Goal: Complete application form: Complete application form

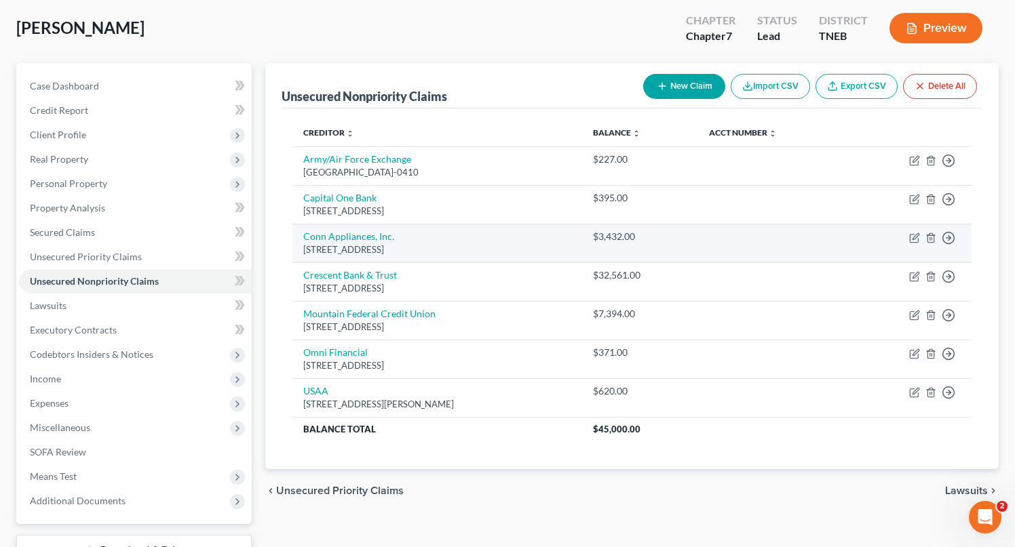
scroll to position [69, 0]
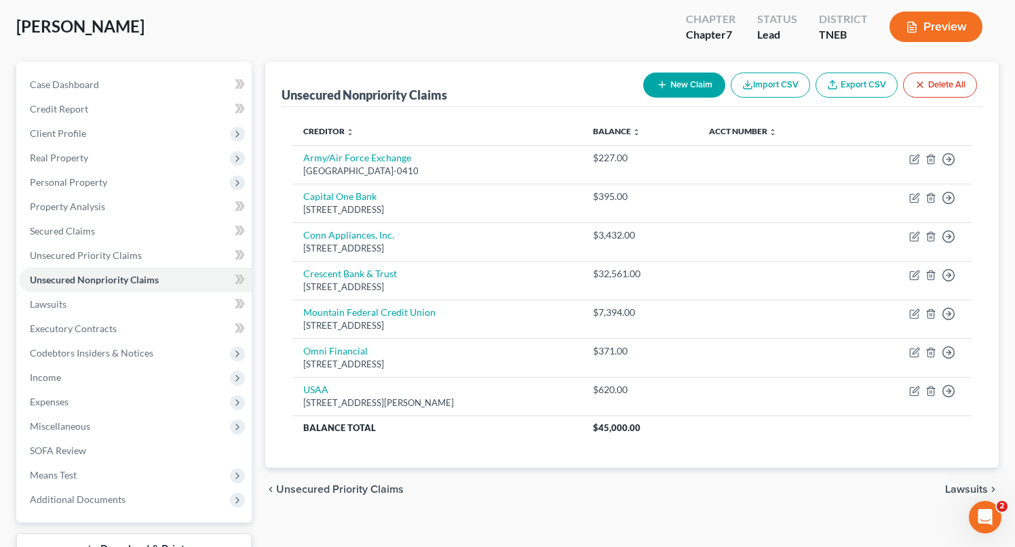
click at [684, 88] on button "New Claim" at bounding box center [684, 85] width 82 height 25
select select "0"
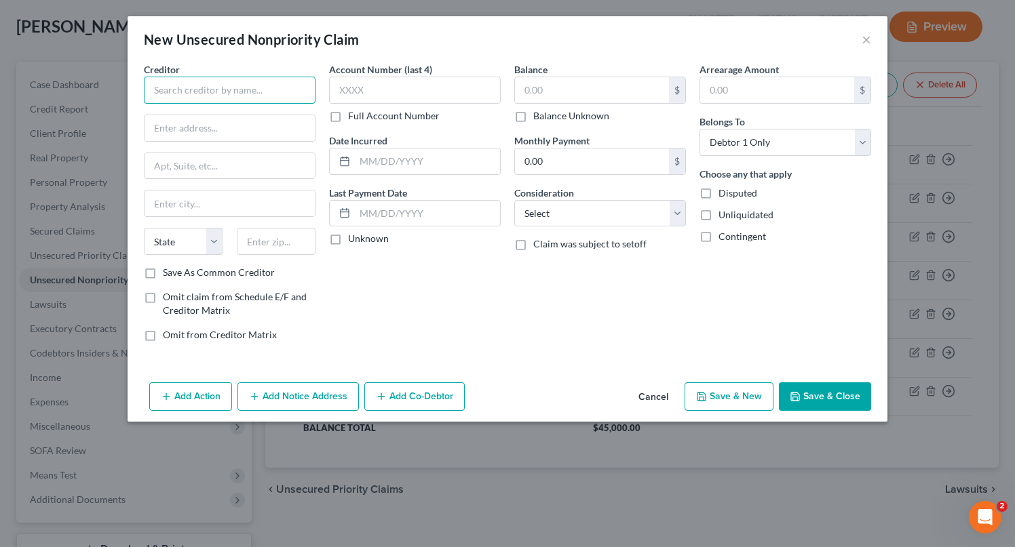
click at [259, 87] on input "text" at bounding box center [230, 90] width 172 height 27
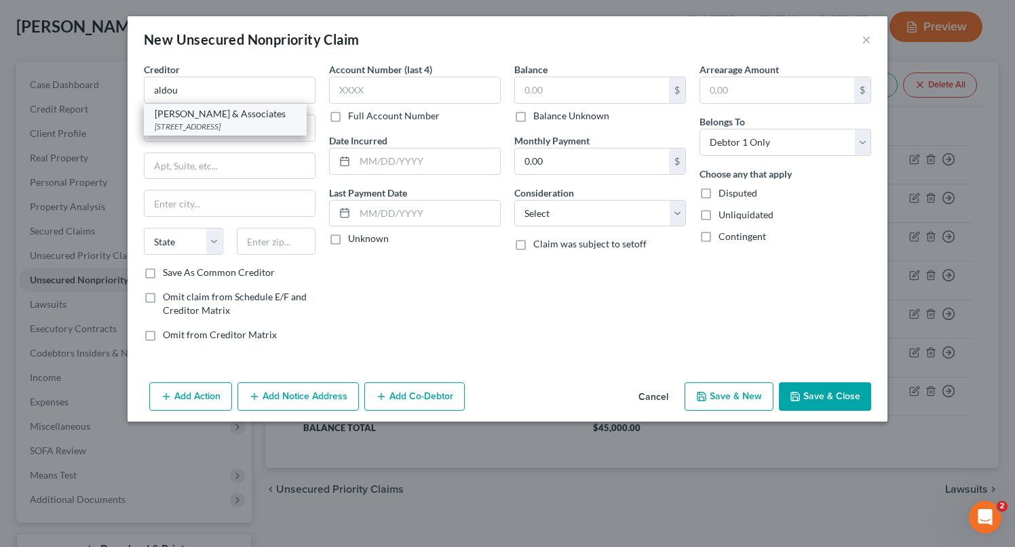
click at [239, 129] on div "[STREET_ADDRESS]" at bounding box center [225, 127] width 141 height 12
type input "[PERSON_NAME] & Associates"
type input "4625 South 2300 E"
type input "Suite 207"
type input "[GEOGRAPHIC_DATA]"
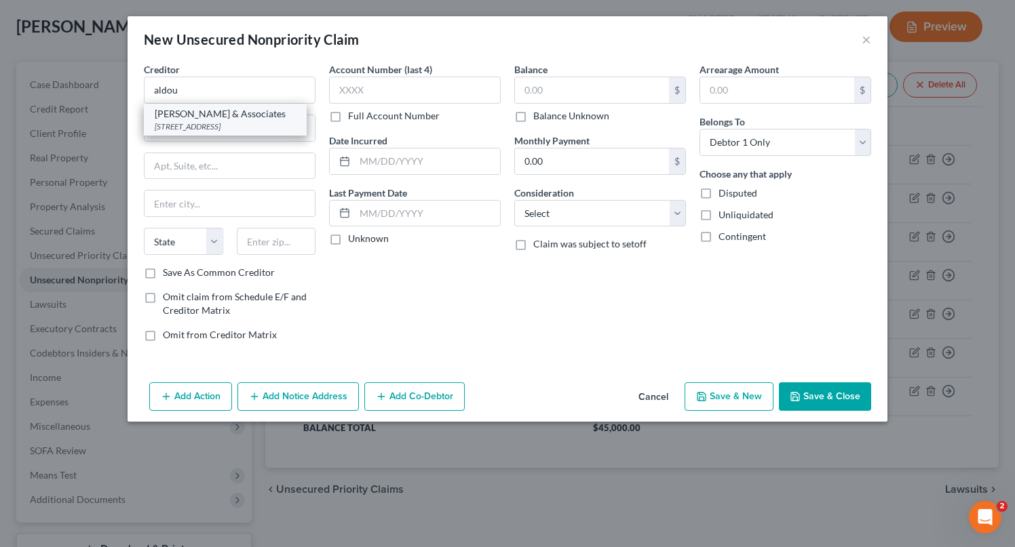
select select "46"
type input "84117"
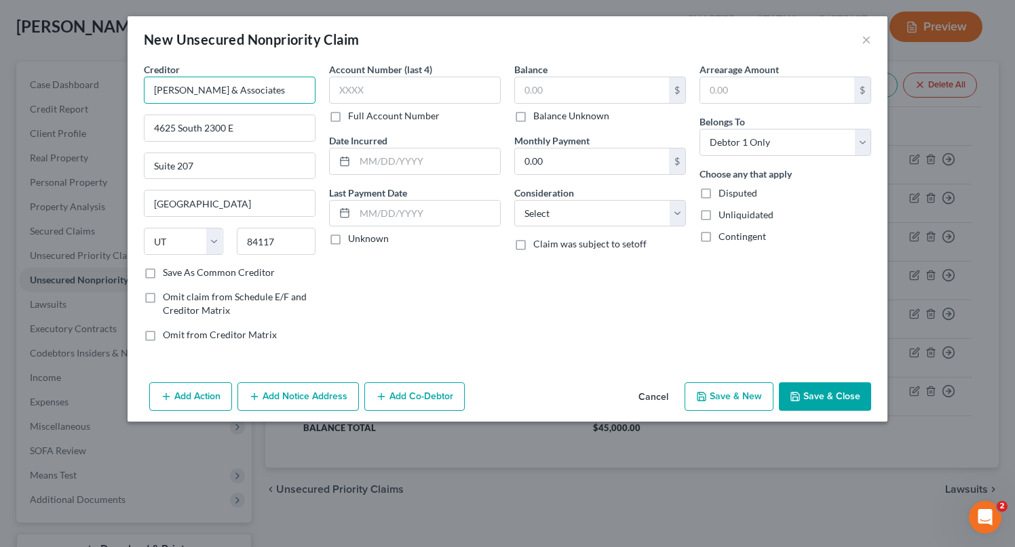
click at [280, 91] on input "[PERSON_NAME] & Associates" at bounding box center [230, 90] width 172 height 27
click at [396, 158] on input "text" at bounding box center [427, 162] width 145 height 26
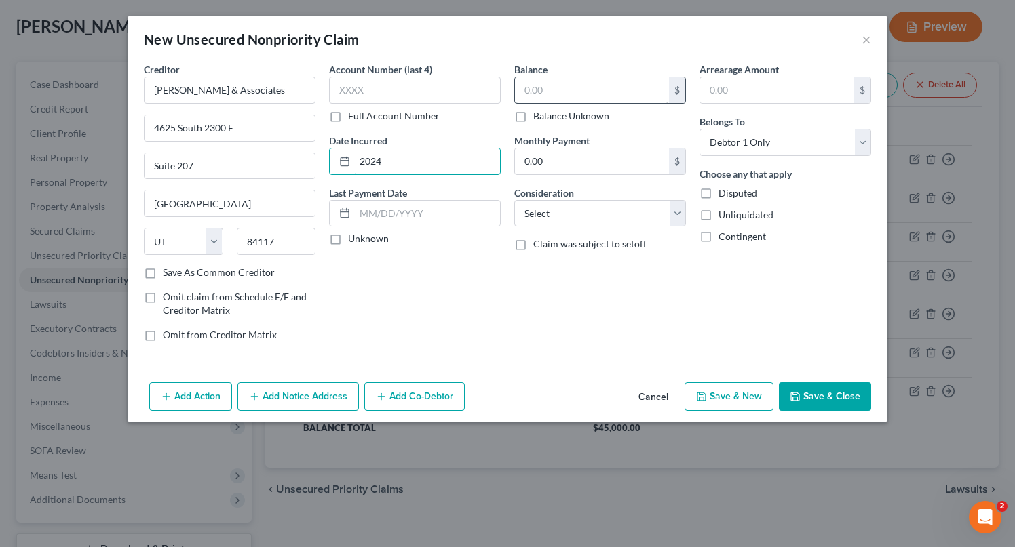
type input "2024"
click at [623, 97] on input "text" at bounding box center [592, 90] width 154 height 26
type input "152"
click at [630, 215] on select "Select Cable / Satellite Services Collection Agency Credit Card Debt Debt Couns…" at bounding box center [600, 213] width 172 height 27
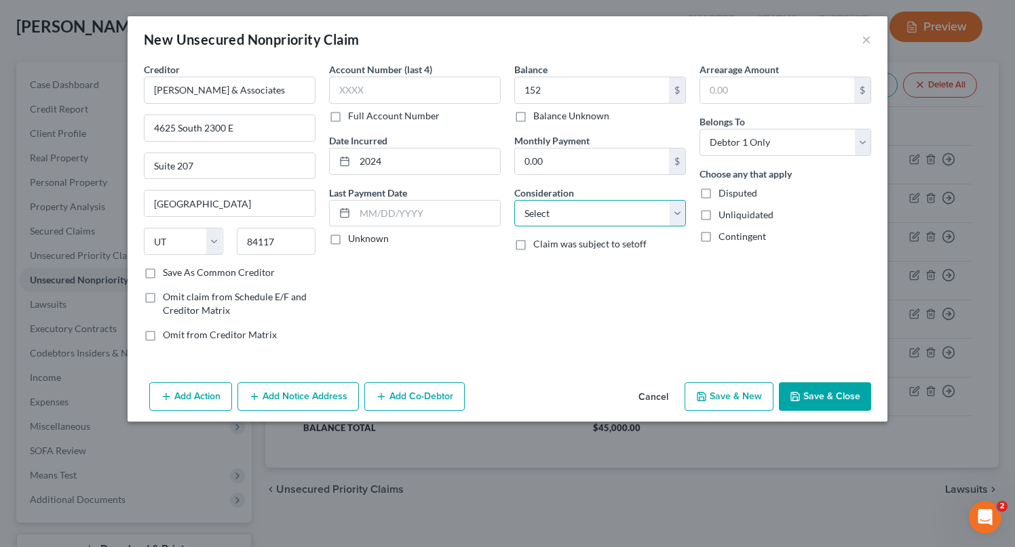
select select "14"
click at [514, 200] on select "Select Cable / Satellite Services Collection Agency Credit Card Debt Debt Couns…" at bounding box center [600, 213] width 172 height 27
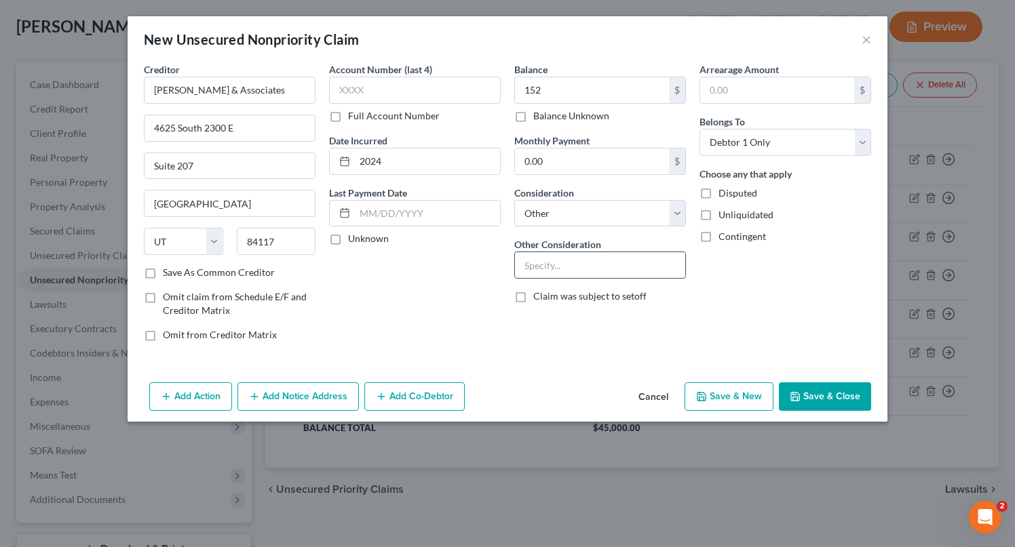
click at [584, 261] on input "text" at bounding box center [600, 265] width 170 height 26
type input "Club 4 Fitness"
click at [752, 403] on button "Save & New" at bounding box center [729, 397] width 89 height 28
select select "0"
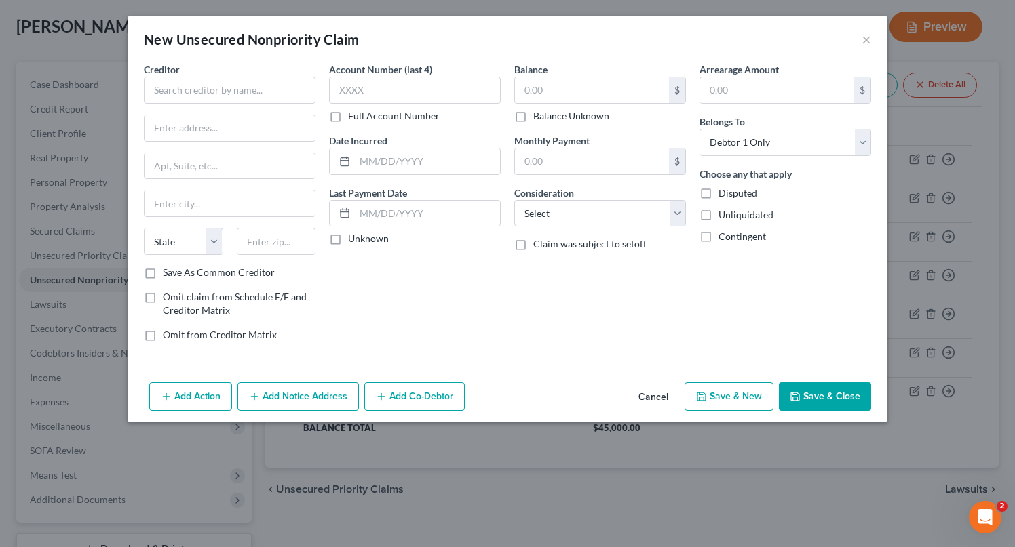
type input "152.00"
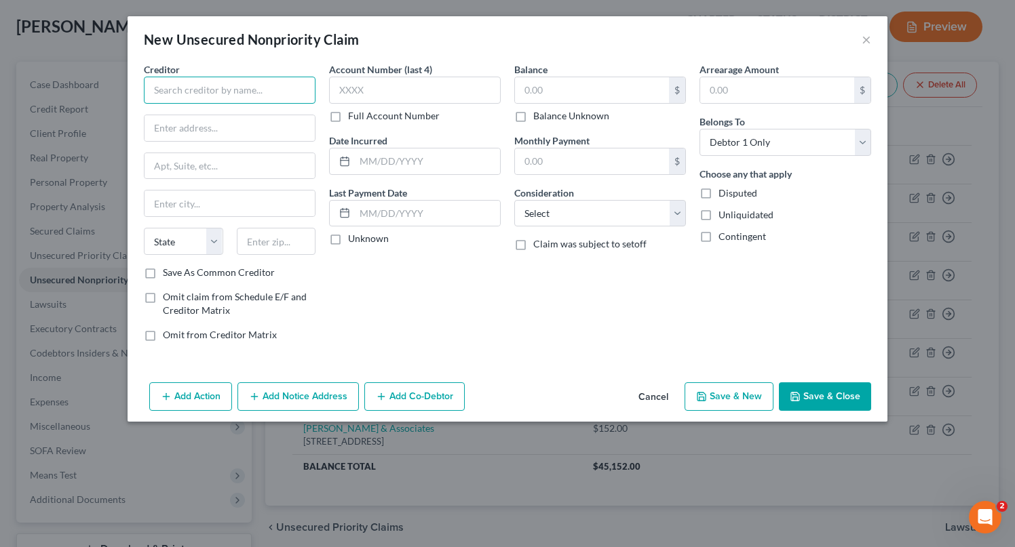
click at [282, 92] on input "c" at bounding box center [230, 90] width 172 height 27
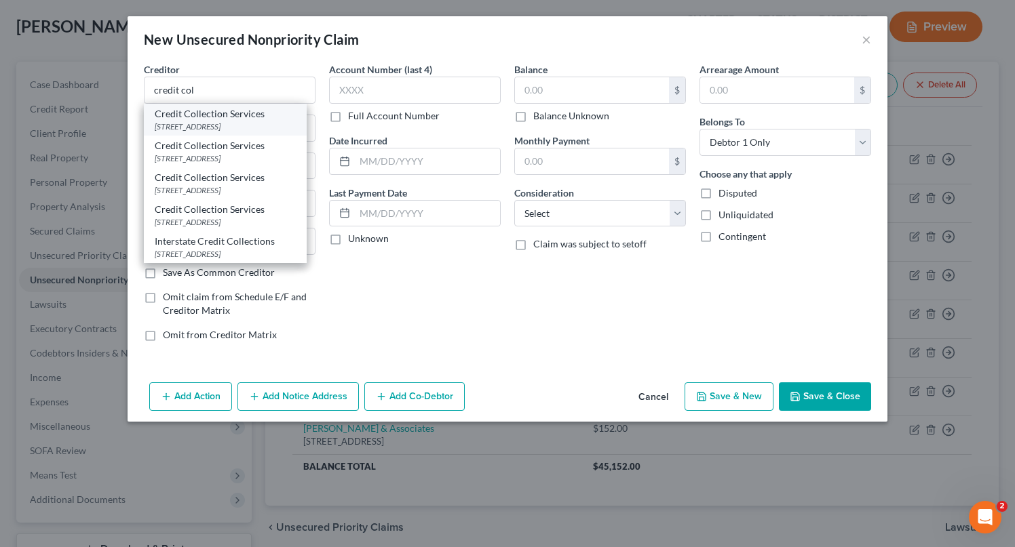
click at [244, 121] on div "[STREET_ADDRESS]" at bounding box center [225, 127] width 141 height 12
type input "Credit Collection Services"
type input "PO Box 607"
type input "[PERSON_NAME]"
select select "22"
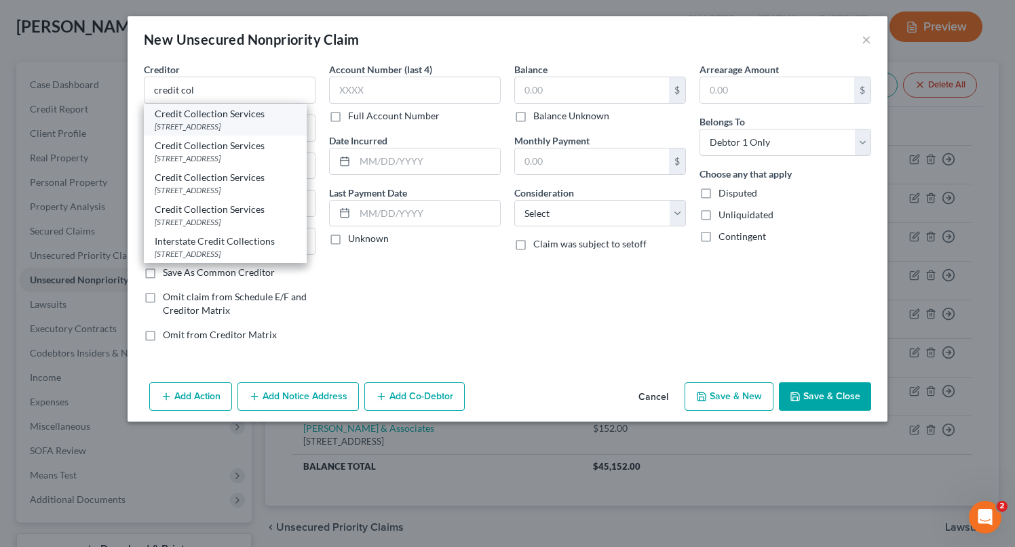
type input "02062"
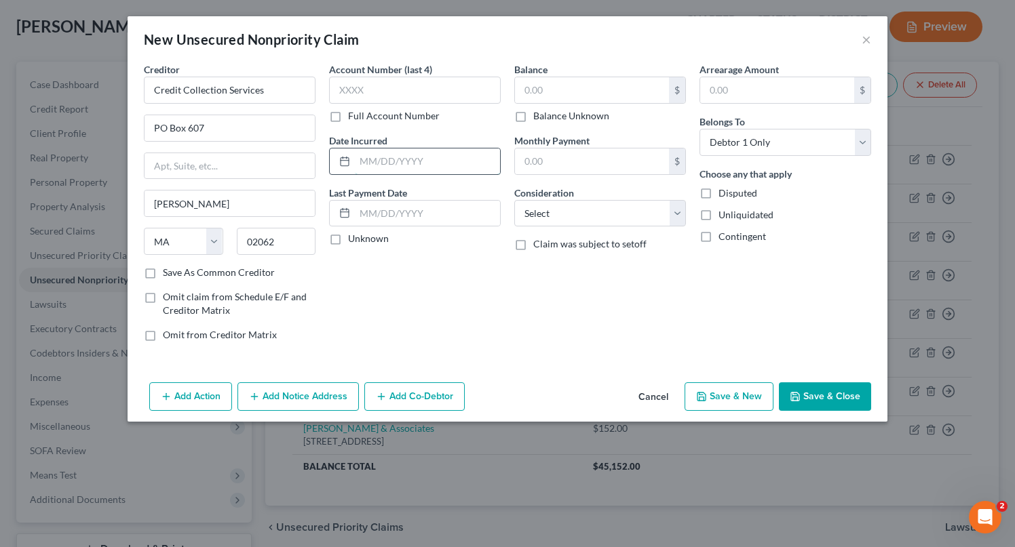
click at [446, 156] on input "text" at bounding box center [427, 162] width 145 height 26
type input "2024"
click at [559, 101] on input "text" at bounding box center [592, 90] width 154 height 26
type input "259"
click at [614, 212] on select "Select Cable / Satellite Services Collection Agency Credit Card Debt Debt Couns…" at bounding box center [600, 213] width 172 height 27
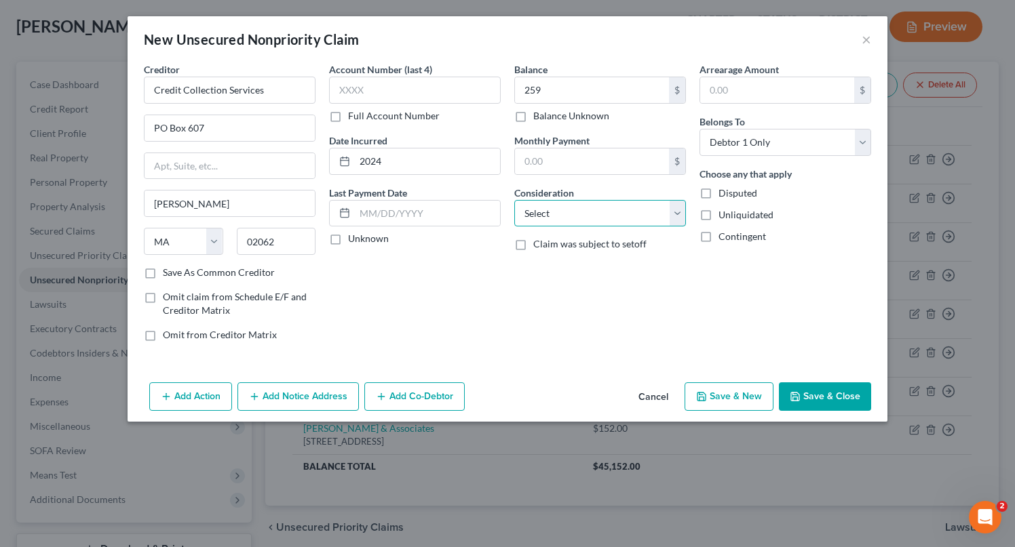
select select "14"
click at [514, 200] on select "Select Cable / Satellite Services Collection Agency Credit Card Debt Debt Couns…" at bounding box center [600, 213] width 172 height 27
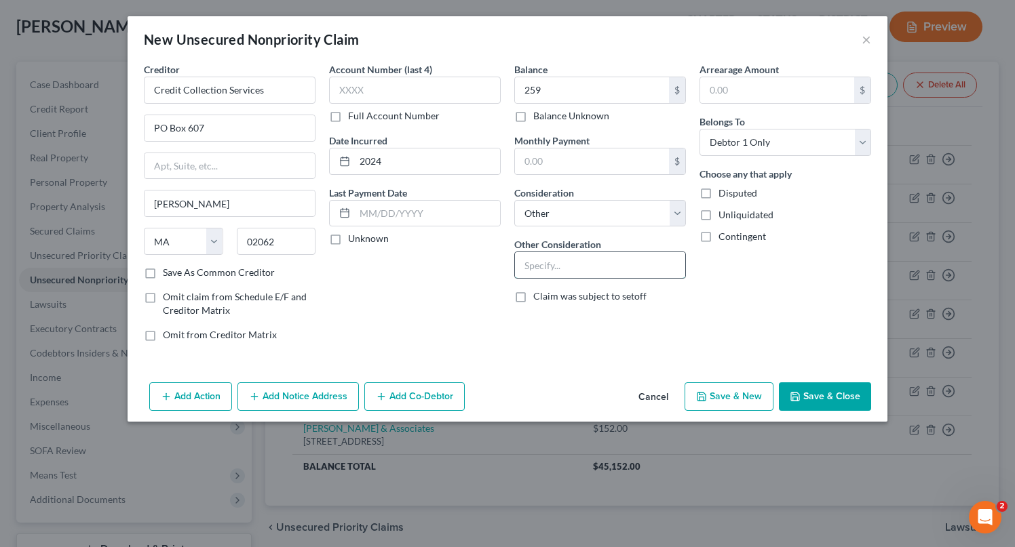
click at [587, 265] on input "text" at bounding box center [600, 265] width 170 height 26
type input "Geico"
click at [336, 393] on button "Add Notice Address" at bounding box center [297, 397] width 121 height 28
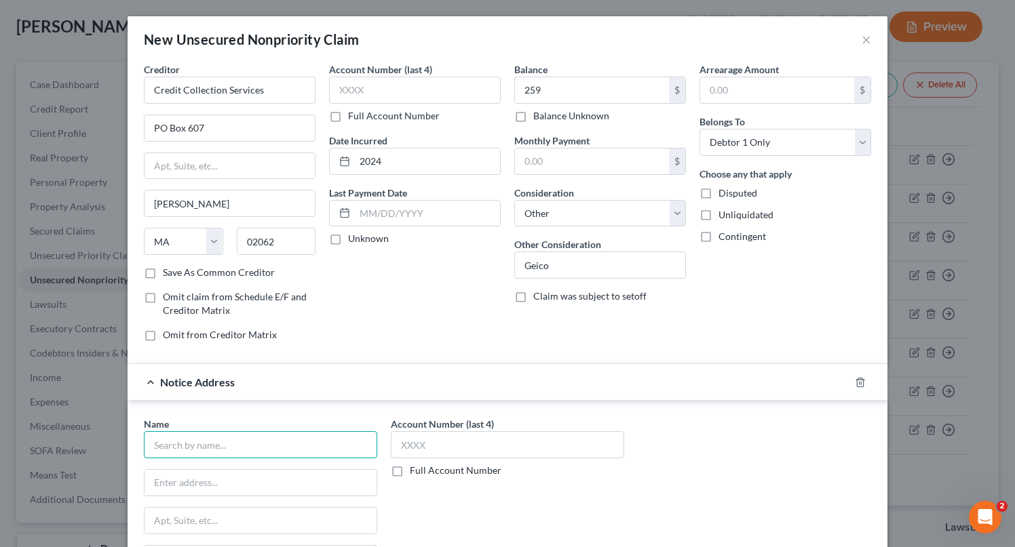
click at [276, 444] on input "text" at bounding box center [260, 444] width 233 height 27
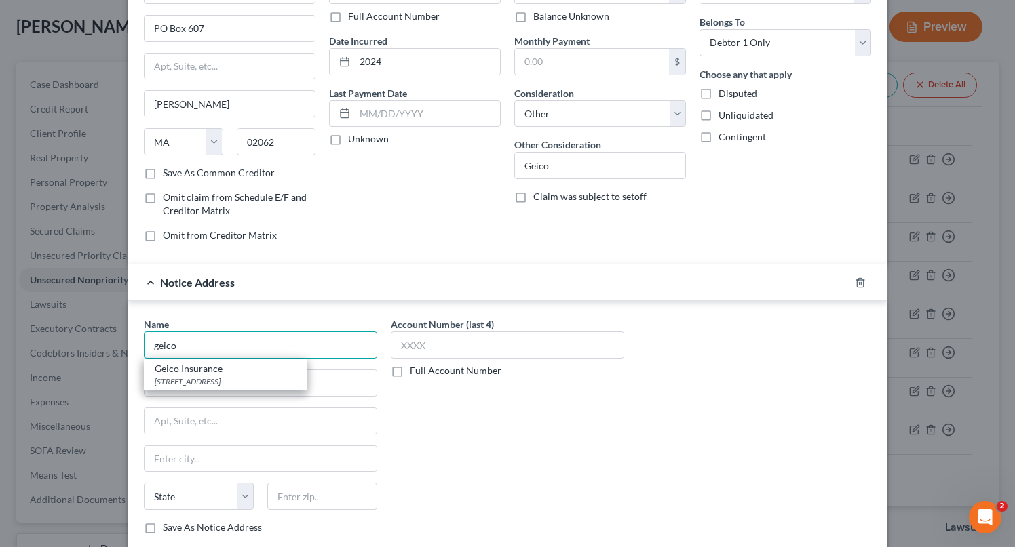
scroll to position [98, 0]
click at [260, 367] on div "Geico Insurance" at bounding box center [225, 371] width 141 height 14
type input "Geico Insurance"
type input "[STREET_ADDRESS]"
type input "[GEOGRAPHIC_DATA]"
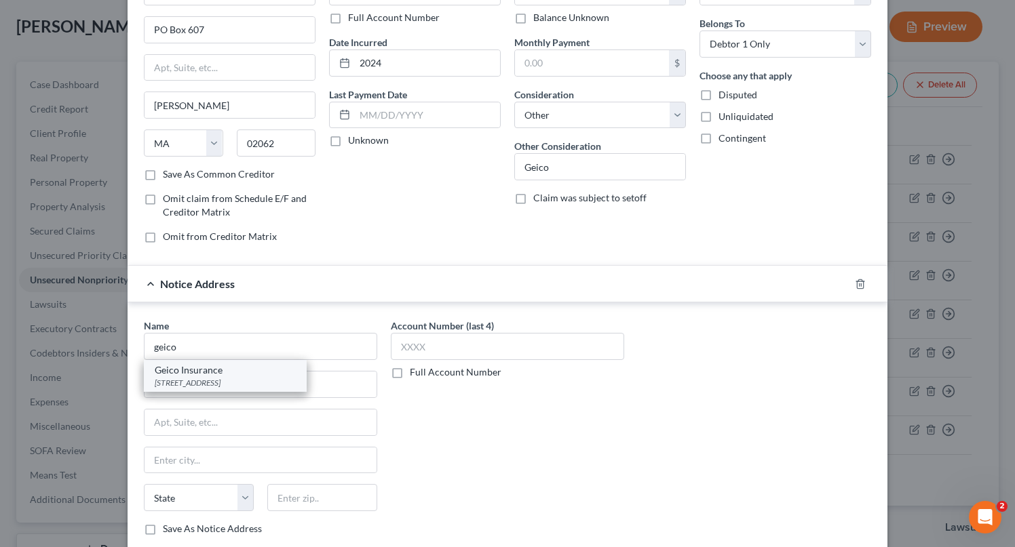
select select "48"
type input "22406"
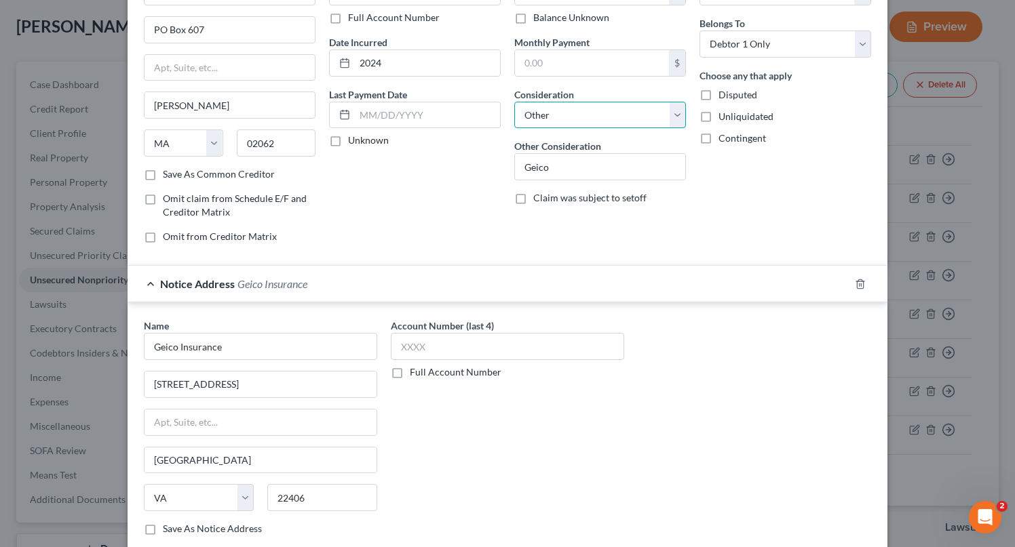
click at [638, 117] on select "Select Cable / Satellite Services Collection Agency Credit Card Debt Debt Couns…" at bounding box center [600, 115] width 172 height 27
click at [514, 102] on select "Select Cable / Satellite Services Collection Agency Credit Card Debt Debt Couns…" at bounding box center [600, 115] width 172 height 27
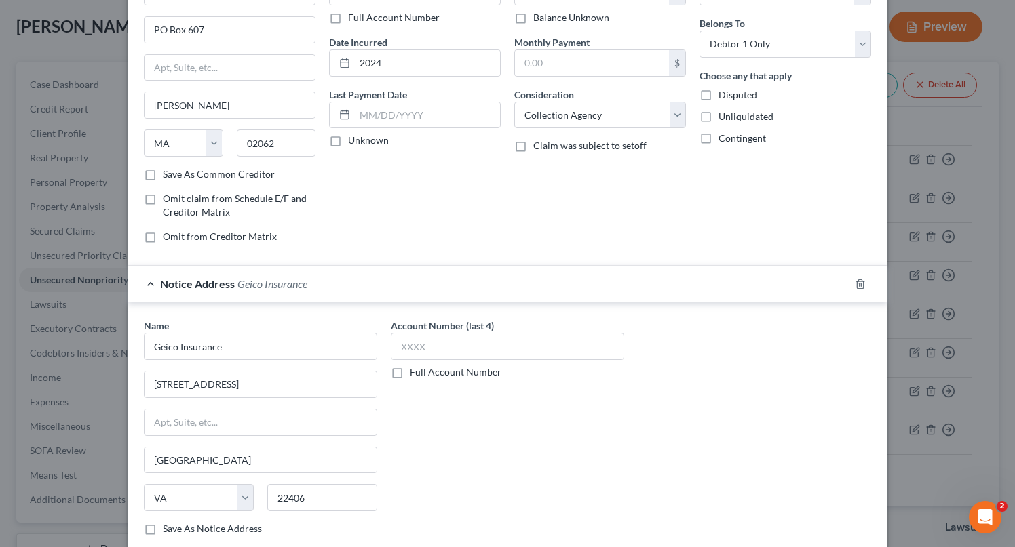
click at [396, 242] on div "Account Number (last 4) Full Account Number Date Incurred 2024 Last Payment Dat…" at bounding box center [414, 109] width 185 height 290
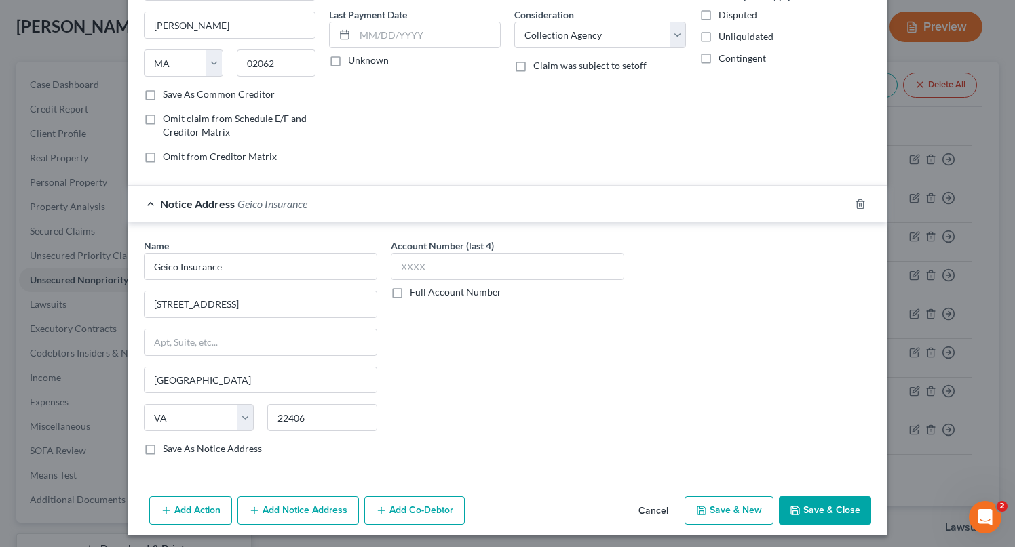
scroll to position [183, 0]
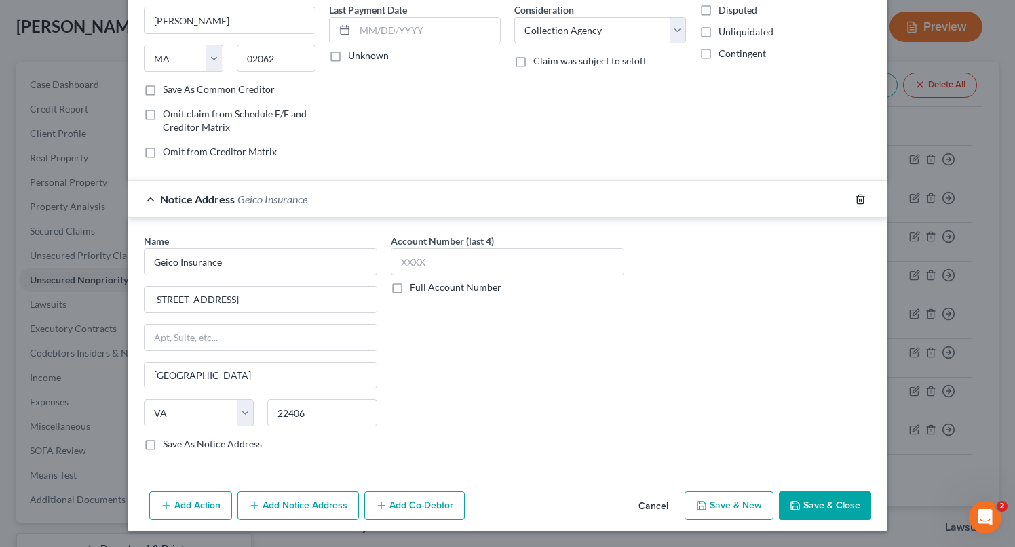
click at [862, 199] on icon "button" at bounding box center [860, 199] width 11 height 11
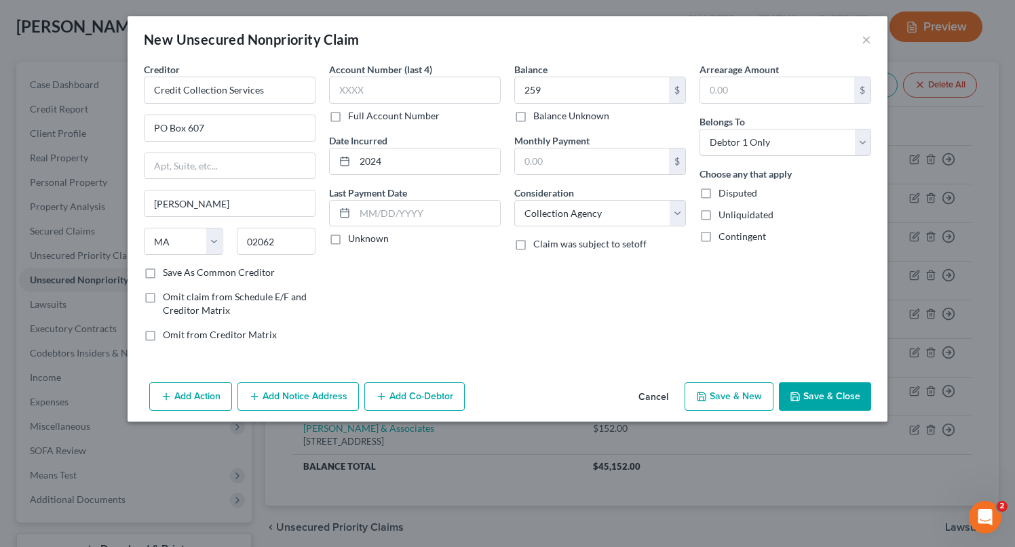
scroll to position [0, 0]
click at [613, 209] on select "Select Cable / Satellite Services Collection Agency Credit Card Debt Debt Couns…" at bounding box center [600, 213] width 172 height 27
select select "14"
click at [514, 200] on select "Select Cable / Satellite Services Collection Agency Credit Card Debt Debt Couns…" at bounding box center [600, 213] width 172 height 27
click at [558, 258] on input "Geico" at bounding box center [600, 265] width 170 height 26
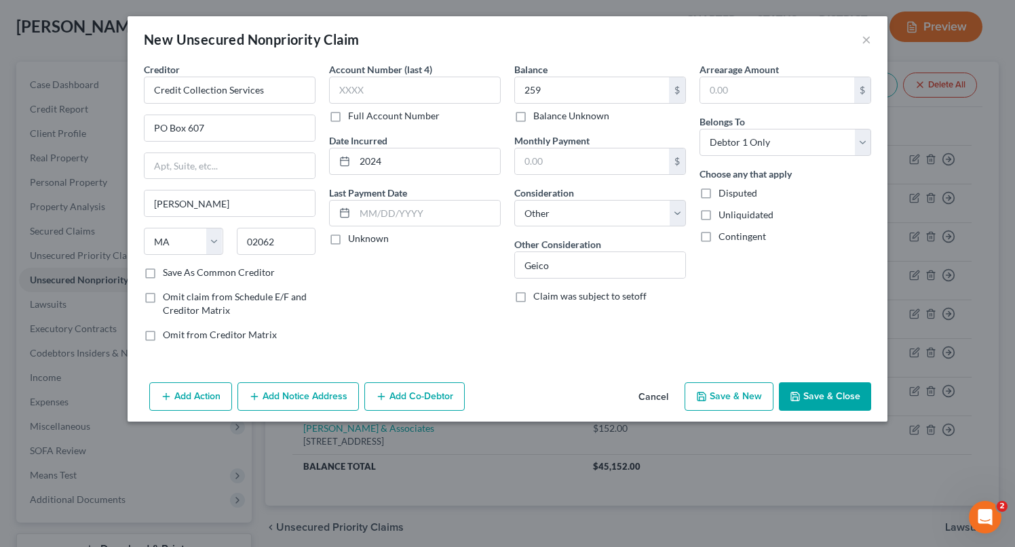
click at [732, 394] on button "Save & New" at bounding box center [729, 397] width 89 height 28
select select "0"
type input "259.00"
type input "0.00"
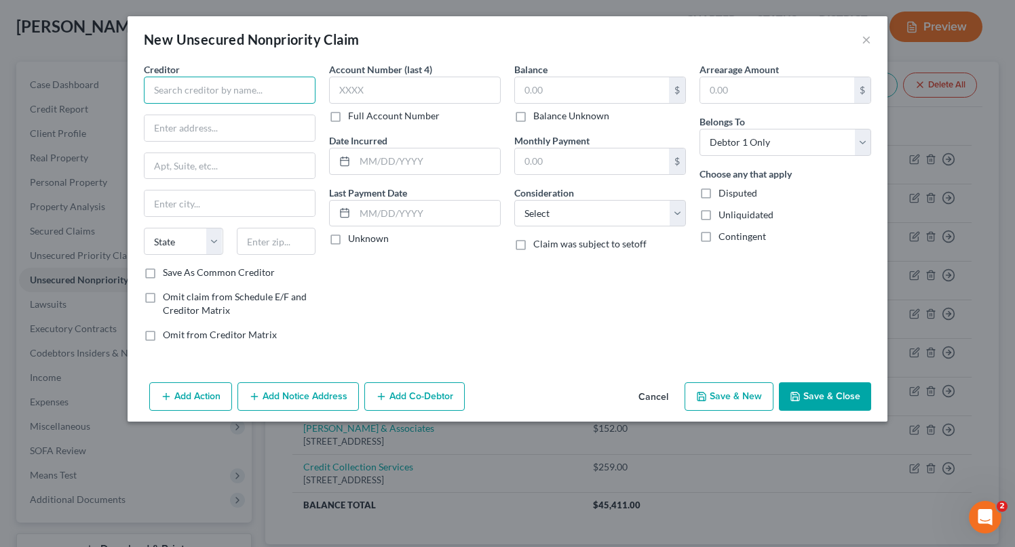
click at [268, 96] on input "text" at bounding box center [230, 90] width 172 height 27
type input "h"
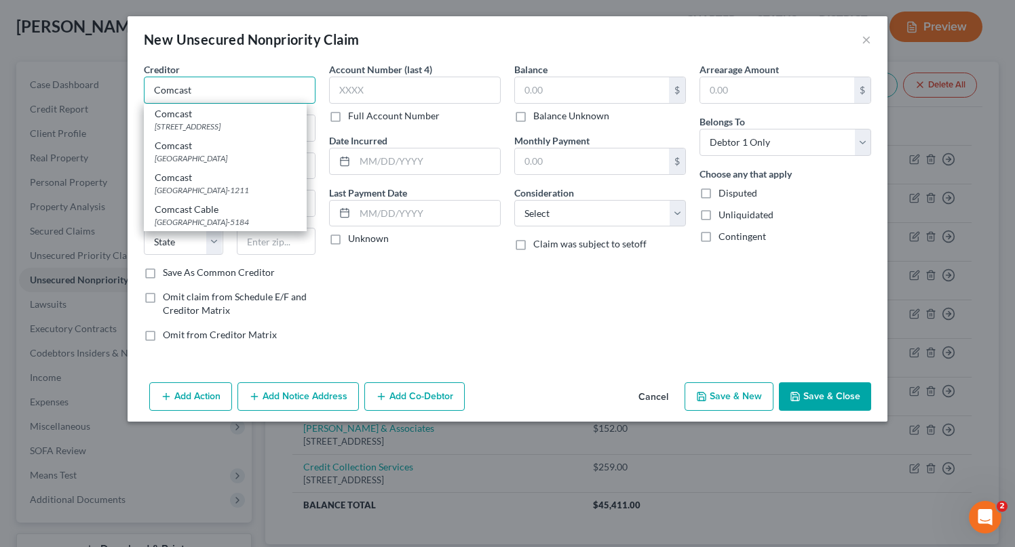
type input "Comcast"
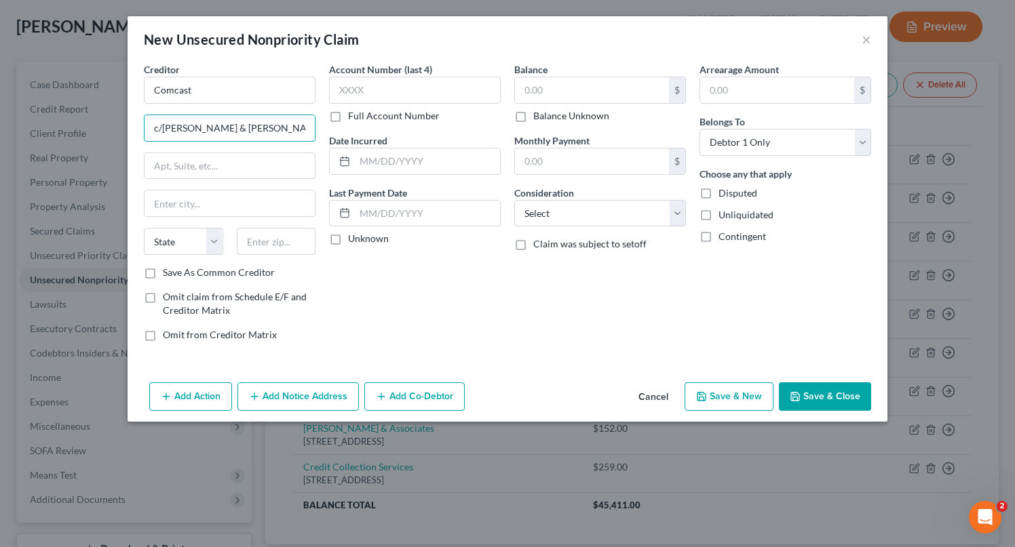
type input "c/[PERSON_NAME] & [PERSON_NAME]"
type input "PO Box 186"
type input "60690"
type input "[GEOGRAPHIC_DATA]"
select select "14"
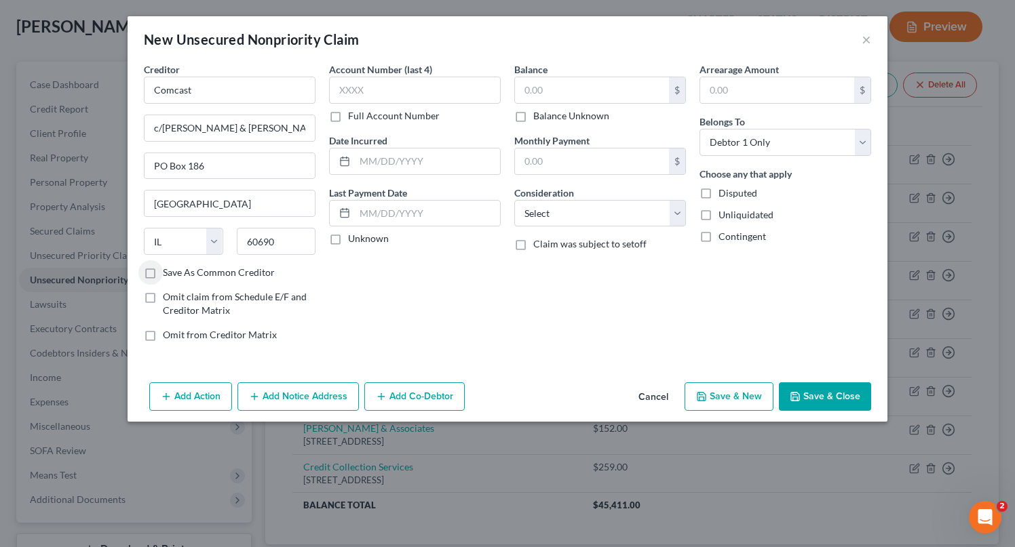
click at [163, 271] on label "Save As Common Creditor" at bounding box center [219, 273] width 112 height 14
click at [168, 271] on input "Save As Common Creditor" at bounding box center [172, 270] width 9 height 9
checkbox input "true"
click at [227, 97] on input "Comcast" at bounding box center [230, 90] width 172 height 27
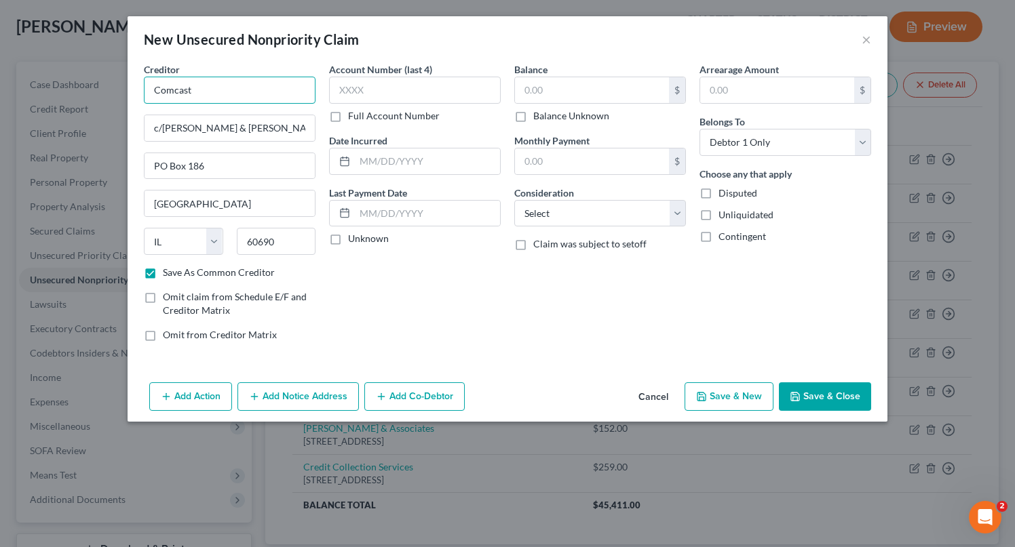
click at [227, 97] on input "Comcast" at bounding box center [230, 90] width 172 height 27
type input "[PERSON_NAME] & [PERSON_NAME]"
type input "PO Box 186"
type input "Suite 650"
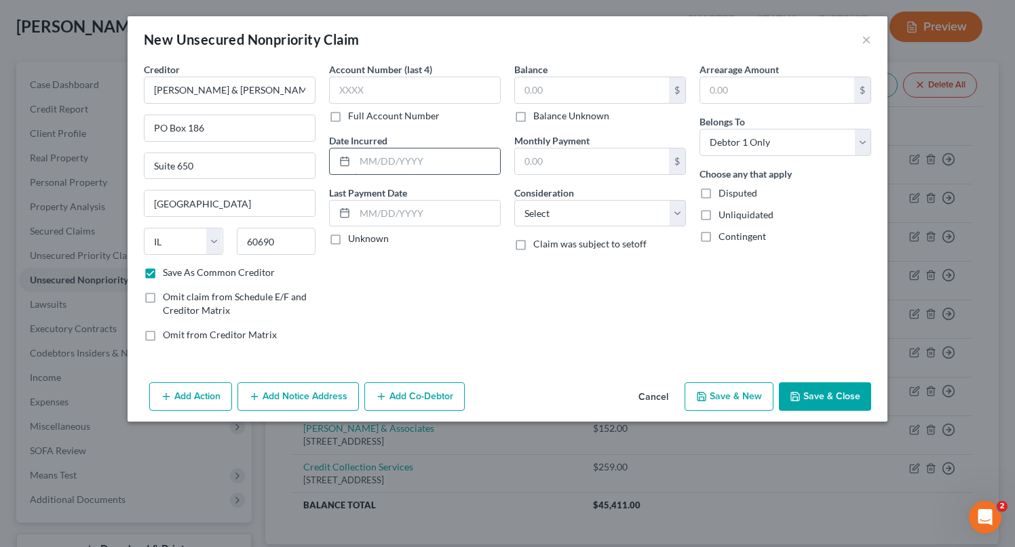
click at [428, 161] on input "text" at bounding box center [427, 162] width 145 height 26
type input "2021"
click at [559, 81] on input "text" at bounding box center [592, 90] width 154 height 26
type input "232"
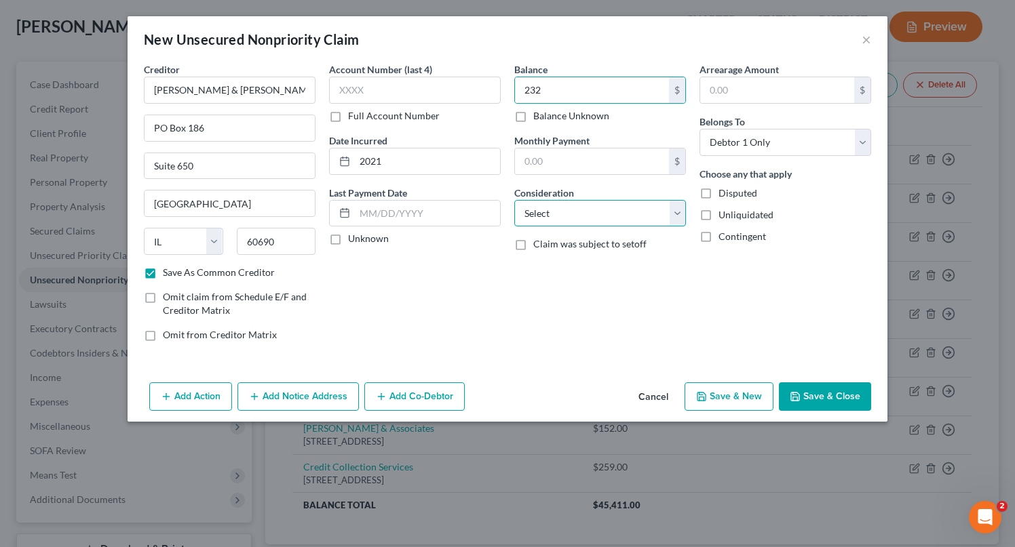
click at [619, 216] on select "Select Cable / Satellite Services Collection Agency Credit Card Debt Debt Couns…" at bounding box center [600, 213] width 172 height 27
select select "1"
click at [514, 200] on select "Select Cable / Satellite Services Collection Agency Credit Card Debt Debt Couns…" at bounding box center [600, 213] width 172 height 27
click at [302, 387] on button "Add Notice Address" at bounding box center [297, 397] width 121 height 28
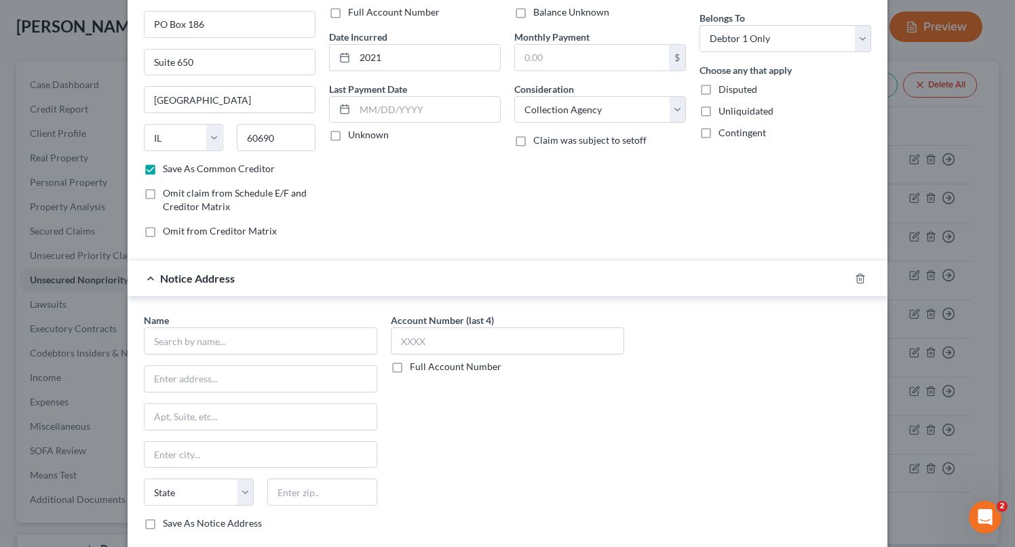
scroll to position [131, 0]
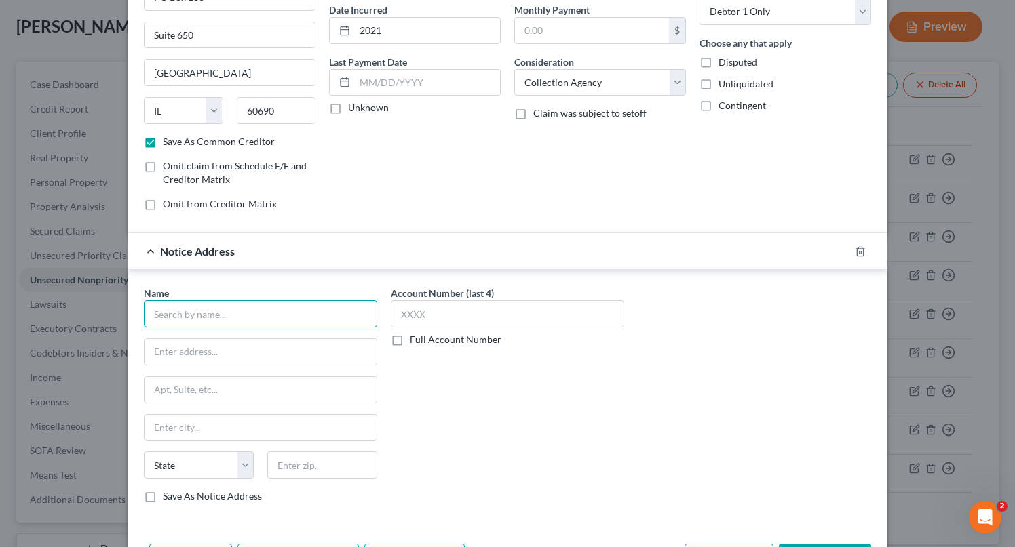
click at [263, 305] on input "text" at bounding box center [260, 314] width 233 height 27
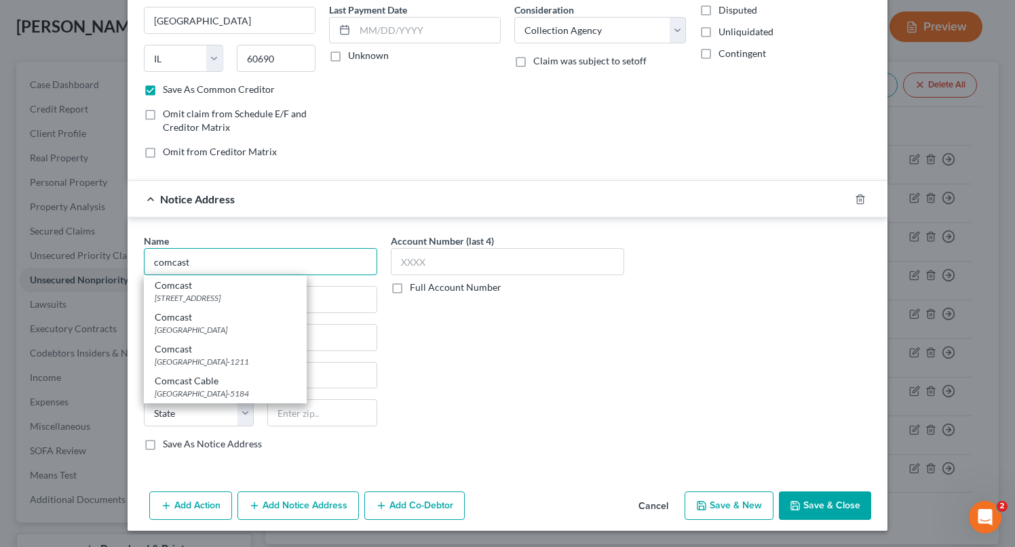
scroll to position [180, 0]
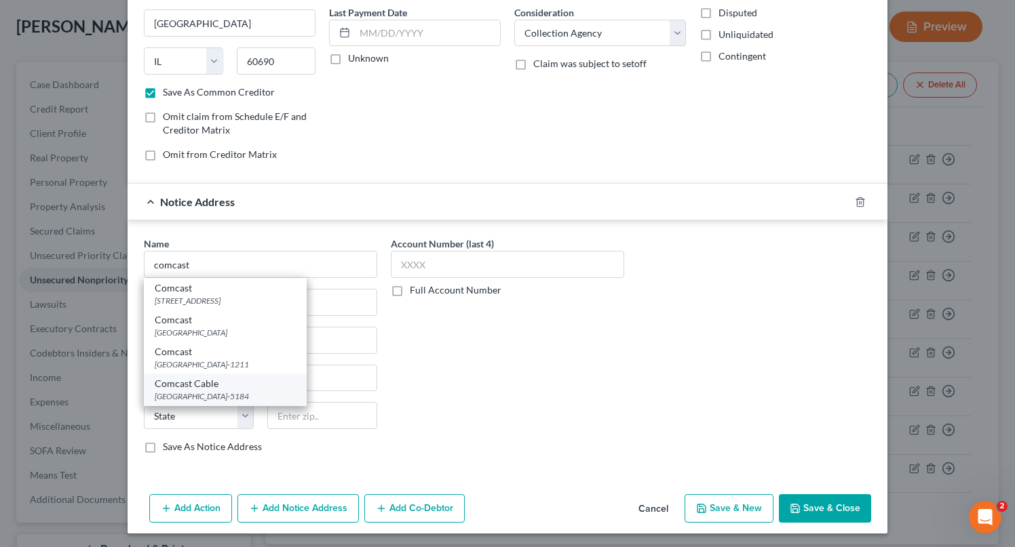
click at [258, 396] on div "[GEOGRAPHIC_DATA]-5184" at bounding box center [225, 397] width 141 height 12
type input "Comcast Cable"
type input "PO Box 105184"
type input "[GEOGRAPHIC_DATA]"
select select "10"
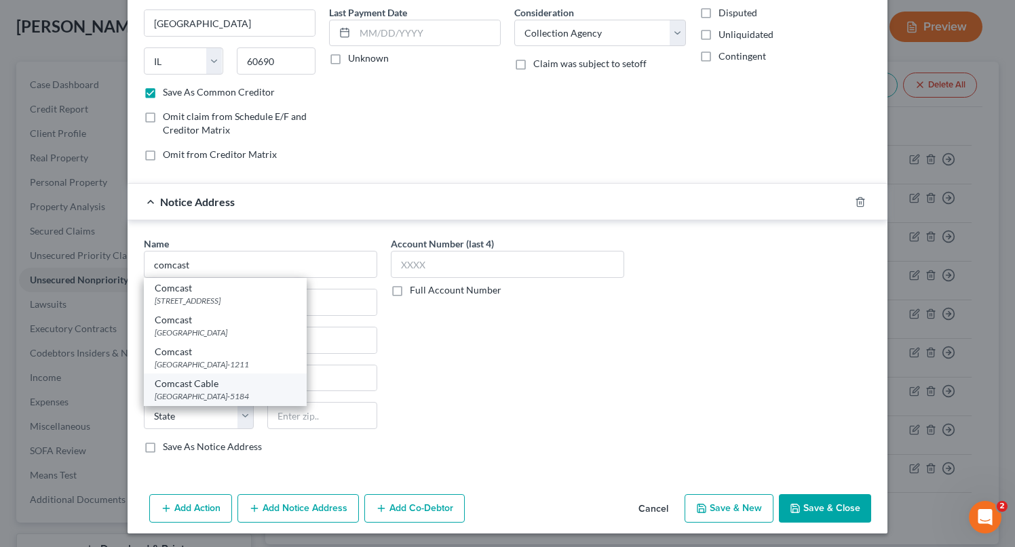
type input "30348-5184"
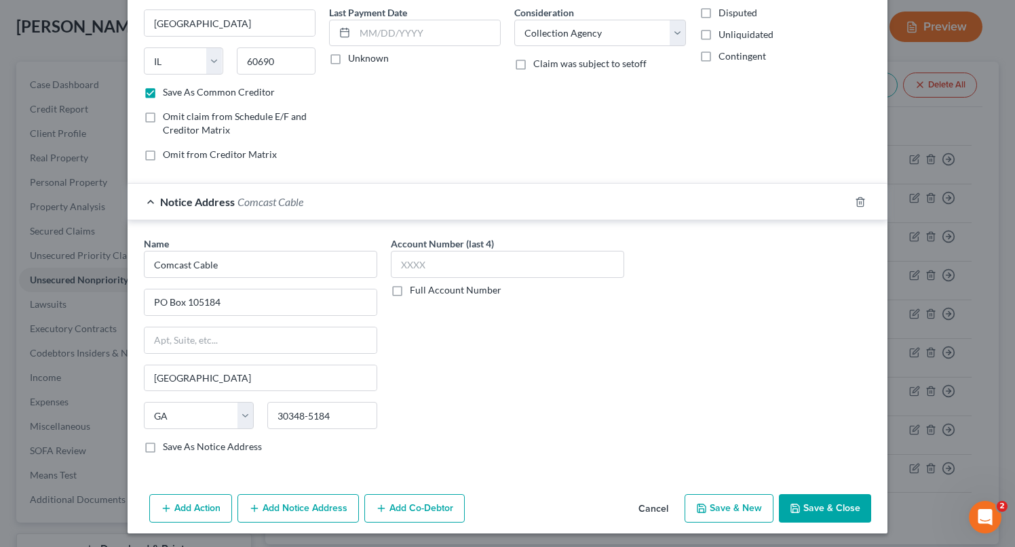
scroll to position [183, 0]
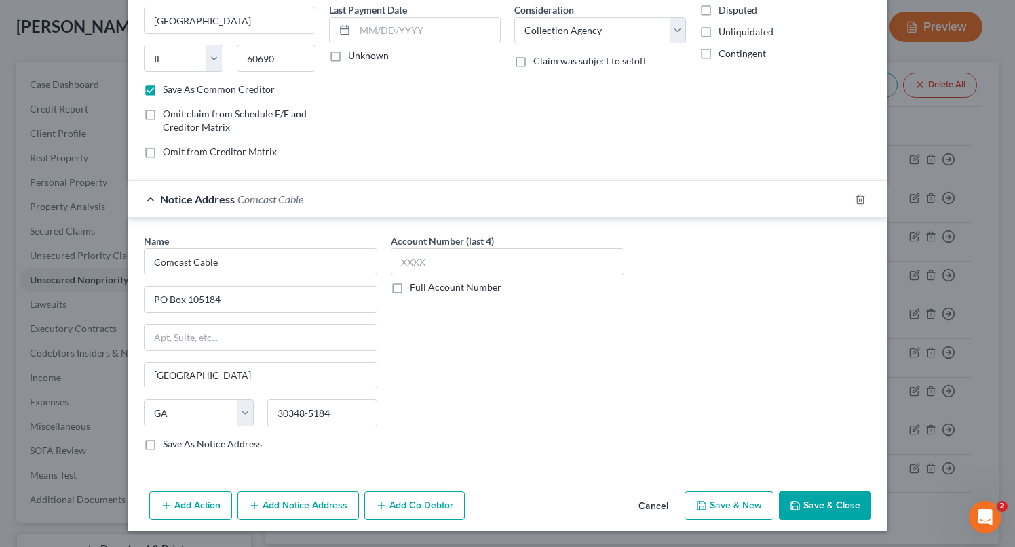
click at [733, 501] on button "Save & New" at bounding box center [729, 506] width 89 height 28
checkbox input "false"
select select "0"
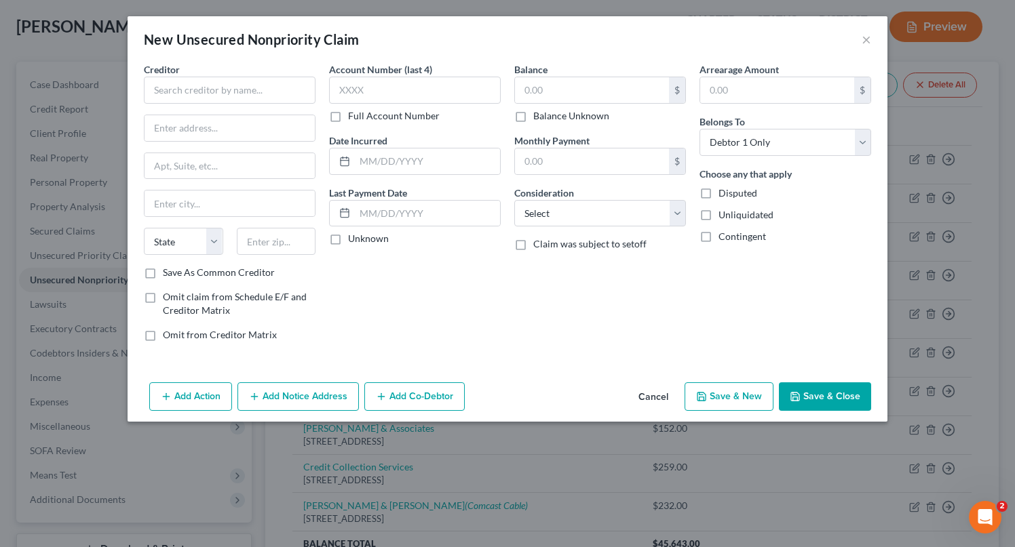
click at [656, 398] on button "Cancel" at bounding box center [654, 397] width 52 height 27
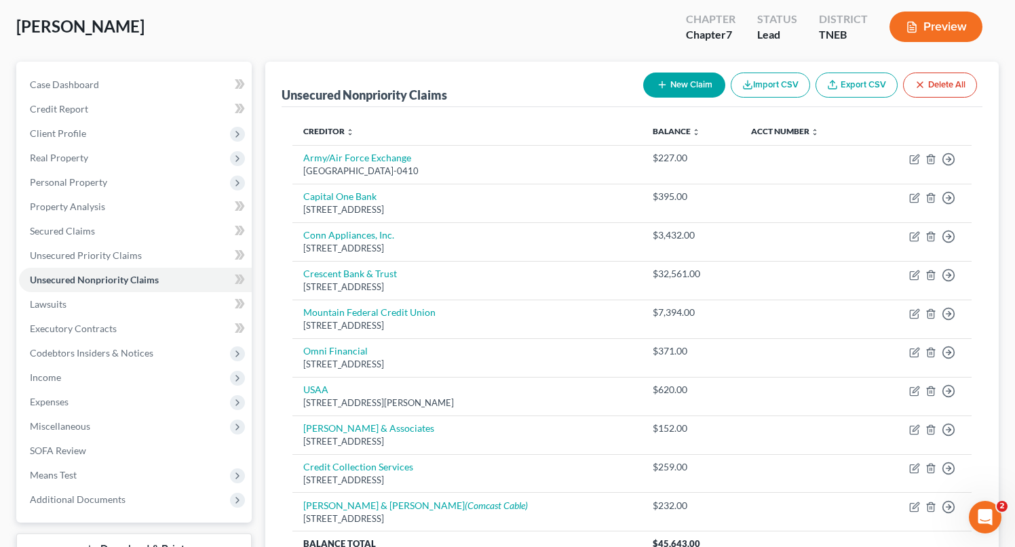
scroll to position [99, 0]
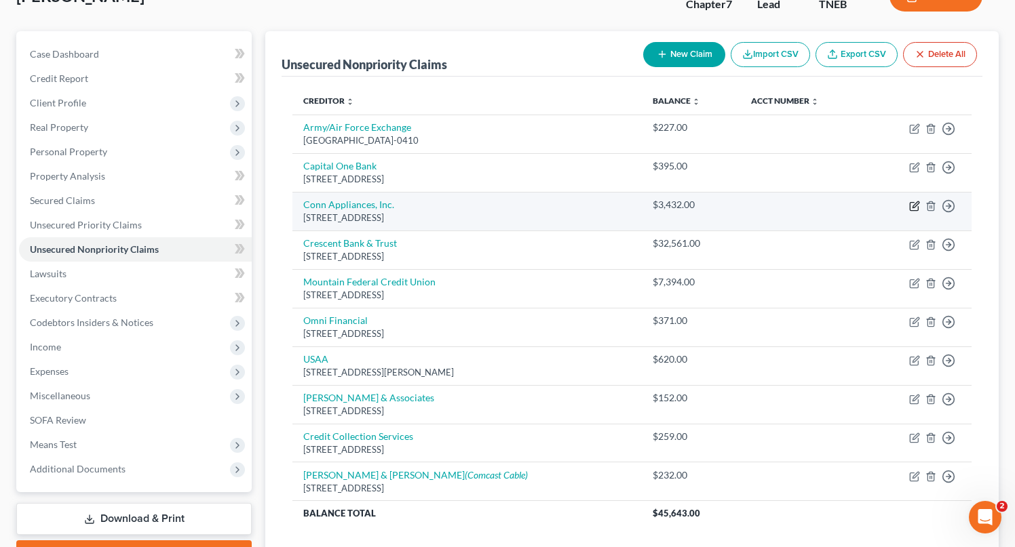
click at [912, 205] on icon "button" at bounding box center [914, 206] width 11 height 11
select select "45"
select select "10"
select select "0"
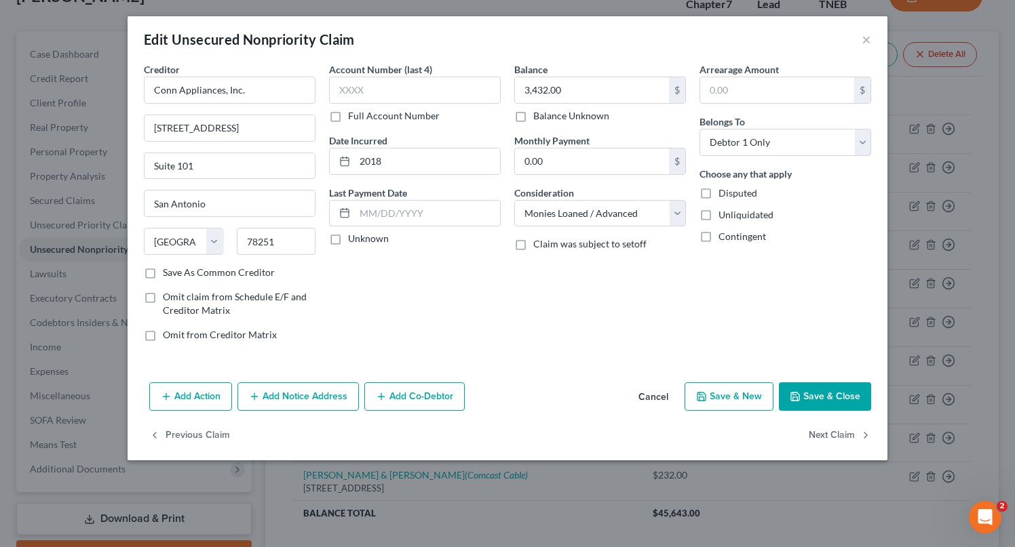
click at [319, 389] on button "Add Notice Address" at bounding box center [297, 397] width 121 height 28
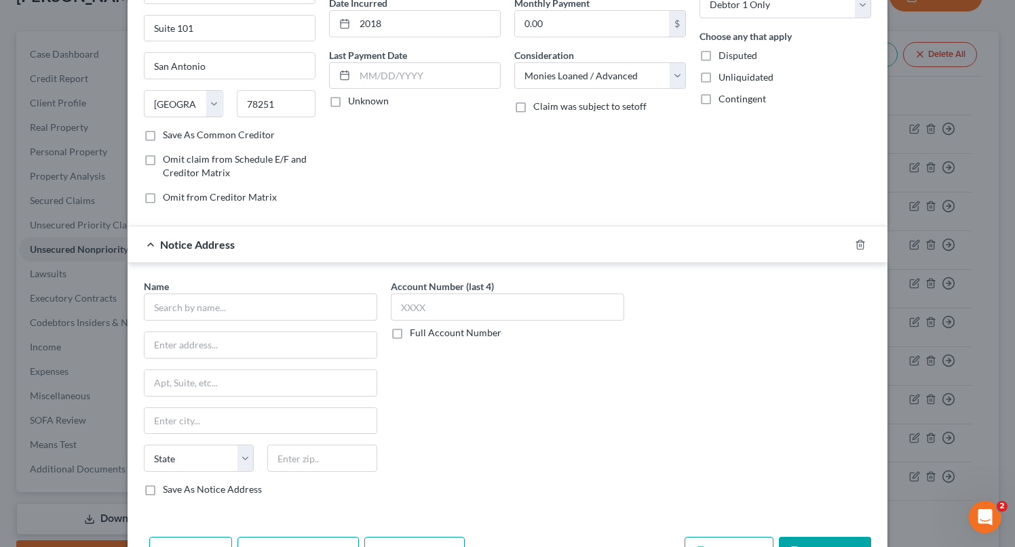
scroll to position [147, 0]
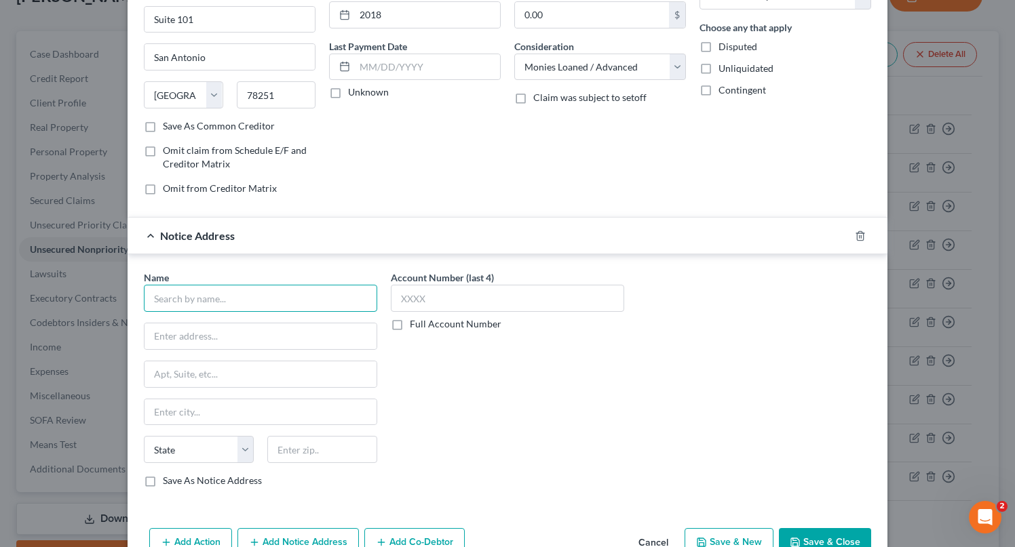
click at [262, 286] on input "text" at bounding box center [260, 298] width 233 height 27
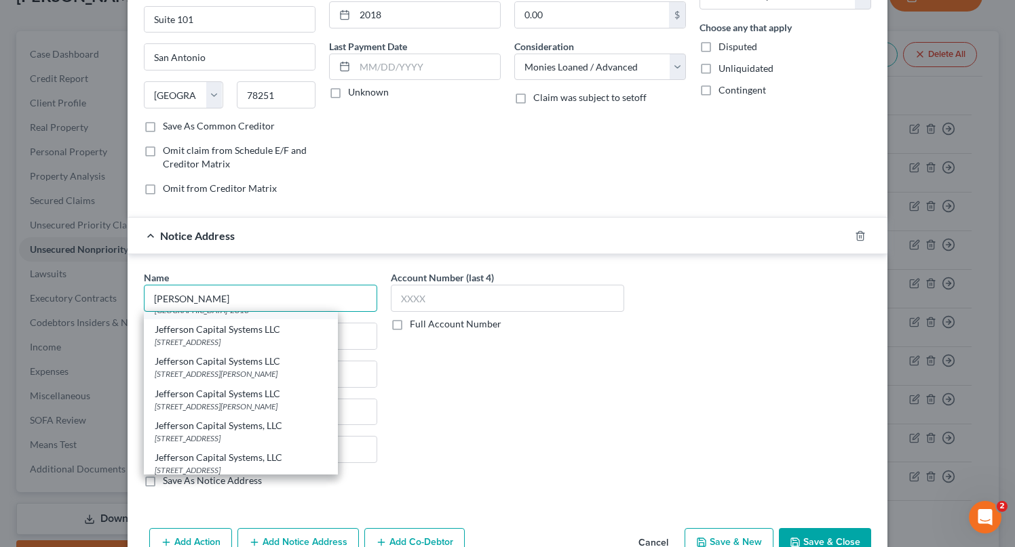
scroll to position [83, 0]
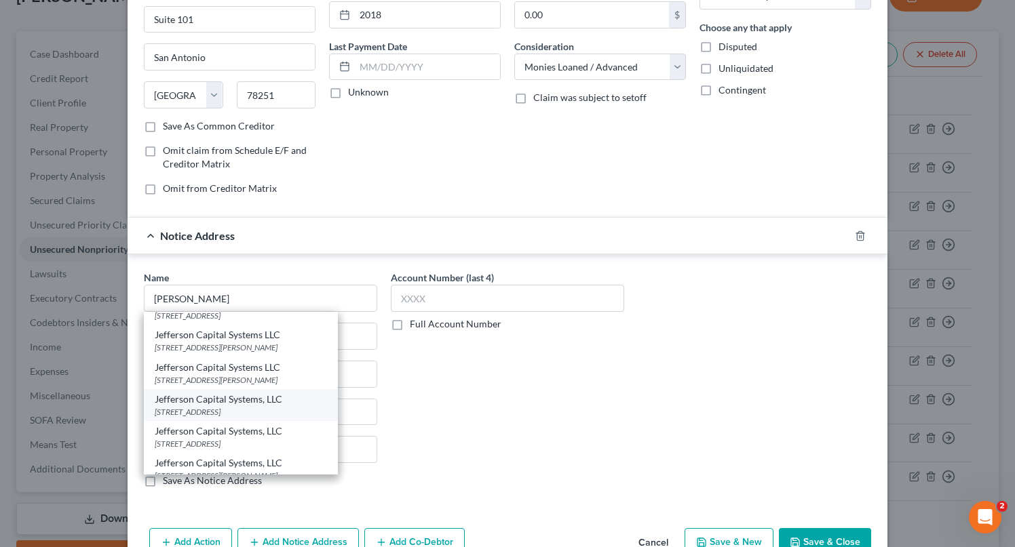
click at [263, 396] on div "Jefferson Capital Systems, LLC" at bounding box center [241, 400] width 172 height 14
type input "Jefferson Capital Systems, LLC"
type input "[STREET_ADDRESS]"
type input "Sartell"
select select "24"
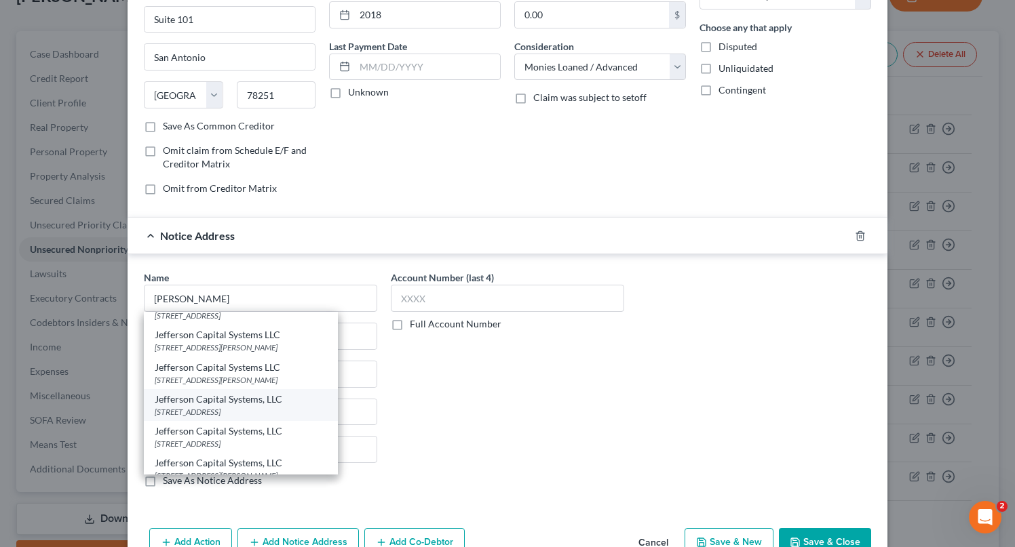
type input "56377"
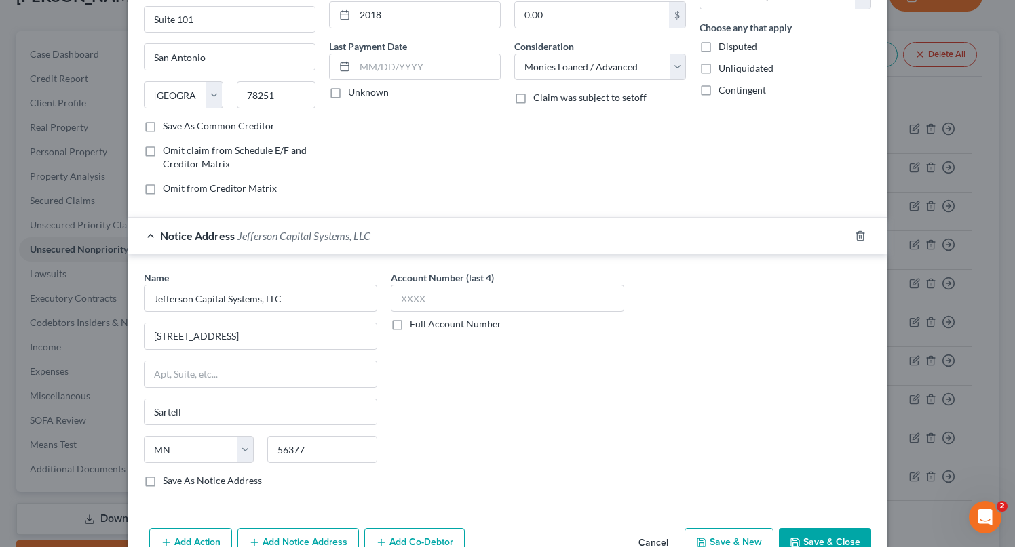
scroll to position [222, 0]
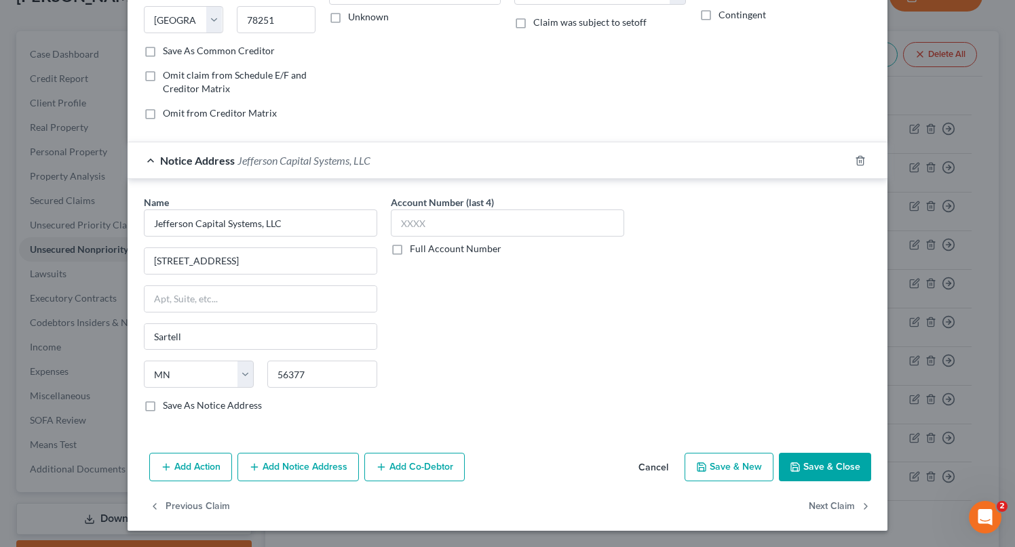
click at [740, 465] on button "Save & New" at bounding box center [729, 467] width 89 height 28
select select "0"
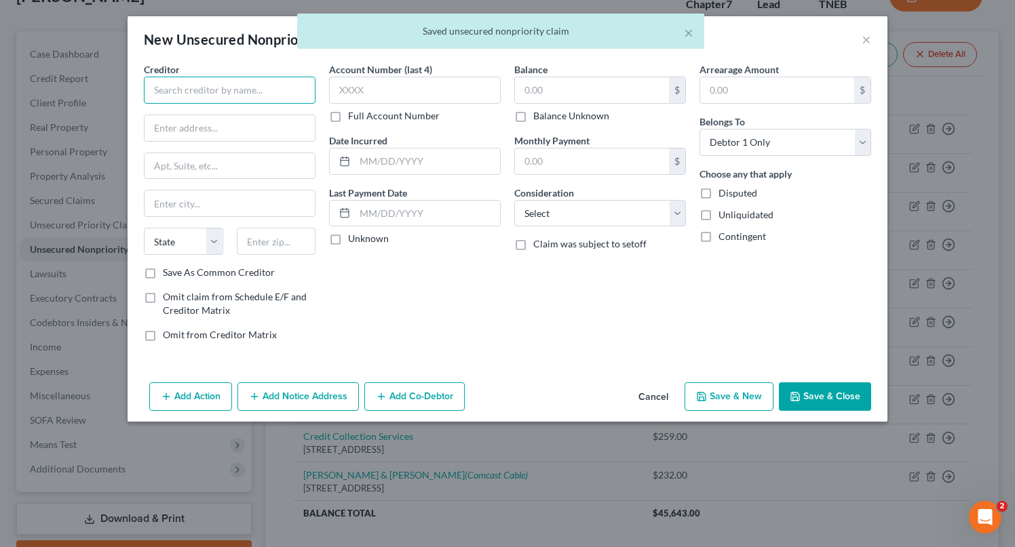
click at [297, 90] on input "text" at bounding box center [230, 90] width 172 height 27
type input "v"
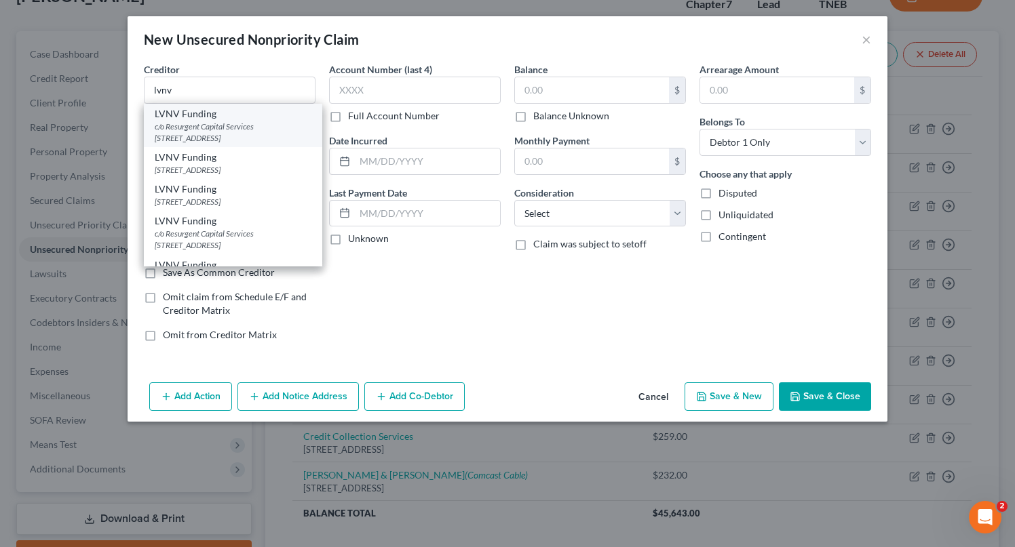
click at [265, 121] on div "c/o Resurgent Capital Services [STREET_ADDRESS]" at bounding box center [233, 132] width 157 height 23
type input "LVNV Funding"
type input "c/o Resurgent Capital Services"
type input "PO Box 1269"
type input "[GEOGRAPHIC_DATA]"
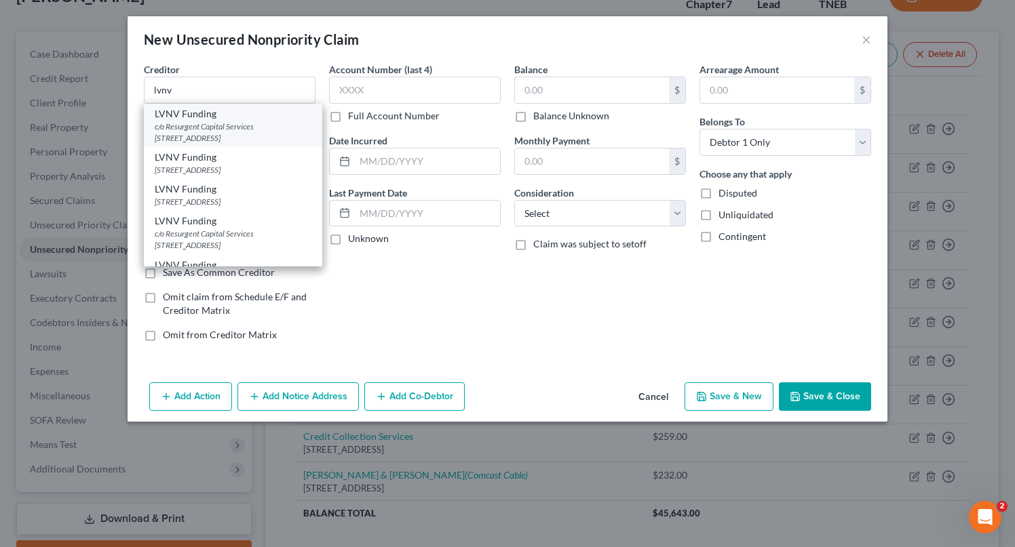
select select "42"
type input "29603"
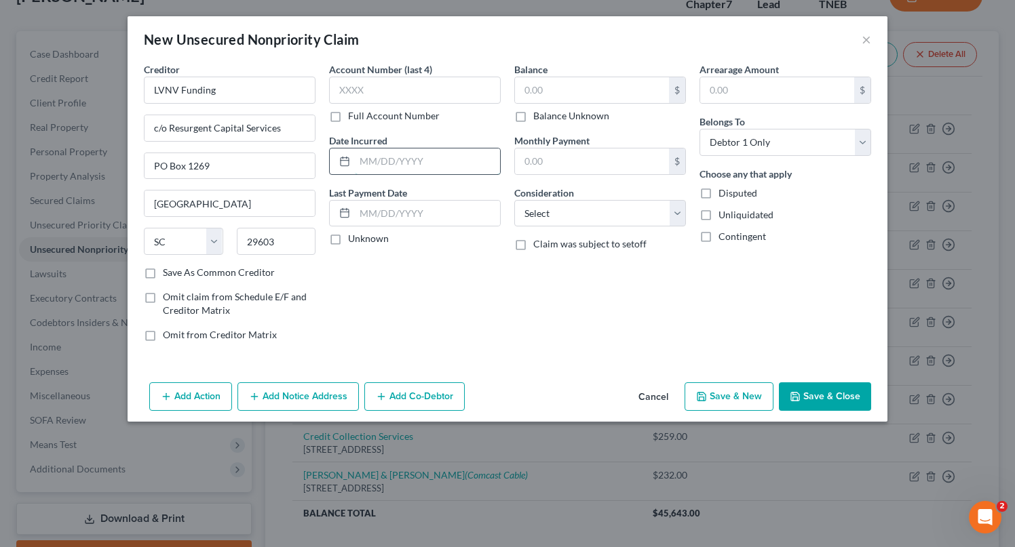
click at [469, 159] on input "text" at bounding box center [427, 162] width 145 height 26
type input "2024"
click at [598, 96] on input "text" at bounding box center [592, 90] width 154 height 26
type input "600"
click at [630, 216] on select "Select Cable / Satellite Services Collection Agency Credit Card Debt Debt Couns…" at bounding box center [600, 213] width 172 height 27
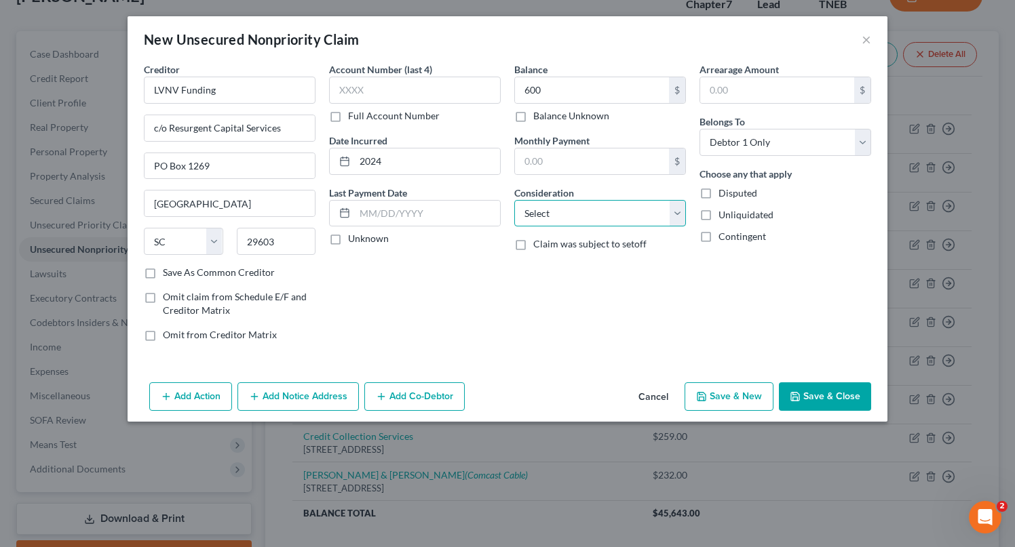
select select "1"
click at [514, 200] on select "Select Cable / Satellite Services Collection Agency Credit Card Debt Debt Couns…" at bounding box center [600, 213] width 172 height 27
click at [341, 387] on button "Add Notice Address" at bounding box center [297, 397] width 121 height 28
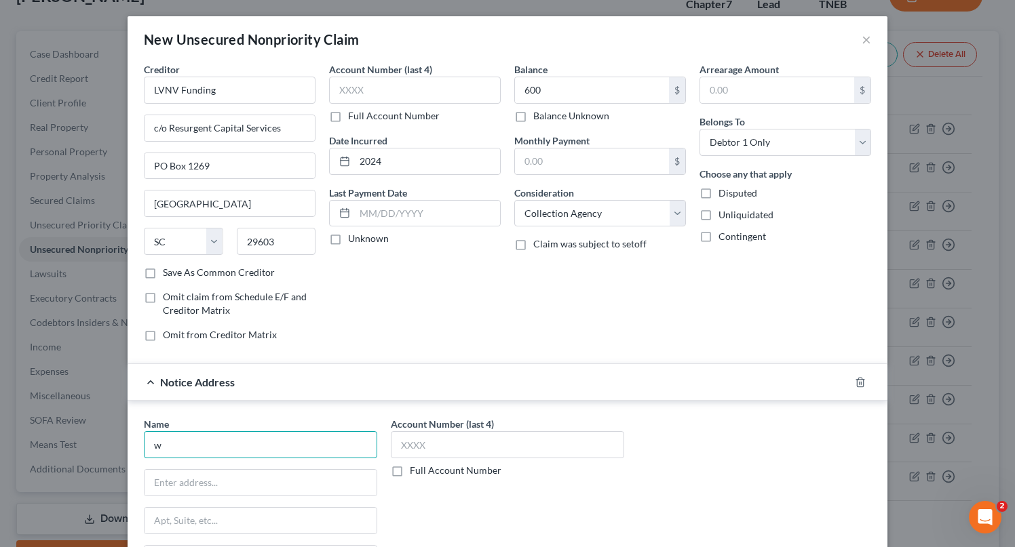
click at [328, 444] on input "w" at bounding box center [260, 444] width 233 height 27
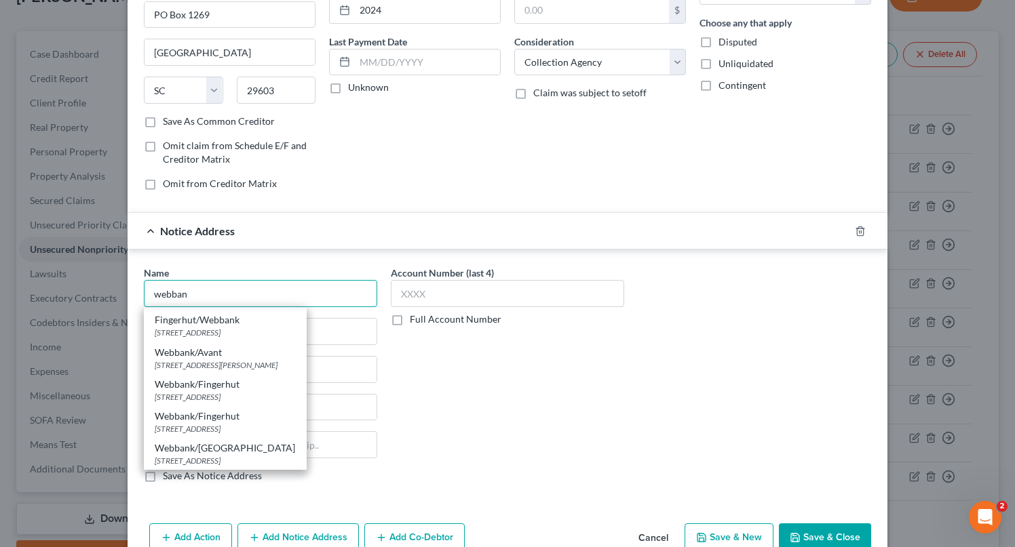
scroll to position [88, 0]
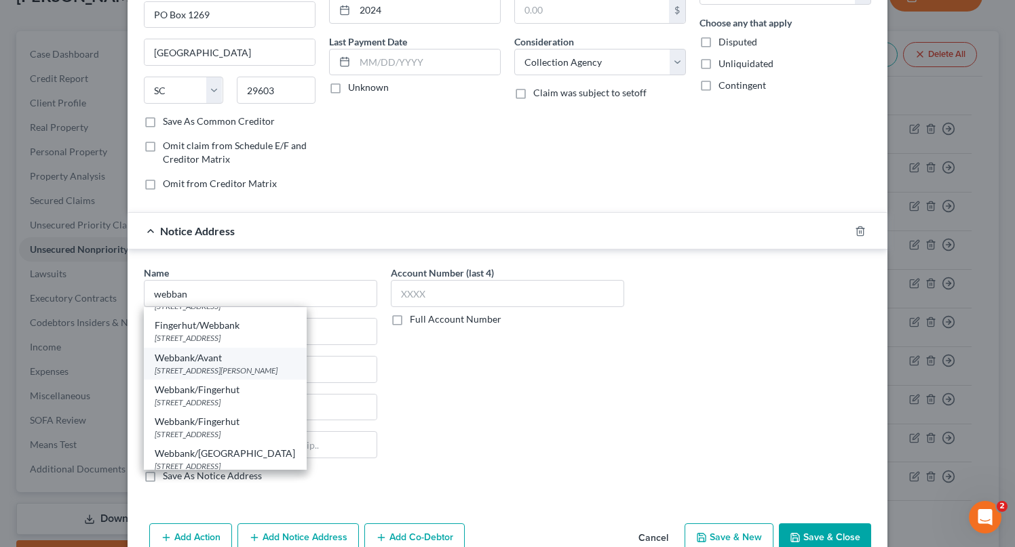
click at [296, 377] on div "Webbank/Avant [STREET_ADDRESS][PERSON_NAME]" at bounding box center [225, 364] width 163 height 32
type input "Webbank/Avant"
type input "[STREET_ADDRESS][PERSON_NAME]"
type input "Suite 1600"
type input "[GEOGRAPHIC_DATA]"
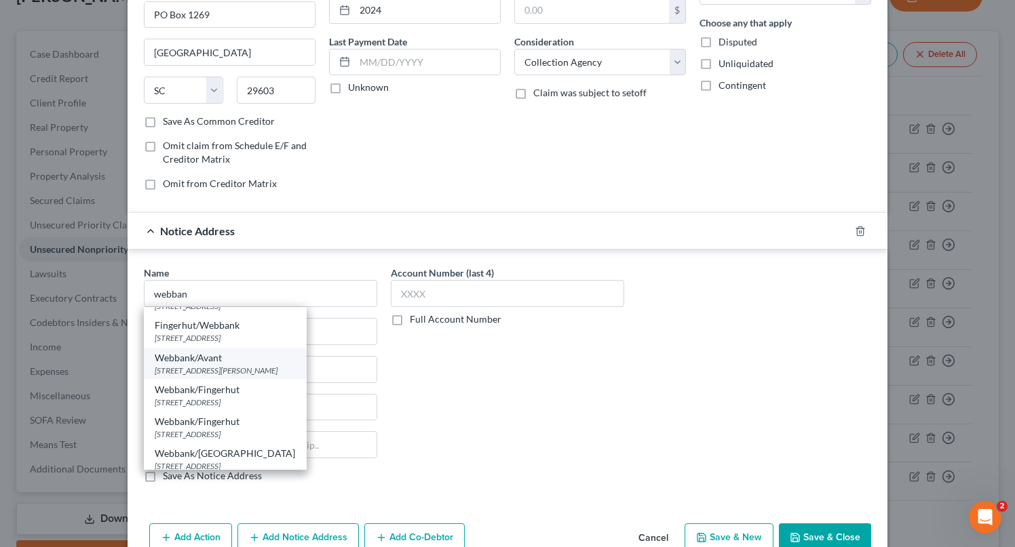
select select "14"
type input "60601"
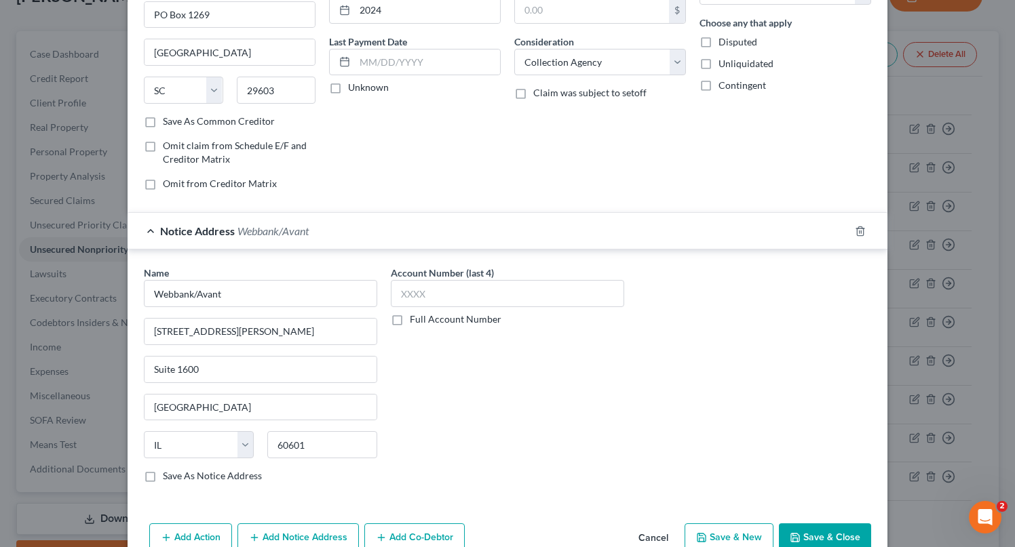
scroll to position [183, 0]
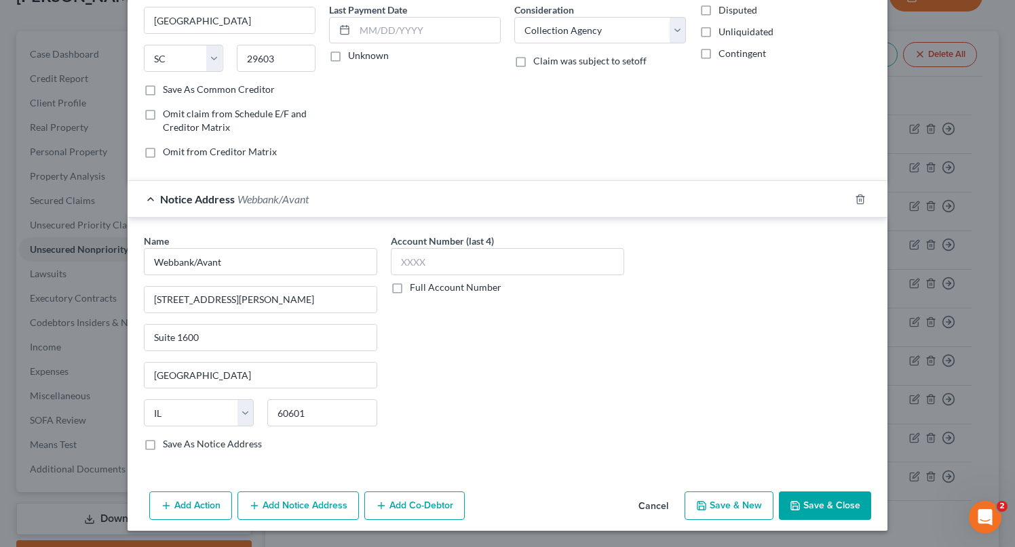
click at [730, 504] on button "Save & New" at bounding box center [729, 506] width 89 height 28
select select "0"
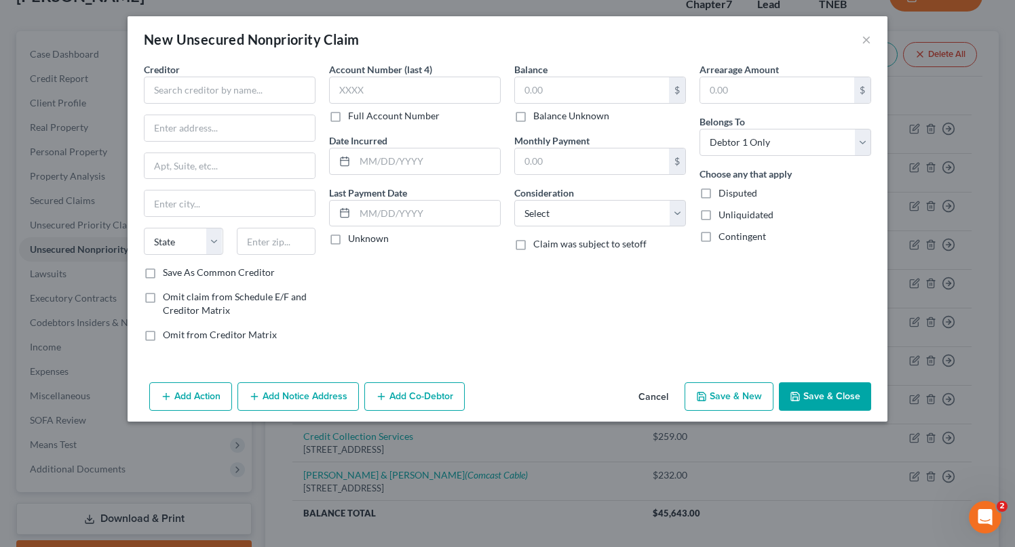
scroll to position [0, 0]
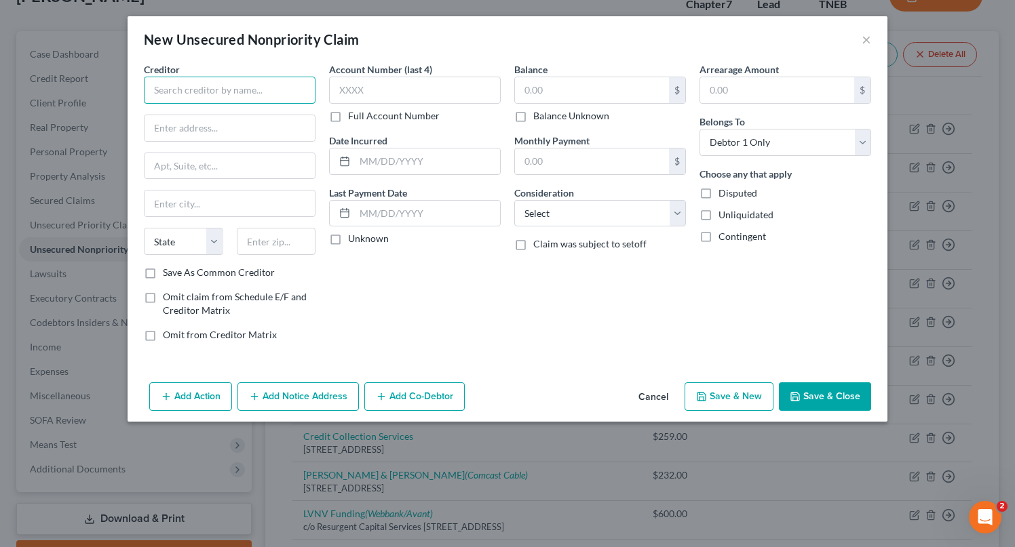
click at [231, 95] on input "text" at bounding box center [230, 90] width 172 height 27
type input "National Healthcare Collections"
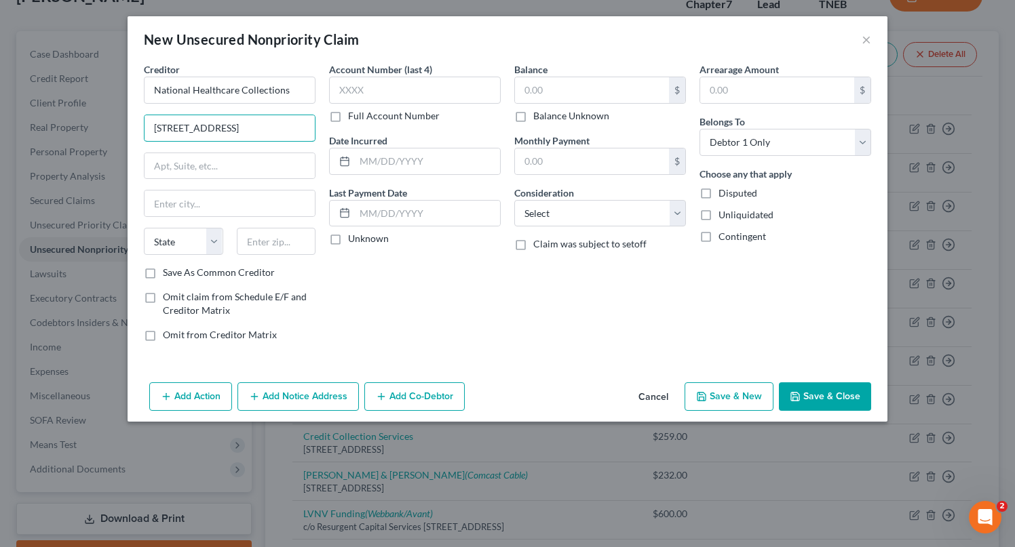
type input "[STREET_ADDRESS]"
type input "Suite 215"
type input "63005"
type input "Chesterfield"
select select "26"
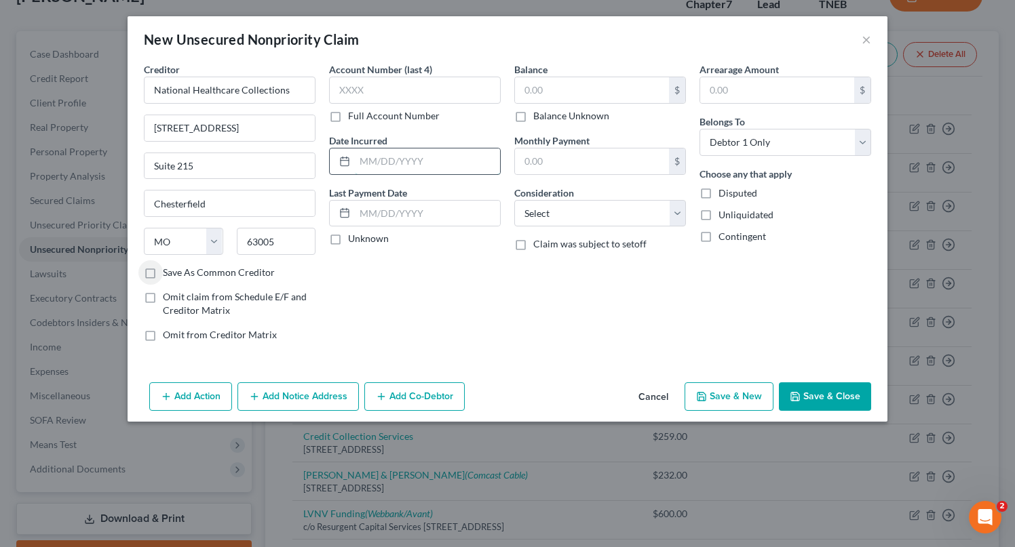
click at [404, 168] on input "text" at bounding box center [427, 162] width 145 height 26
type input "2024"
click at [555, 96] on input "text" at bounding box center [592, 90] width 154 height 26
type input "2,999"
click at [540, 210] on select "Select Cable / Satellite Services Collection Agency Credit Card Debt Debt Couns…" at bounding box center [600, 213] width 172 height 27
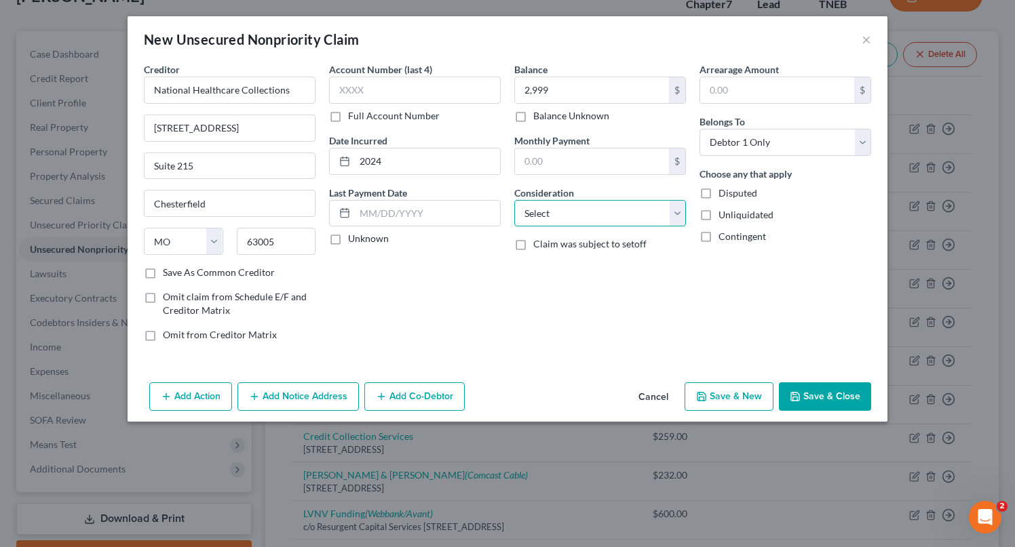
select select "14"
click at [514, 200] on select "Select Cable / Satellite Services Collection Agency Credit Card Debt Debt Couns…" at bounding box center [600, 213] width 172 height 27
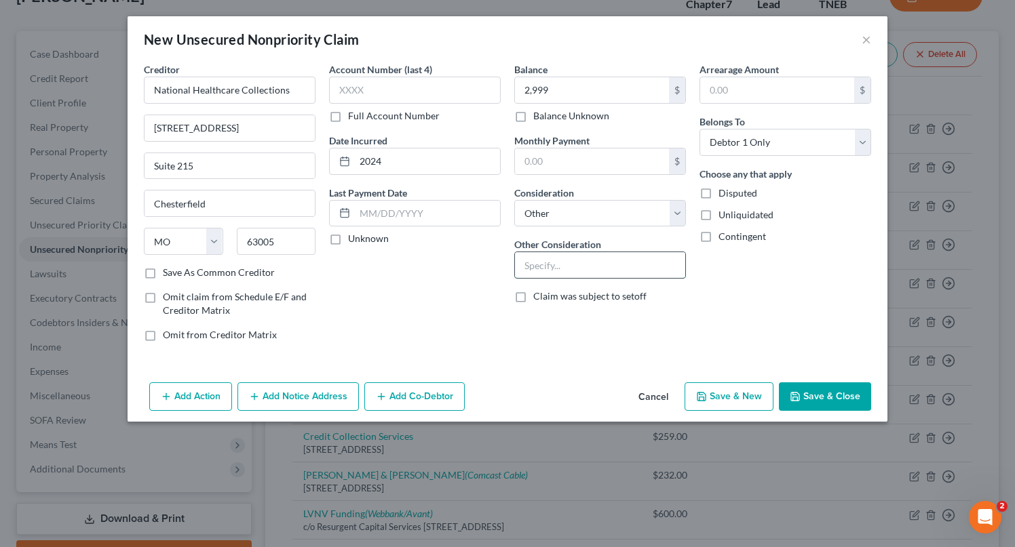
click at [535, 268] on input "text" at bounding box center [600, 265] width 170 height 26
type input "[PERSON_NAME]"
click at [729, 395] on button "Save & New" at bounding box center [729, 397] width 89 height 28
select select "0"
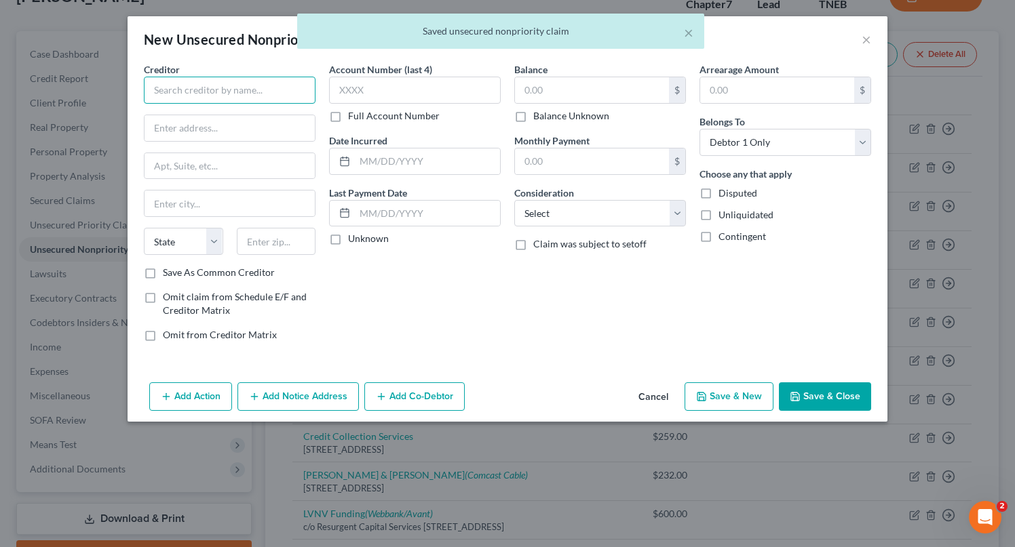
click at [225, 81] on input "text" at bounding box center [230, 90] width 172 height 27
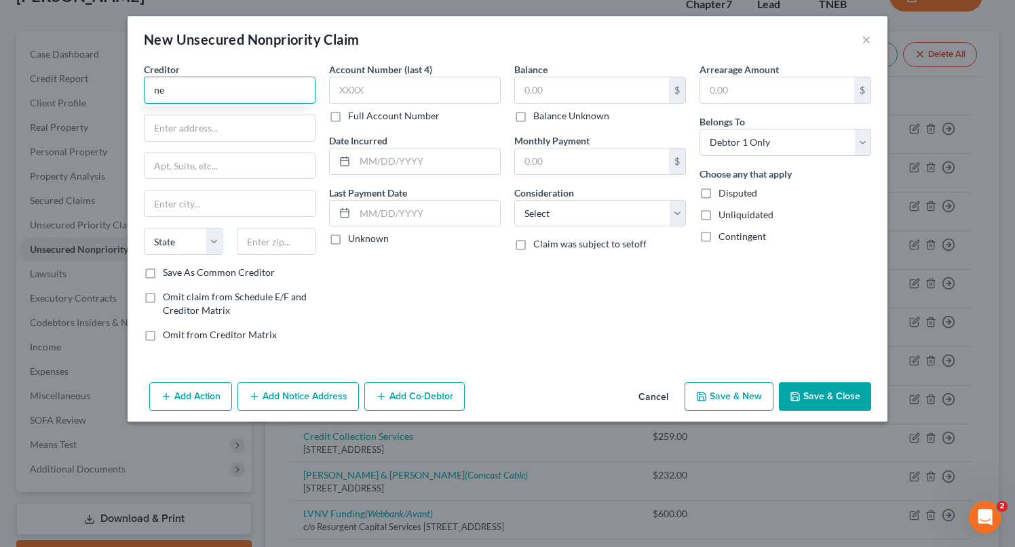
type input "n"
type input "W"
type input "Netcollections LLC"
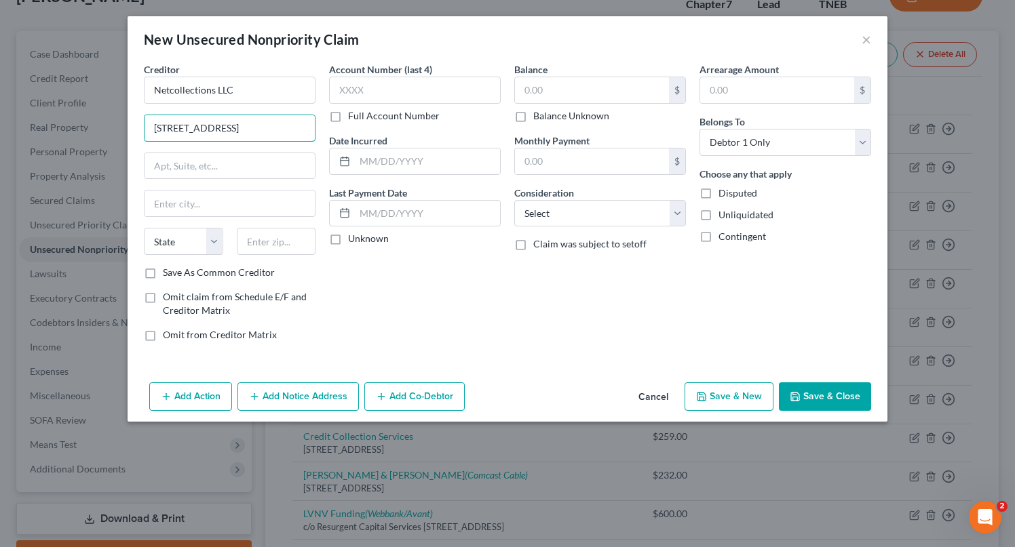
type input "[STREET_ADDRESS]"
type input "30152"
type input "Kennesaw"
select select "10"
click at [400, 166] on input "text" at bounding box center [427, 162] width 145 height 26
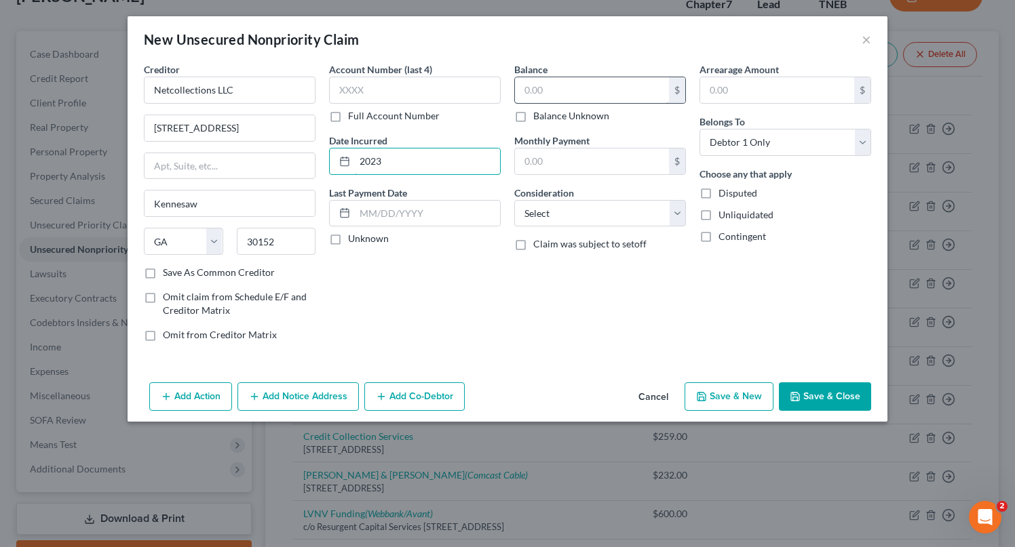
type input "2023"
click at [562, 83] on input "text" at bounding box center [592, 90] width 154 height 26
type input "199"
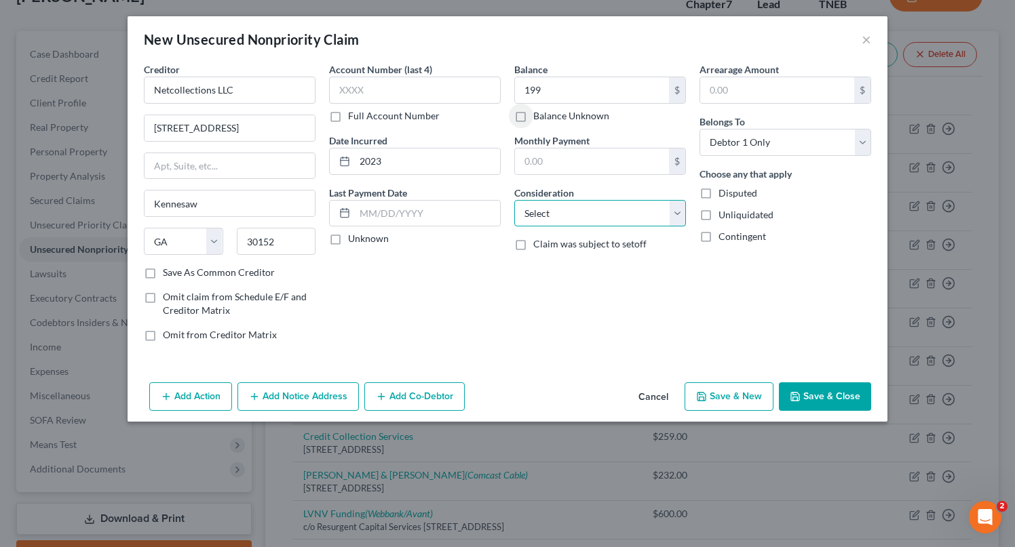
click at [550, 214] on select "Select Cable / Satellite Services Collection Agency Credit Card Debt Debt Couns…" at bounding box center [600, 213] width 172 height 27
select select "14"
click at [514, 200] on select "Select Cable / Satellite Services Collection Agency Credit Card Debt Debt Couns…" at bounding box center [600, 213] width 172 height 27
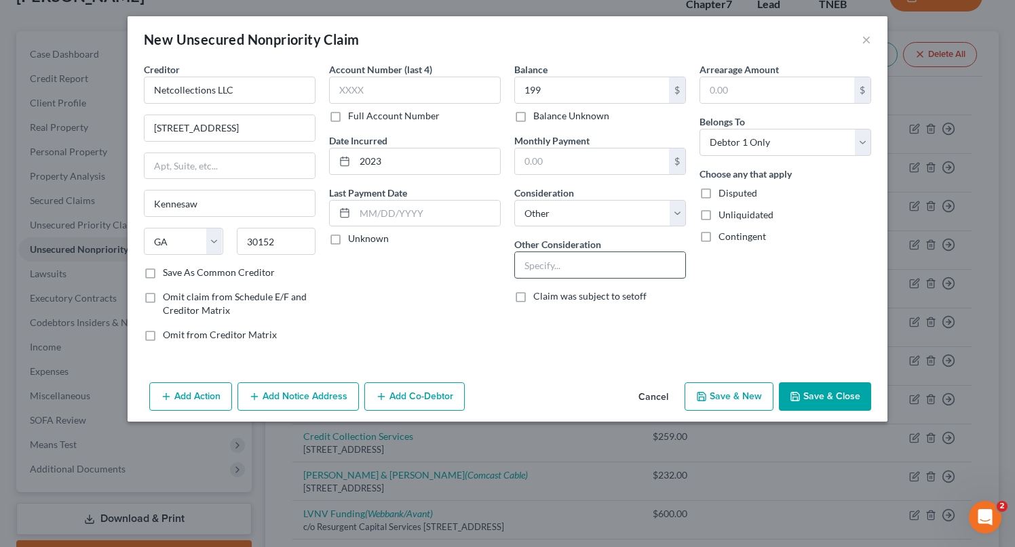
click at [577, 256] on input "text" at bounding box center [600, 265] width 170 height 26
type input "Workout Anytime [PERSON_NAME]"
click at [756, 385] on button "Save & New" at bounding box center [729, 397] width 89 height 28
select select "0"
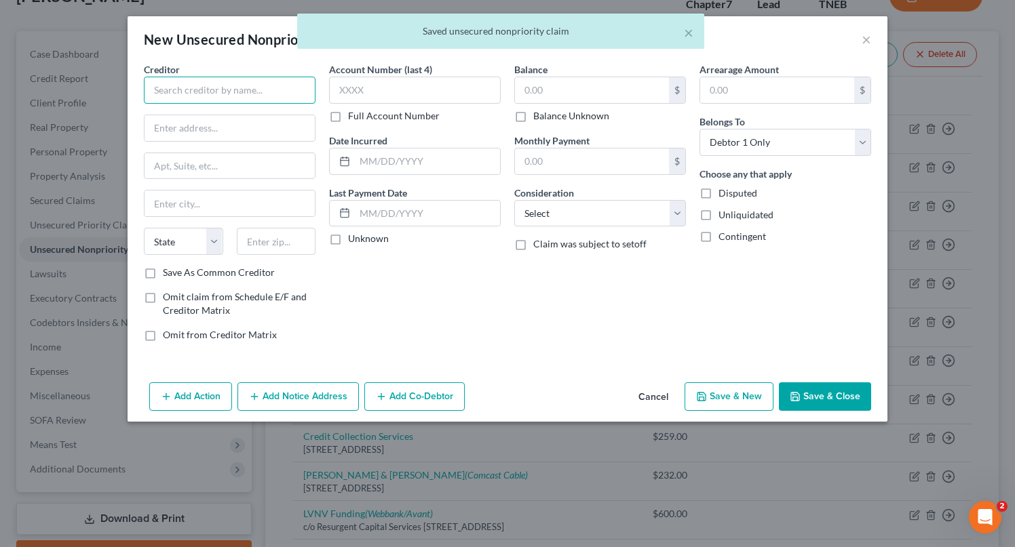
click at [256, 81] on input "text" at bounding box center [230, 90] width 172 height 27
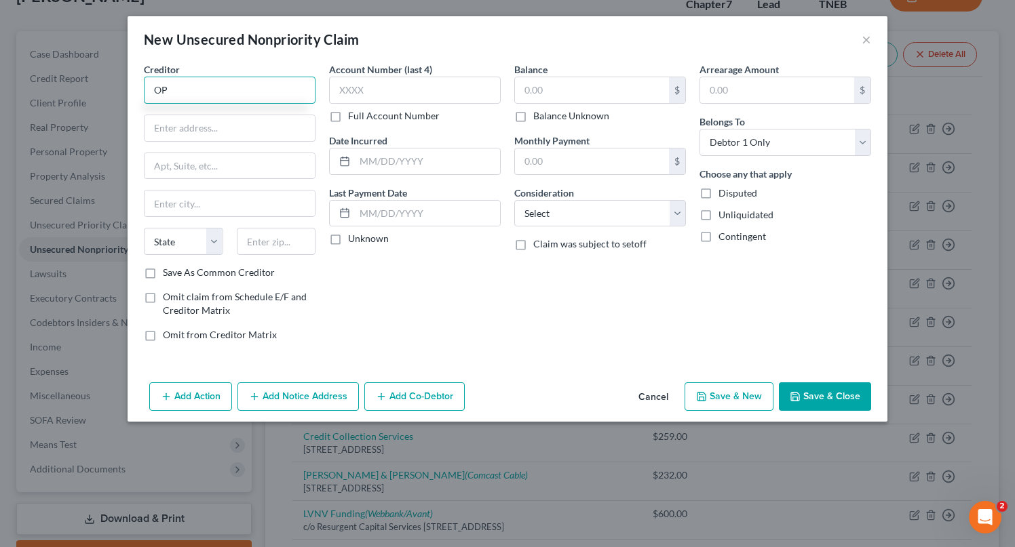
type input "O"
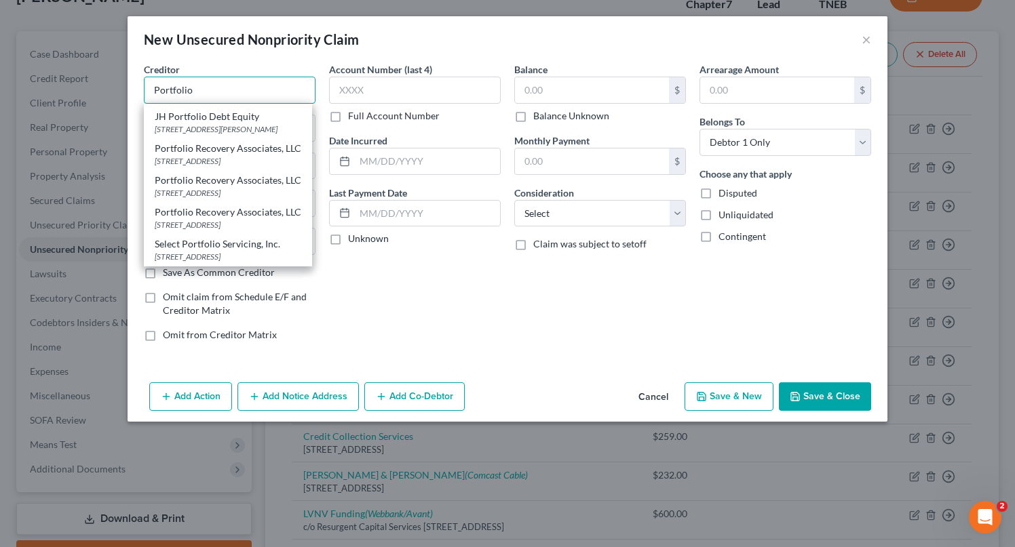
scroll to position [258, 0]
click at [255, 162] on div "[STREET_ADDRESS]" at bounding box center [228, 161] width 147 height 12
type input "Portfolio Recovery Associates, LLC"
type input "[STREET_ADDRESS]"
type input "Suite 100"
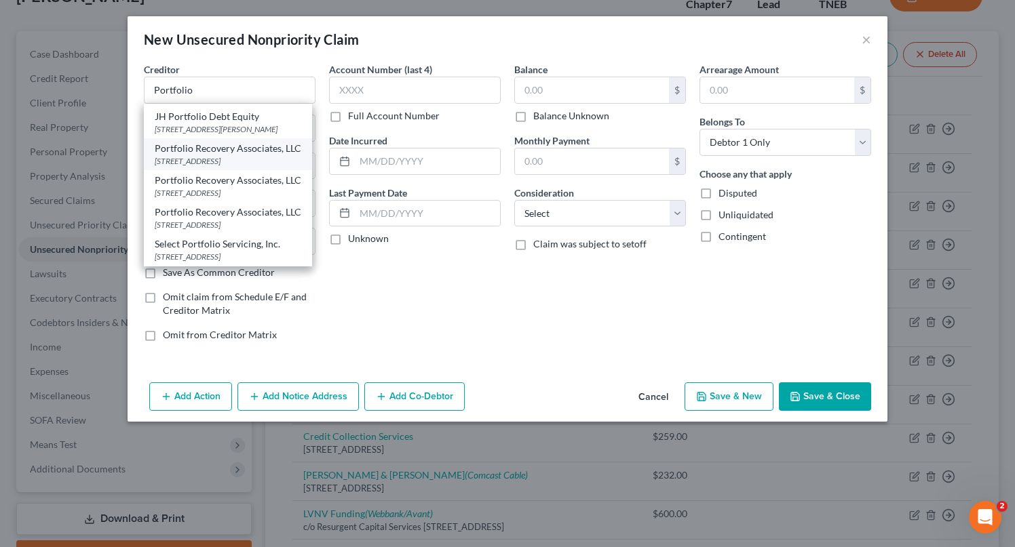
type input "[GEOGRAPHIC_DATA]"
select select "48"
type input "23502"
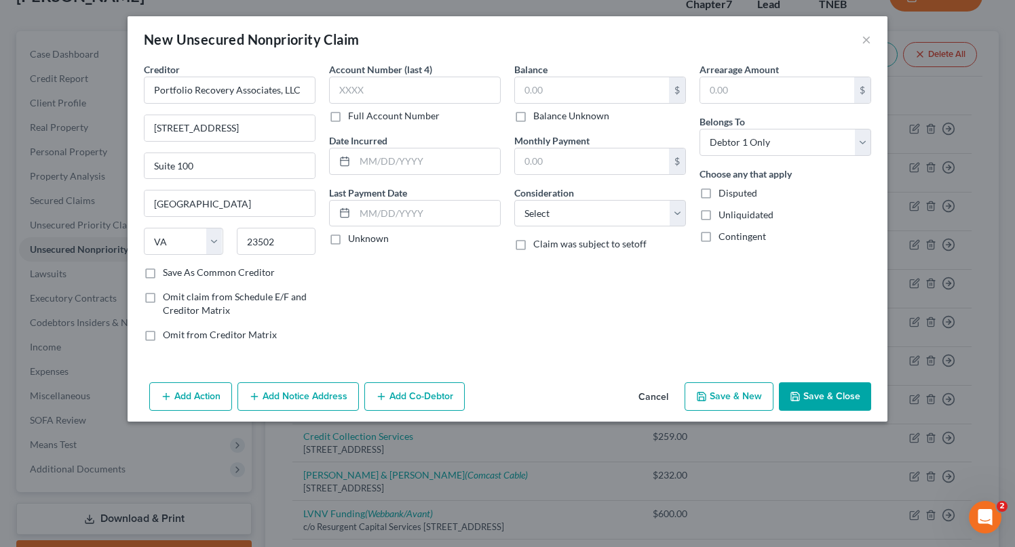
scroll to position [0, 0]
click at [439, 162] on input "text" at bounding box center [427, 162] width 145 height 26
type input "2024"
click at [616, 91] on input "text" at bounding box center [592, 90] width 154 height 26
type input "1,064"
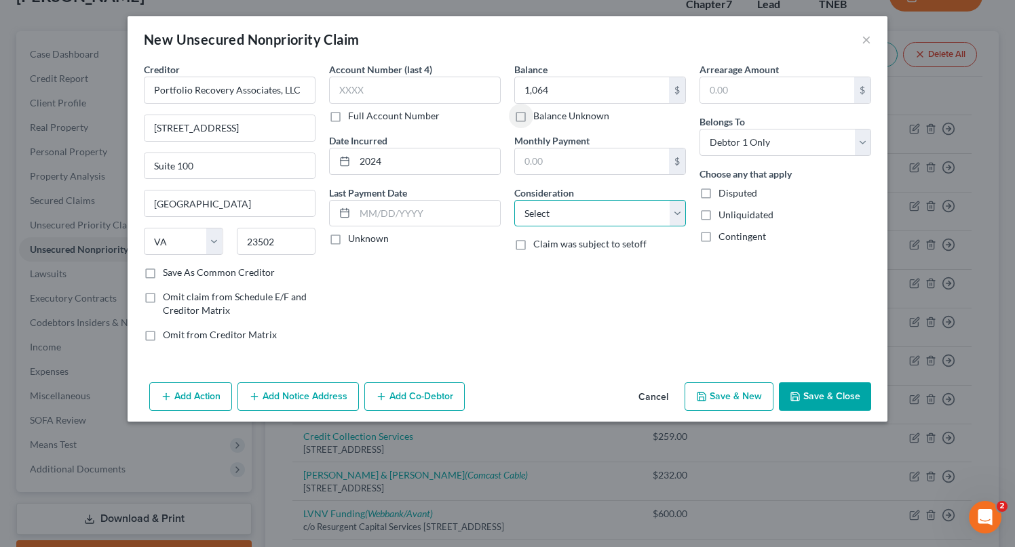
click at [643, 221] on select "Select Cable / Satellite Services Collection Agency Credit Card Debt Debt Couns…" at bounding box center [600, 213] width 172 height 27
select select "2"
click at [514, 200] on select "Select Cable / Satellite Services Collection Agency Credit Card Debt Debt Couns…" at bounding box center [600, 213] width 172 height 27
click at [321, 388] on button "Add Notice Address" at bounding box center [297, 397] width 121 height 28
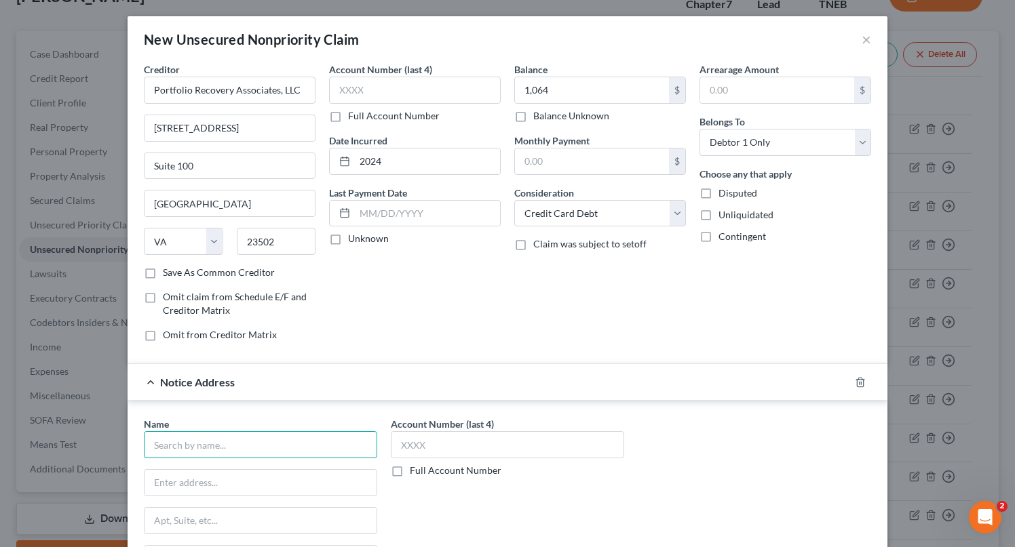
click at [296, 454] on input "text" at bounding box center [260, 444] width 233 height 27
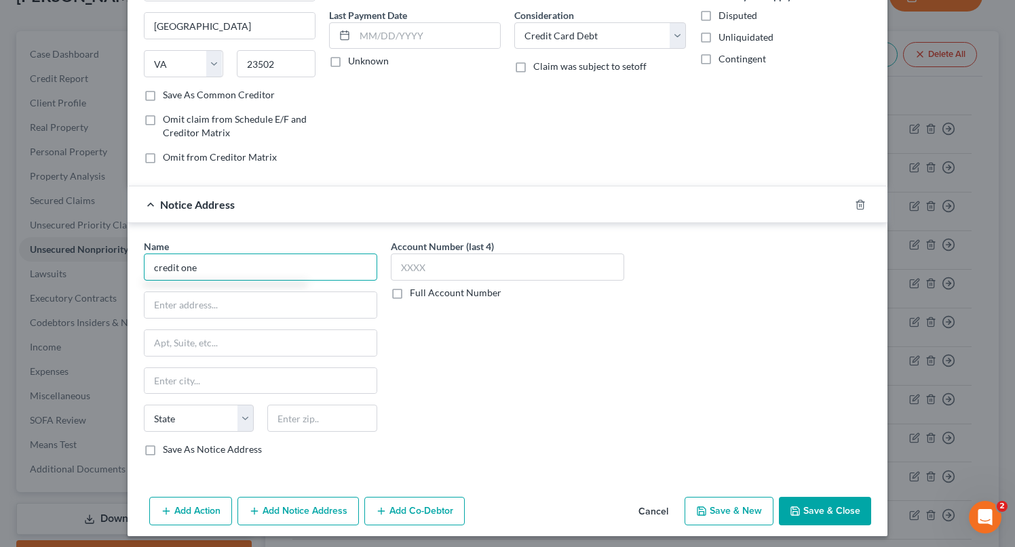
scroll to position [176, 0]
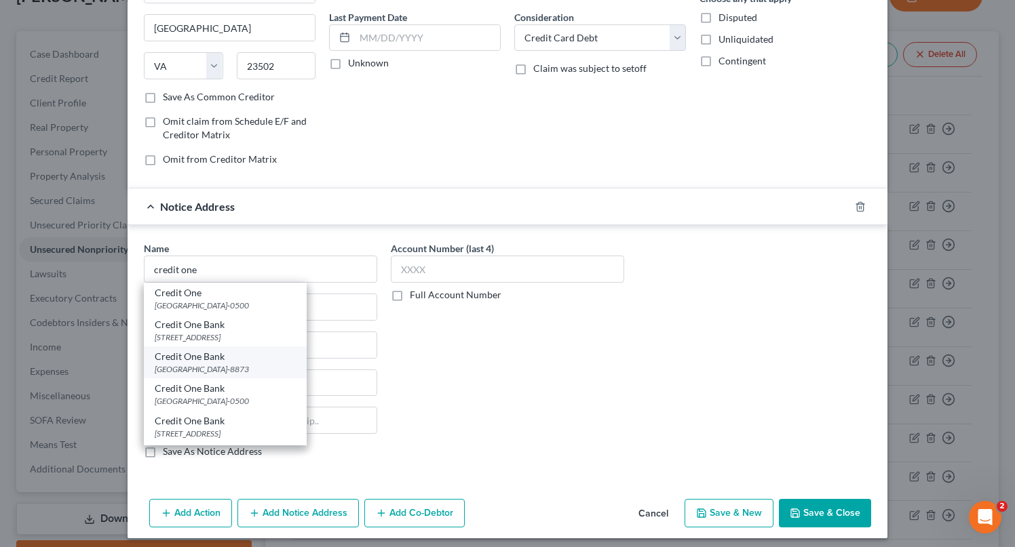
click at [252, 351] on div "Credit One Bank" at bounding box center [225, 357] width 141 height 14
type input "Credit One Bank"
type input "PO Box 98873"
type input "[GEOGRAPHIC_DATA]"
select select "31"
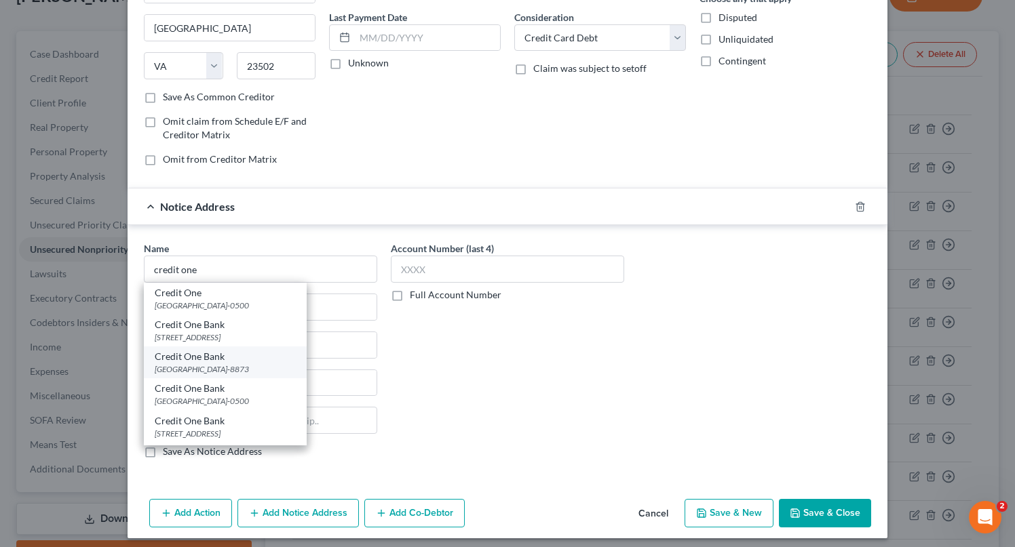
type input "89193-8873"
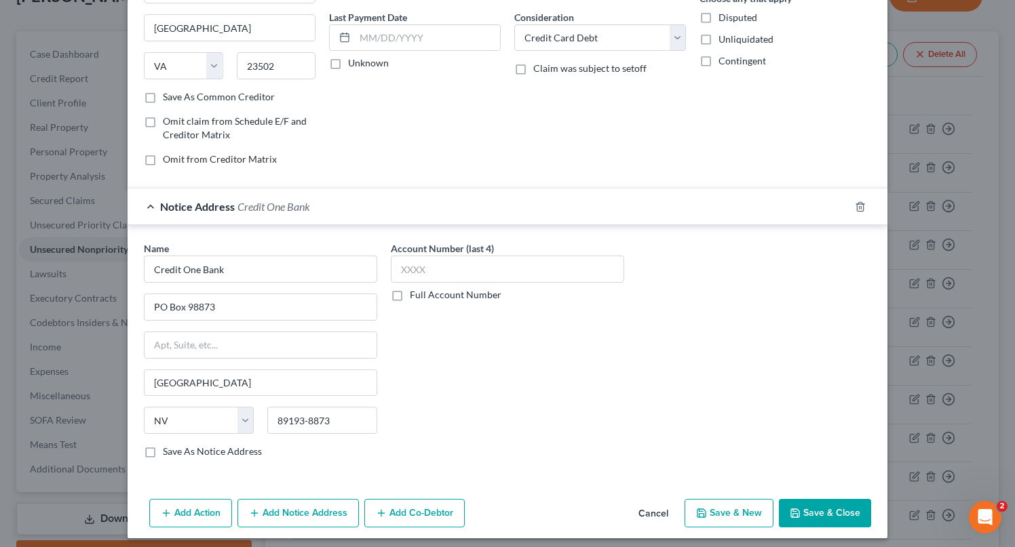
scroll to position [183, 0]
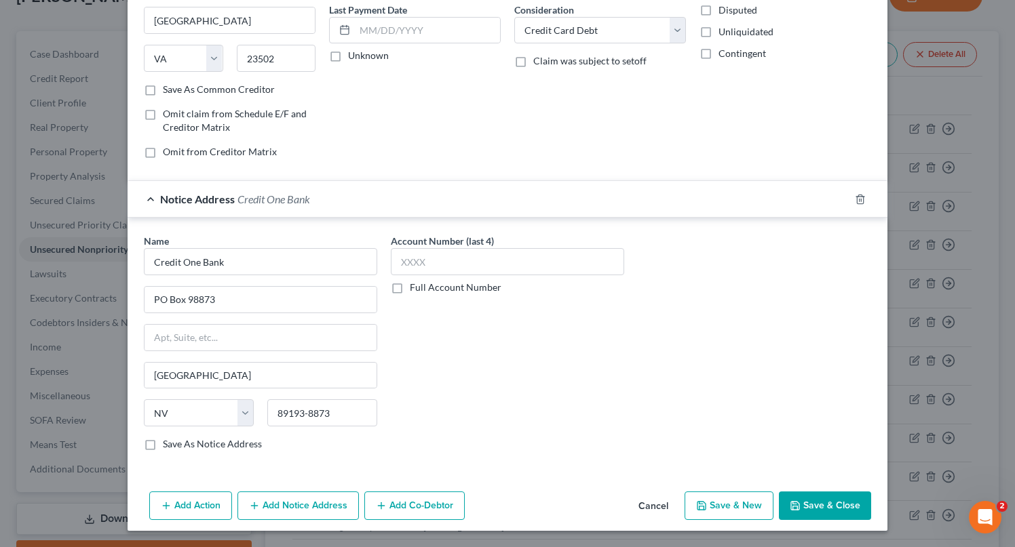
click at [636, 425] on div "Name * Credit One Bank [GEOGRAPHIC_DATA] [GEOGRAPHIC_DATA] [US_STATE][GEOGRAPHI…" at bounding box center [507, 348] width 741 height 228
click at [737, 502] on button "Save & New" at bounding box center [729, 506] width 89 height 28
select select "0"
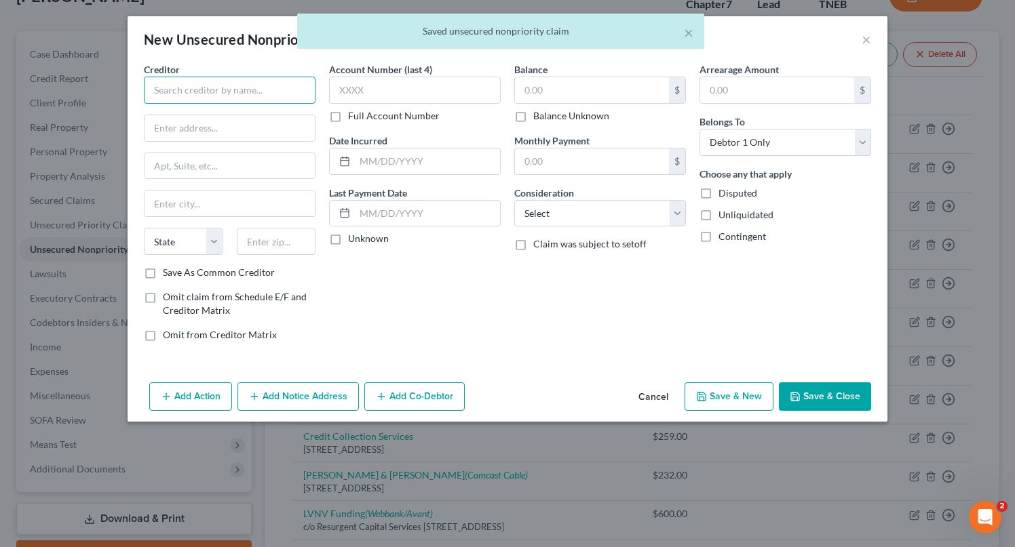
click at [269, 82] on input "text" at bounding box center [230, 90] width 172 height 27
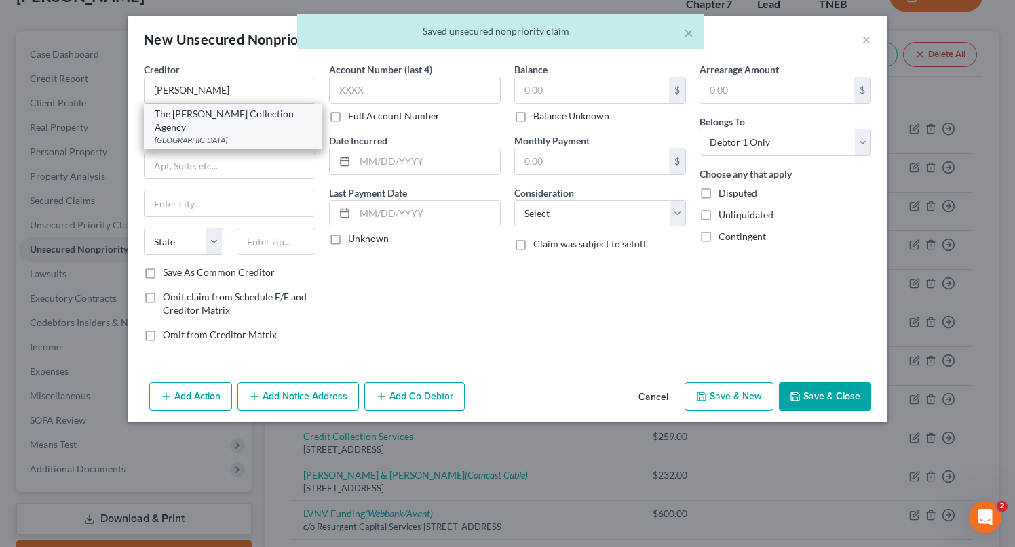
click at [260, 134] on div "[GEOGRAPHIC_DATA]" at bounding box center [233, 140] width 157 height 12
type input "The [PERSON_NAME] Collection Agency"
type input "PO Box 45710"
type input "[GEOGRAPHIC_DATA]"
select select "52"
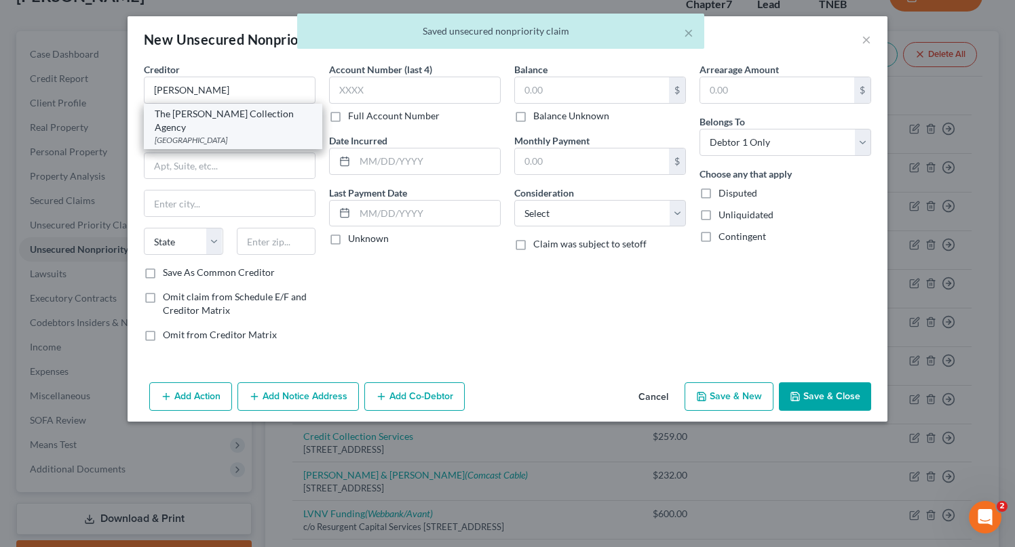
type input "53744"
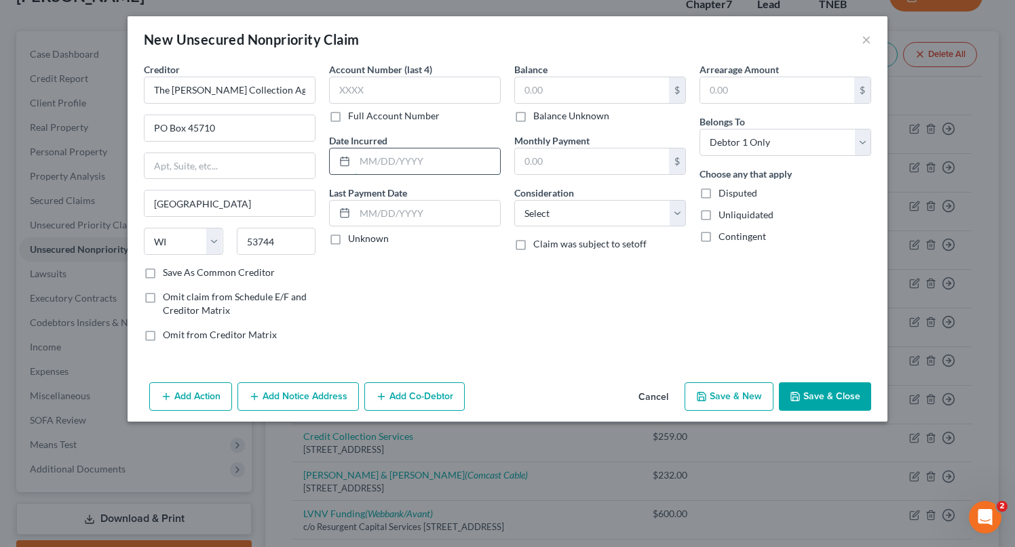
click at [414, 162] on input "text" at bounding box center [427, 162] width 145 height 26
type input "2022"
click at [602, 79] on input "text" at bounding box center [592, 90] width 154 height 26
type input "454"
click at [618, 223] on select "Select Cable / Satellite Services Collection Agency Credit Card Debt Debt Couns…" at bounding box center [600, 213] width 172 height 27
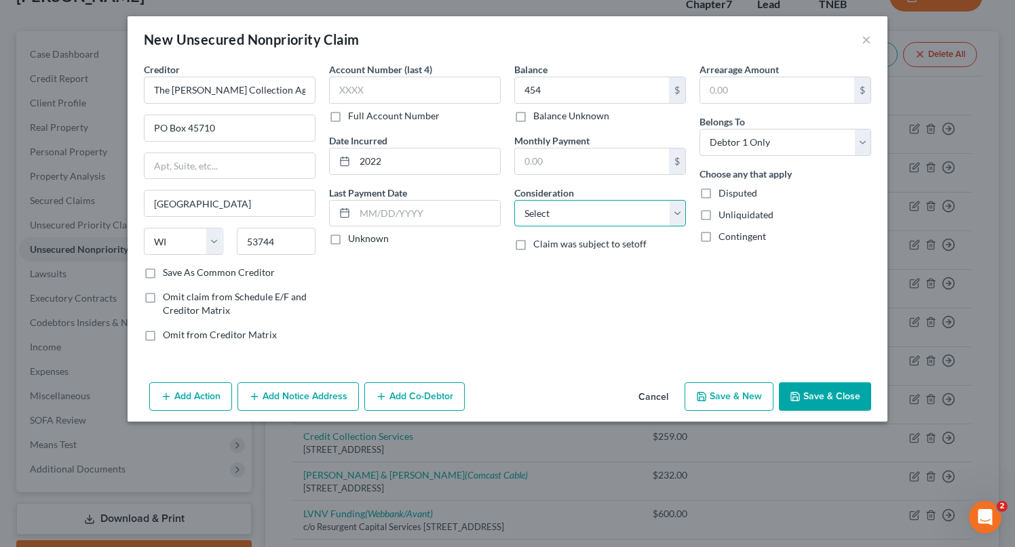
select select "14"
click at [514, 200] on select "Select Cable / Satellite Services Collection Agency Credit Card Debt Debt Couns…" at bounding box center [600, 213] width 172 height 27
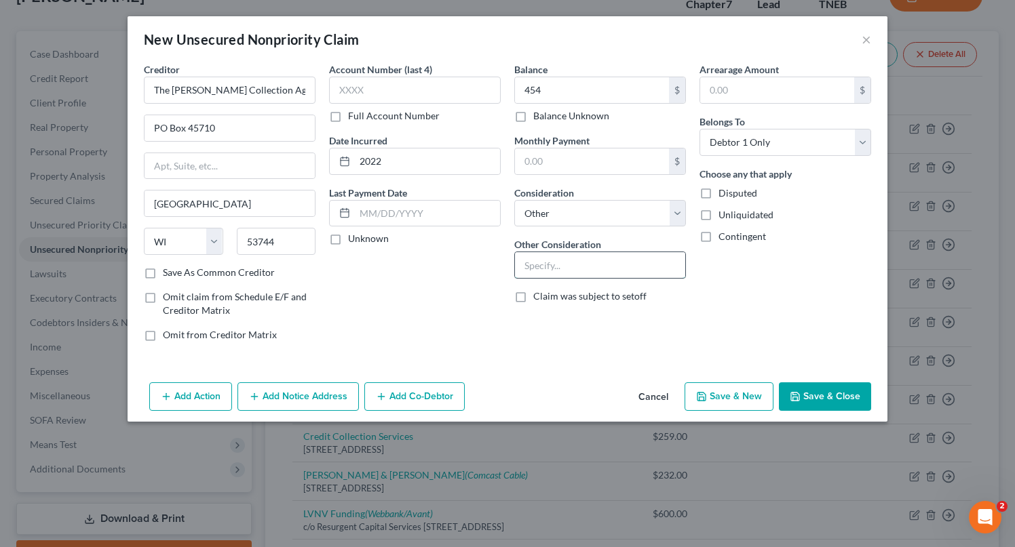
click at [562, 277] on input "text" at bounding box center [600, 265] width 170 height 26
type input "TDS Farragut"
click at [832, 391] on button "Save & Close" at bounding box center [825, 397] width 92 height 28
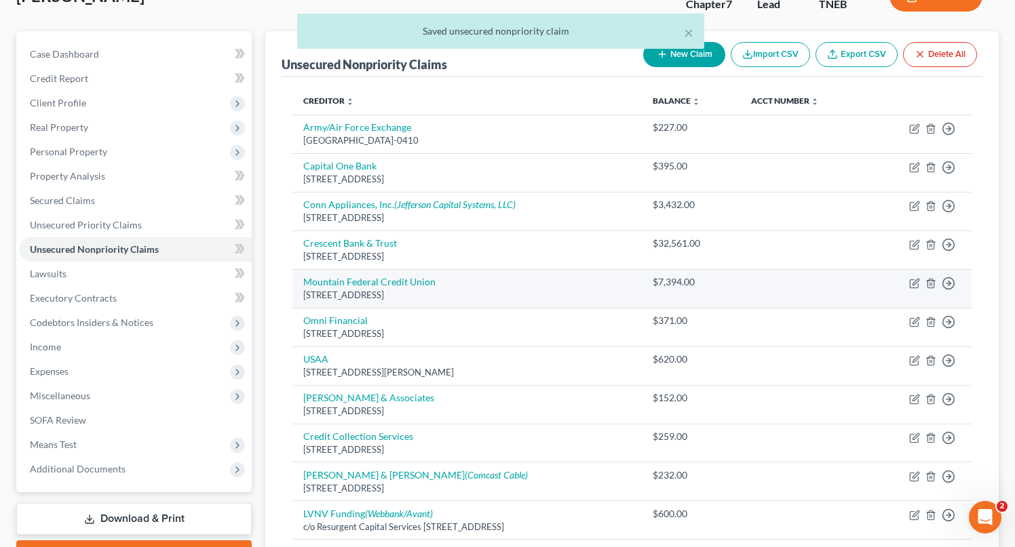
scroll to position [392, 0]
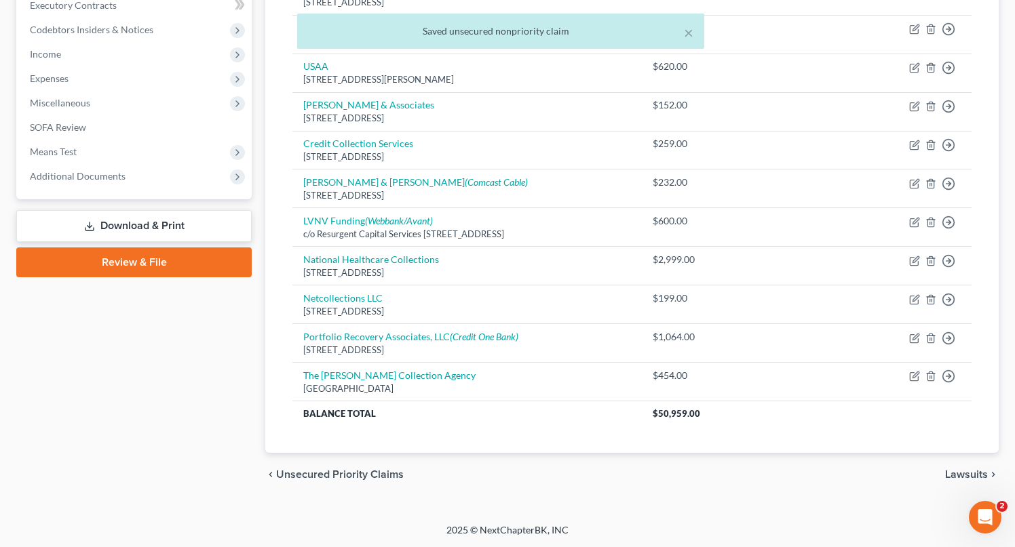
click at [353, 477] on span "Unsecured Priority Claims" at bounding box center [340, 474] width 128 height 11
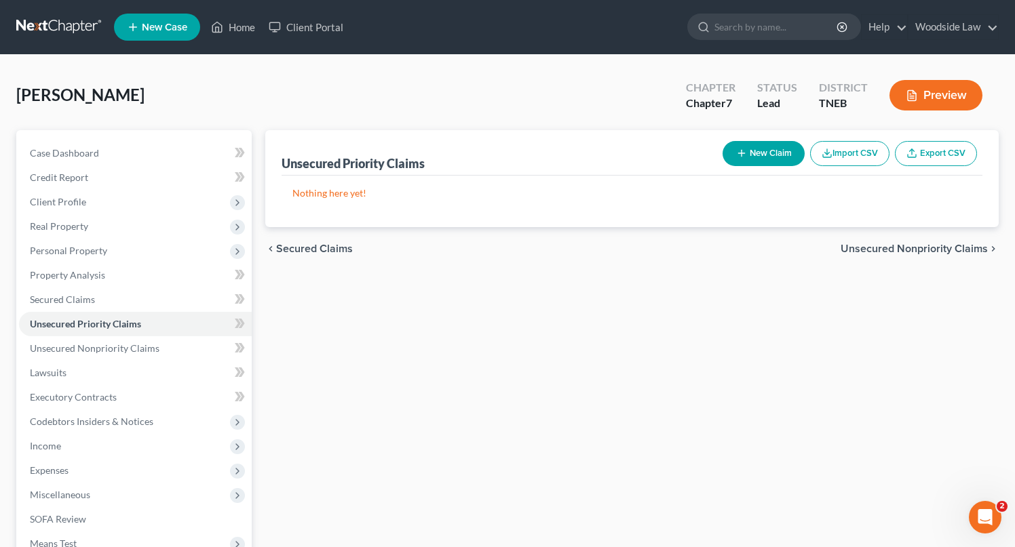
click at [765, 152] on button "New Claim" at bounding box center [764, 153] width 82 height 25
select select "0"
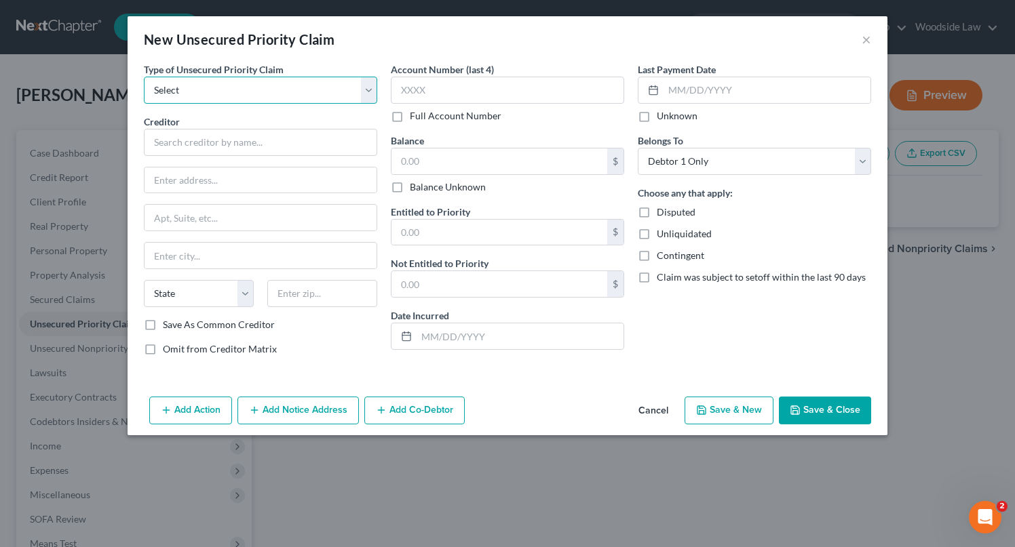
click at [320, 88] on select "Select Taxes & Other Government Units Domestic Support Obligations Extensions o…" at bounding box center [260, 90] width 233 height 27
click at [144, 77] on select "Select Taxes & Other Government Units Domestic Support Obligations Extensions o…" at bounding box center [260, 90] width 233 height 27
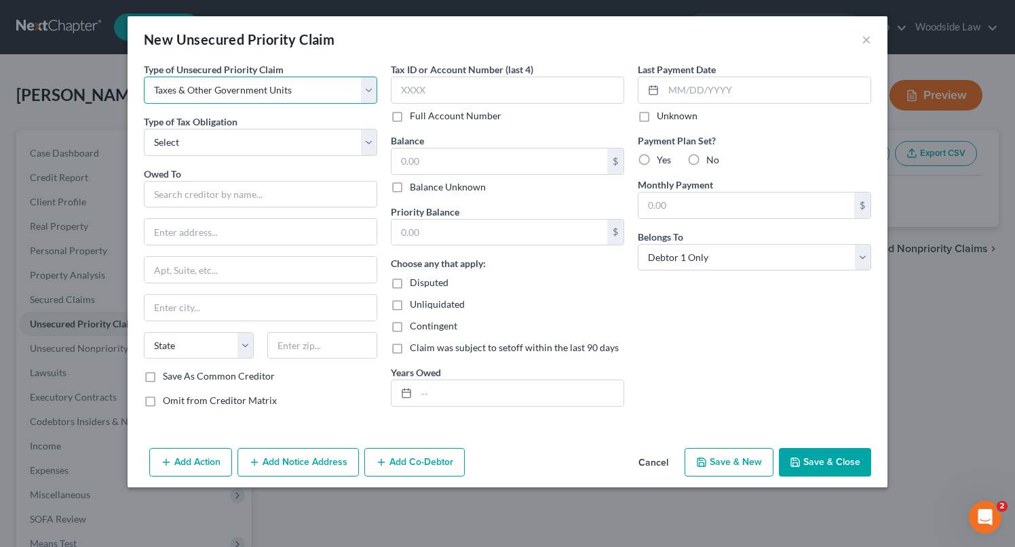
click at [279, 88] on select "Select Taxes & Other Government Units Domestic Support Obligations Extensions o…" at bounding box center [260, 90] width 233 height 27
select select "1"
click at [144, 77] on select "Select Taxes & Other Government Units Domestic Support Obligations Extensions o…" at bounding box center [260, 90] width 233 height 27
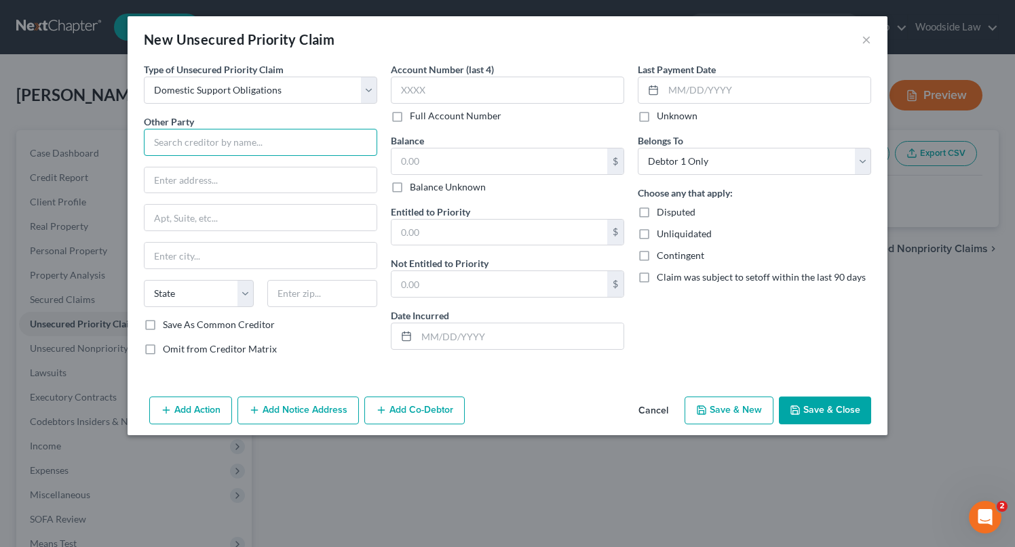
click at [237, 132] on input "text" at bounding box center [260, 142] width 233 height 27
type input "[PERSON_NAME]"
type input "[STREET_ADDRESS]"
type input "76082"
type input "[GEOGRAPHIC_DATA]"
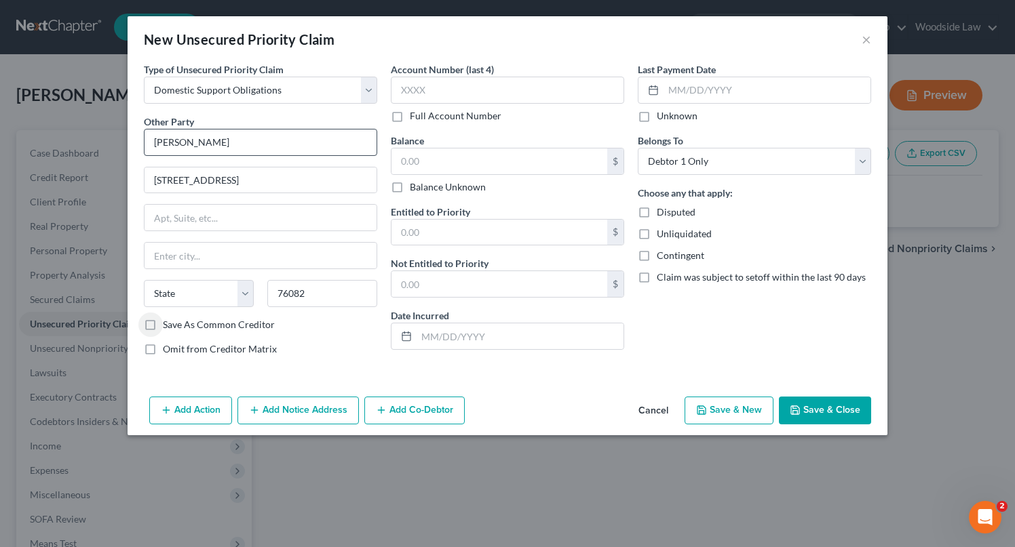
select select "45"
click at [410, 185] on label "Balance Unknown" at bounding box center [448, 187] width 76 height 14
click at [415, 185] on input "Balance Unknown" at bounding box center [419, 184] width 9 height 9
checkbox input "true"
type input "0.00"
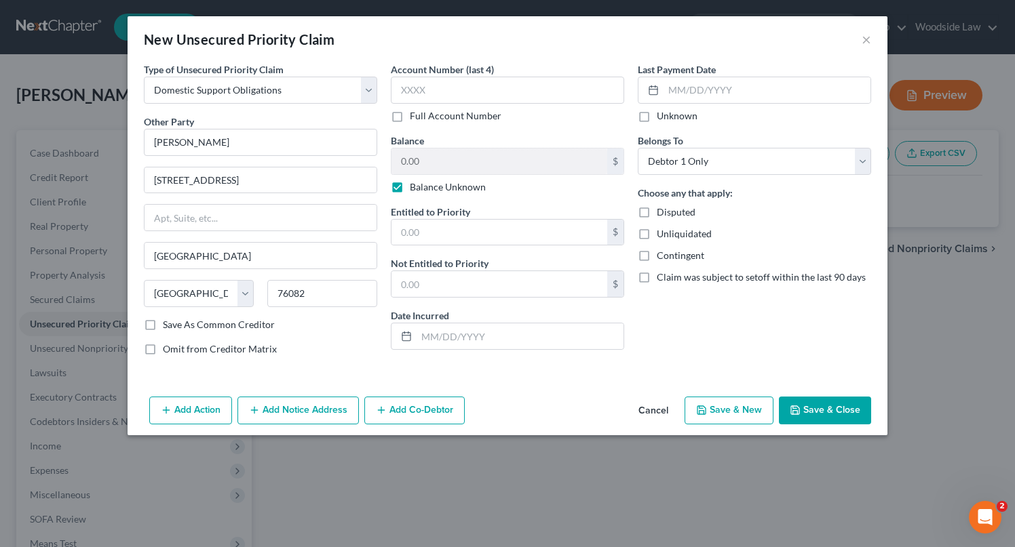
click at [163, 349] on label "Omit from Creditor Matrix" at bounding box center [220, 350] width 114 height 14
click at [168, 349] on input "Omit from Creditor Matrix" at bounding box center [172, 347] width 9 height 9
checkbox input "true"
click at [825, 414] on button "Save & Close" at bounding box center [825, 411] width 92 height 28
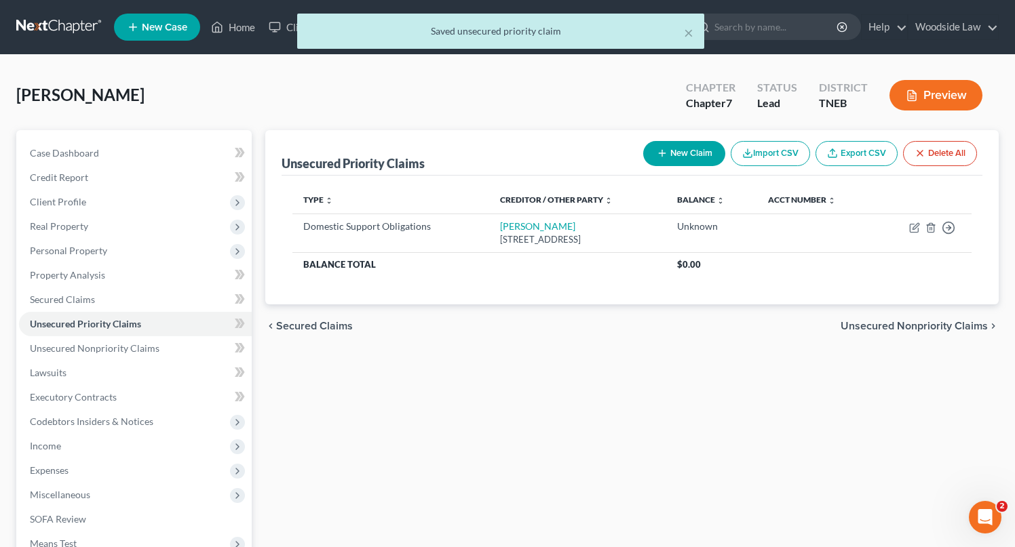
click at [915, 321] on span "Unsecured Nonpriority Claims" at bounding box center [914, 326] width 147 height 11
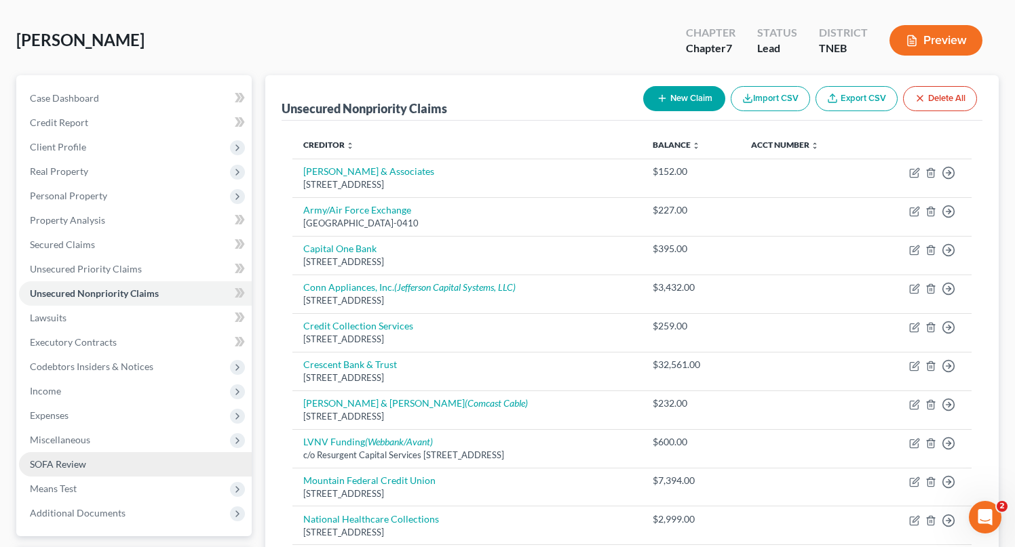
scroll to position [44, 0]
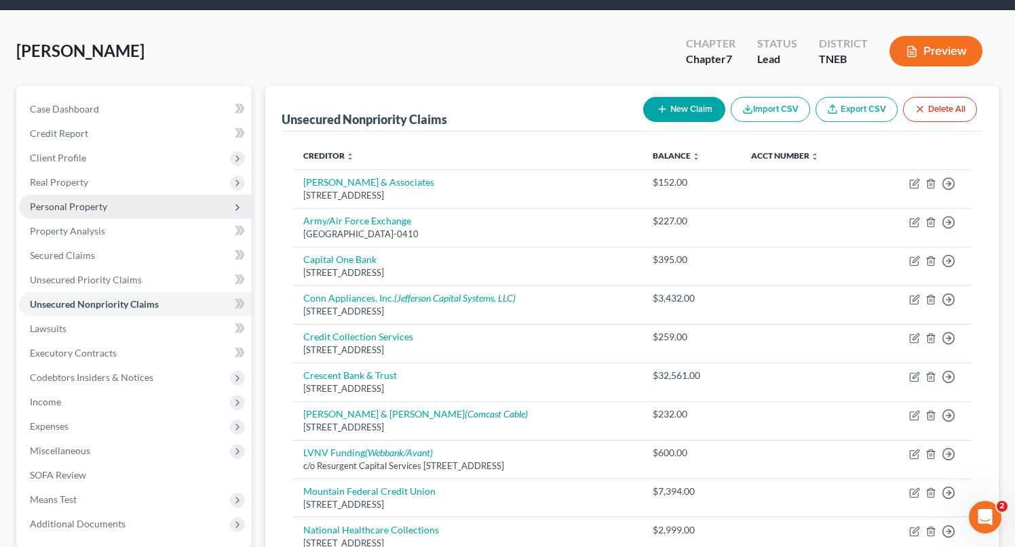
click at [98, 211] on span "Personal Property" at bounding box center [68, 207] width 77 height 12
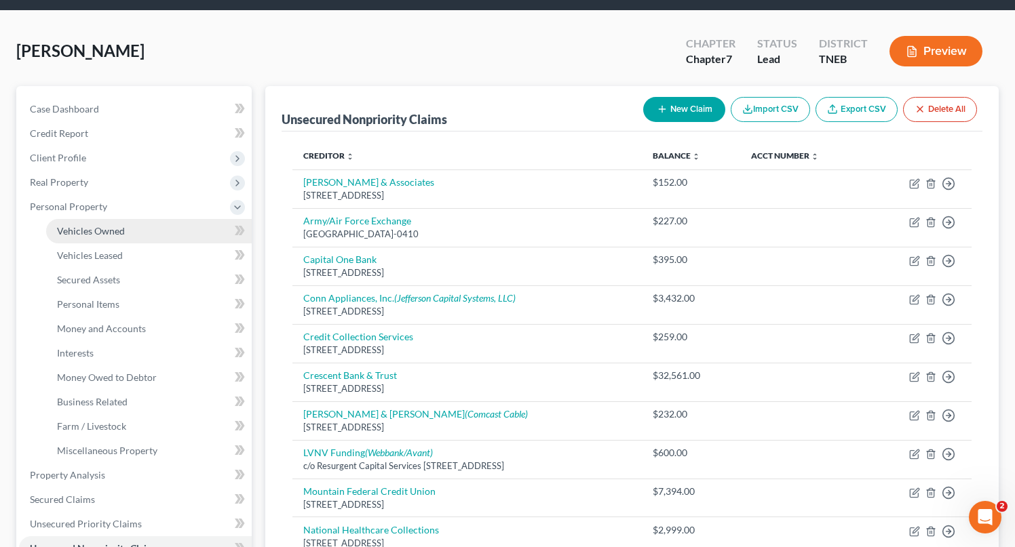
click at [111, 228] on span "Vehicles Owned" at bounding box center [91, 231] width 68 height 12
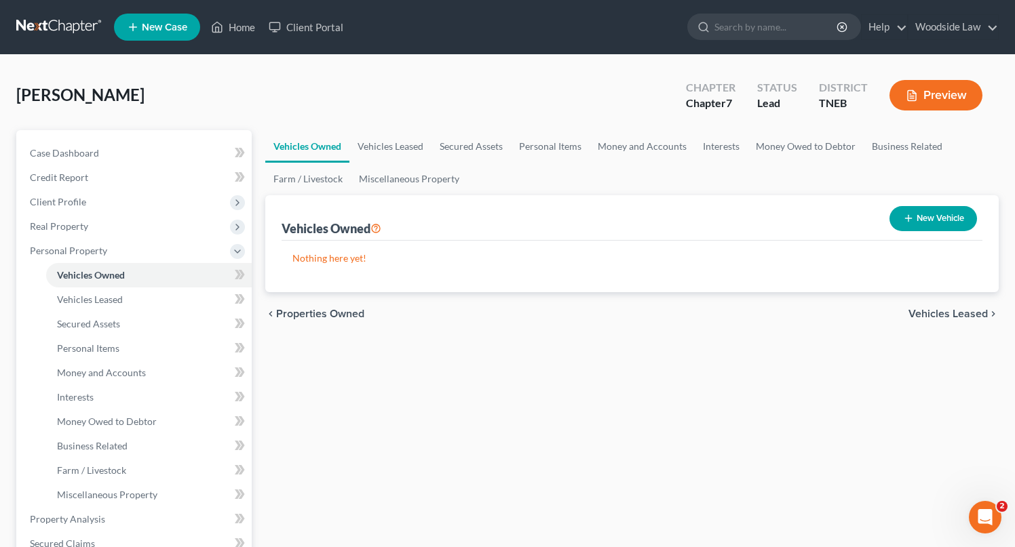
click at [921, 226] on button "New Vehicle" at bounding box center [933, 218] width 88 height 25
select select "0"
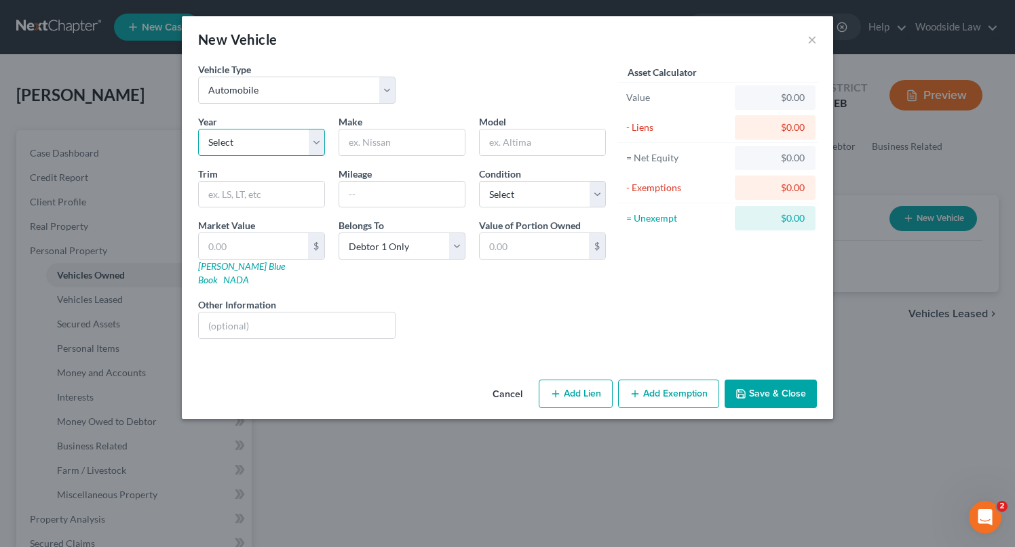
click at [289, 155] on select "Select 2026 2025 2024 2023 2022 2021 2020 2019 2018 2017 2016 2015 2014 2013 20…" at bounding box center [261, 142] width 127 height 27
select select "17"
click at [198, 129] on select "Select 2026 2025 2024 2023 2022 2021 2020 2019 2018 2017 2016 2015 2014 2013 20…" at bounding box center [261, 142] width 127 height 27
click at [402, 132] on input "text" at bounding box center [402, 143] width 126 height 26
type input "Kawasaki"
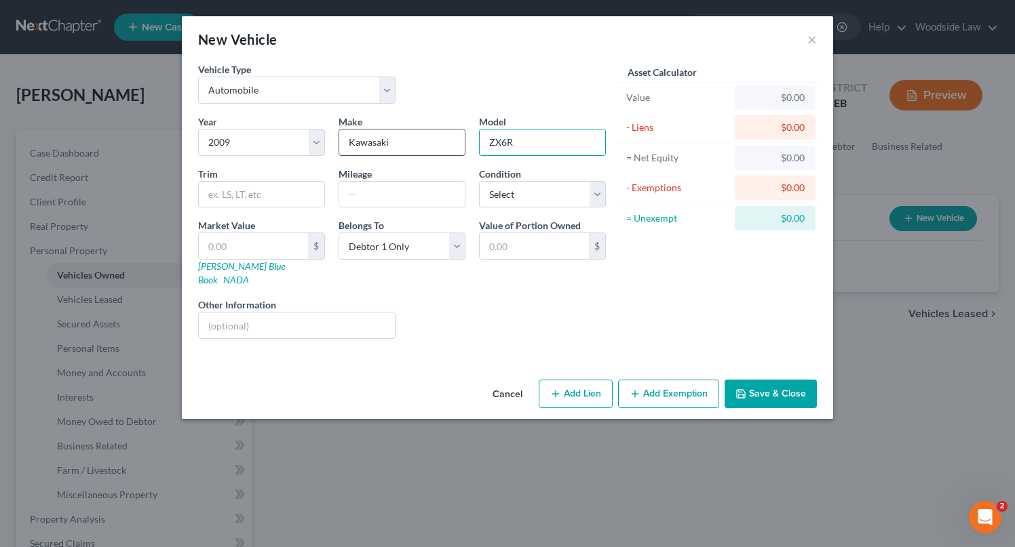
type input "ZX6R"
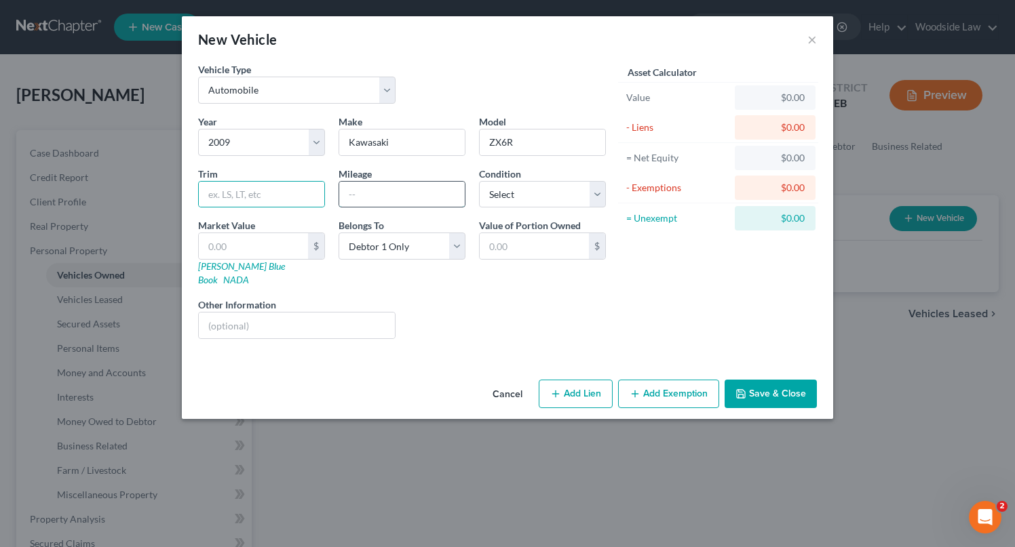
click at [376, 193] on input "text" at bounding box center [402, 195] width 126 height 26
type input "34,000"
select select "3"
type input "3"
type input "3.00"
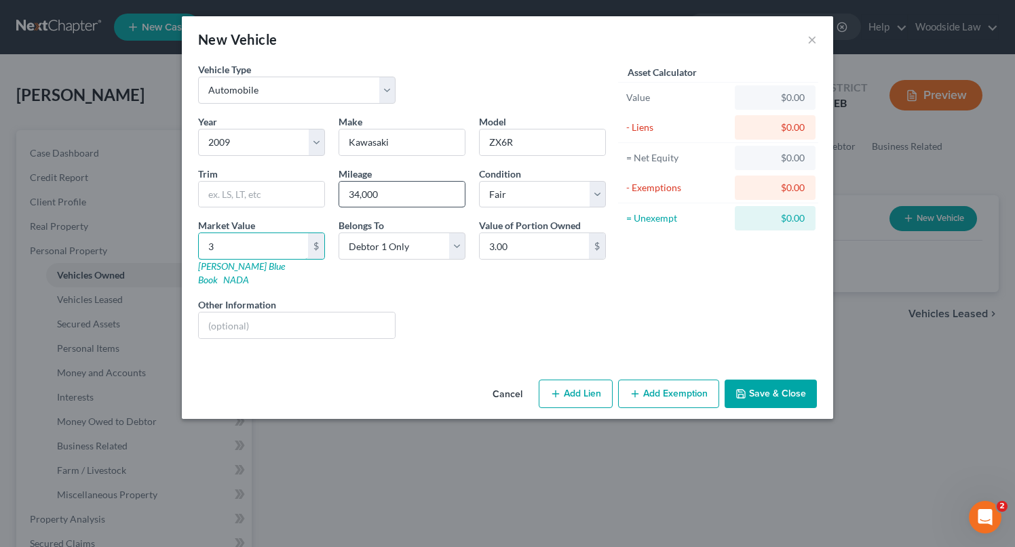
type input "39"
type input "39.00"
type input "390"
type input "390.00"
type input "3900"
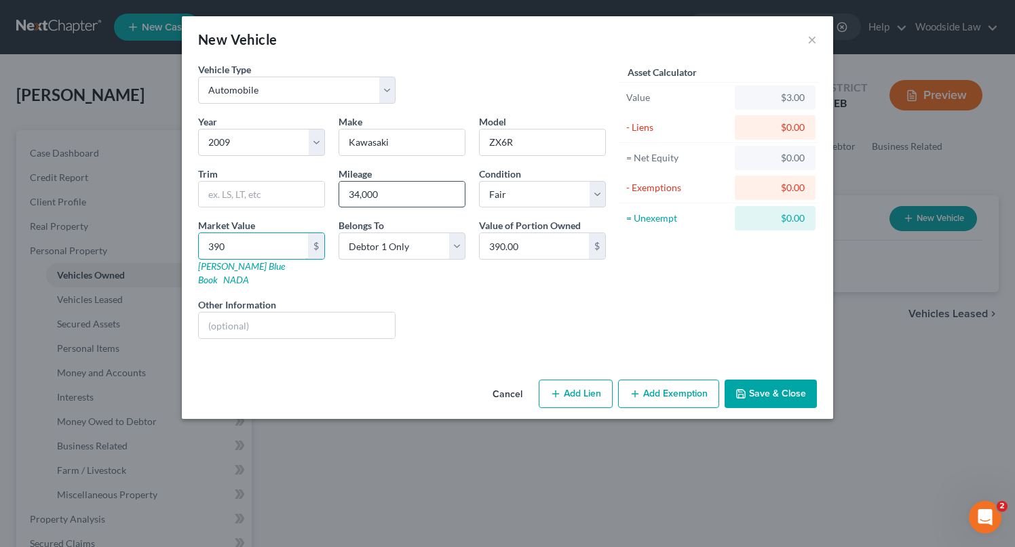
type input "3,900.00"
type input "3,900"
click at [659, 383] on button "Add Exemption" at bounding box center [668, 394] width 101 height 28
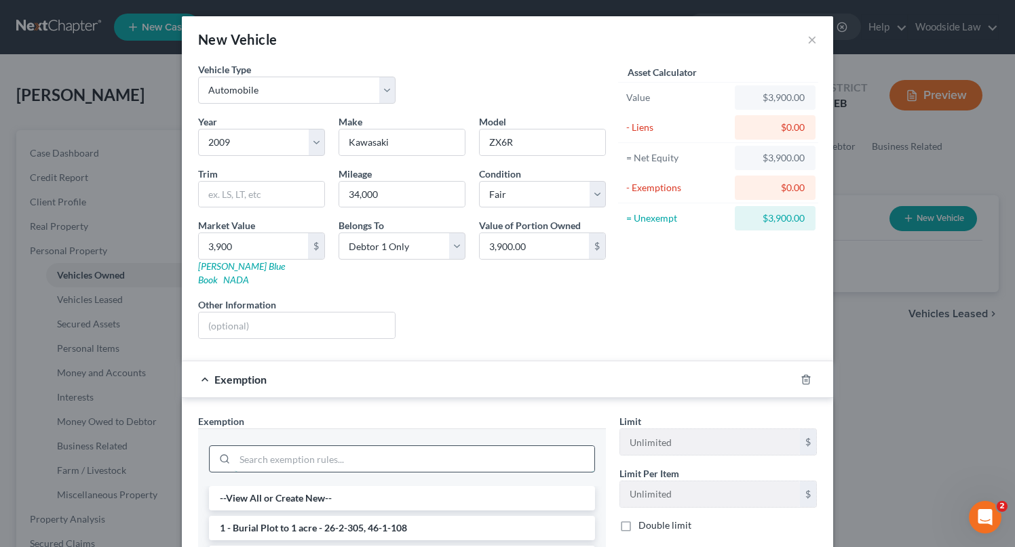
click at [454, 446] on input "search" at bounding box center [415, 459] width 360 height 26
type input "103"
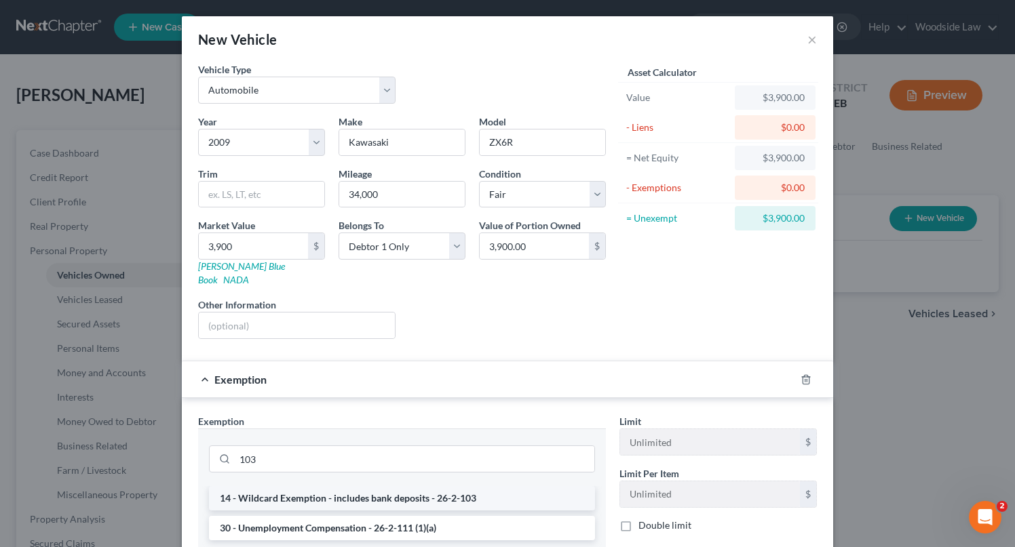
click at [433, 486] on li "14 - Wildcard Exemption - includes bank deposits - 26-2-103" at bounding box center [402, 498] width 386 height 24
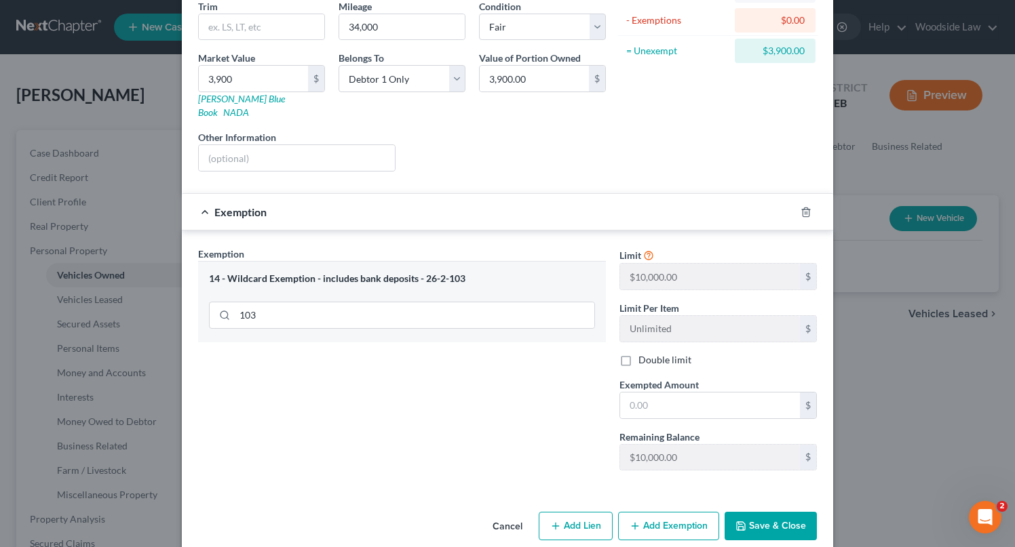
scroll to position [174, 0]
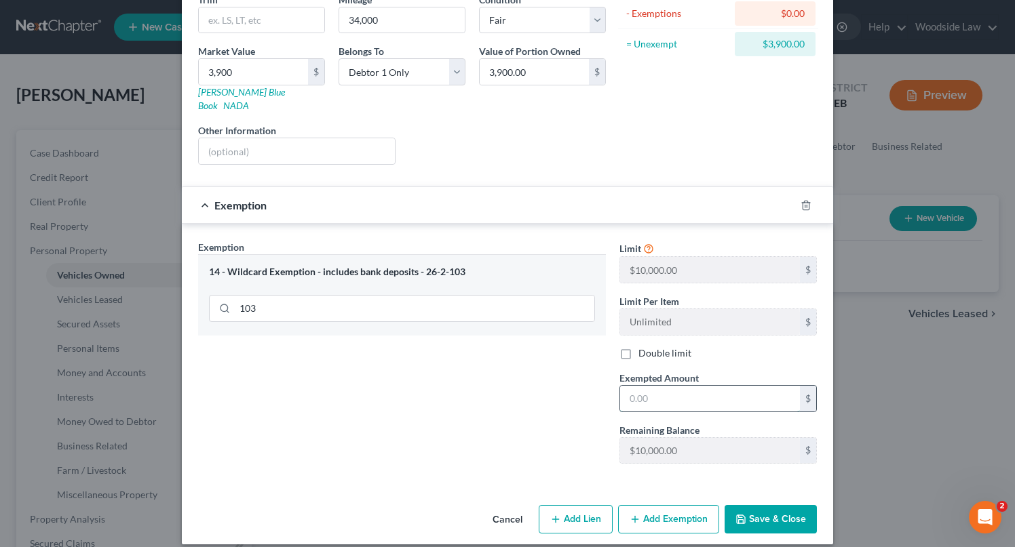
click at [693, 395] on input "text" at bounding box center [710, 399] width 180 height 26
type input "3,900"
click at [775, 500] on div "Cancel Add Lien Add Lease Add Exemption Save & Close" at bounding box center [507, 522] width 651 height 45
click at [782, 505] on button "Save & Close" at bounding box center [771, 519] width 92 height 28
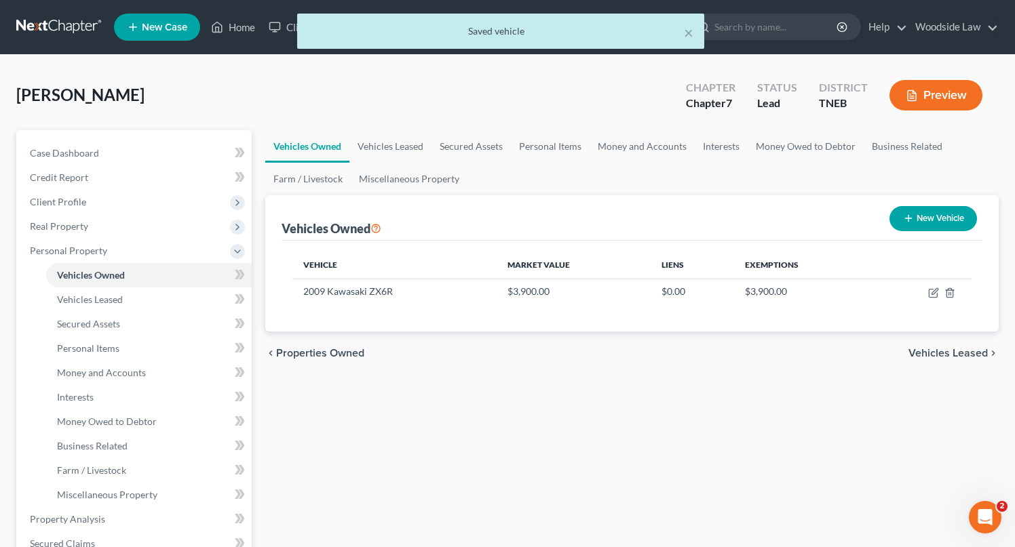
click at [963, 357] on span "Vehicles Leased" at bounding box center [947, 353] width 79 height 11
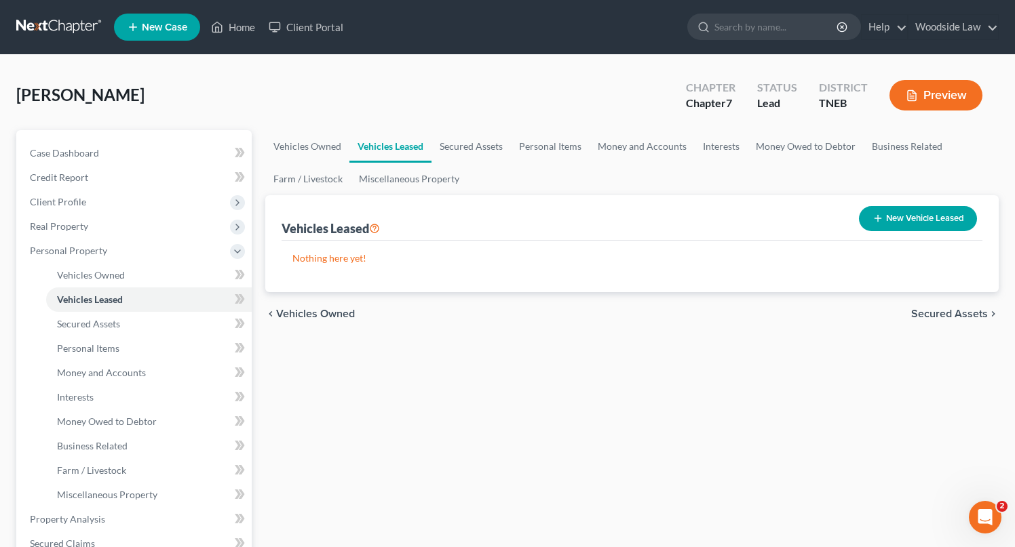
click at [939, 309] on span "Secured Assets" at bounding box center [949, 314] width 77 height 11
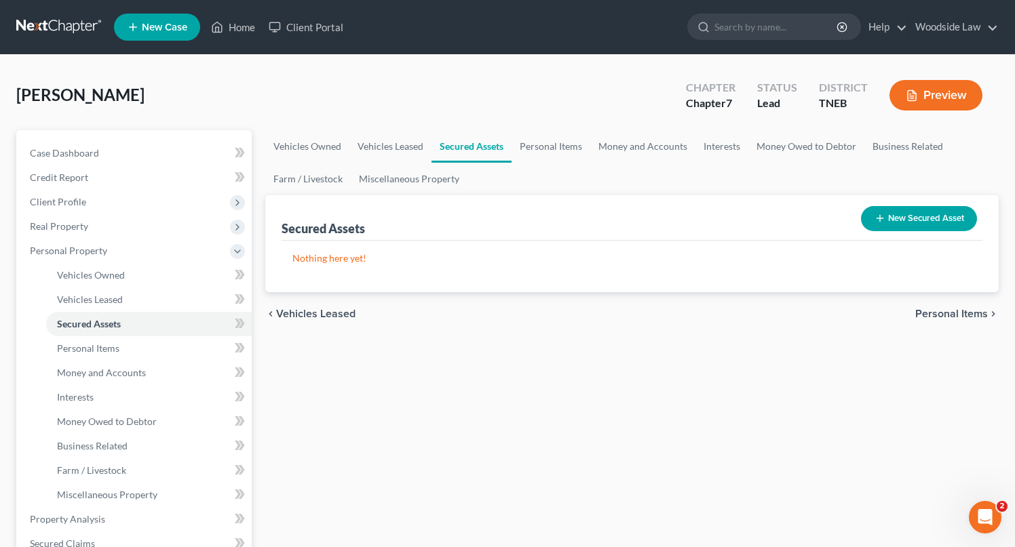
click at [939, 309] on span "Personal Items" at bounding box center [951, 314] width 73 height 11
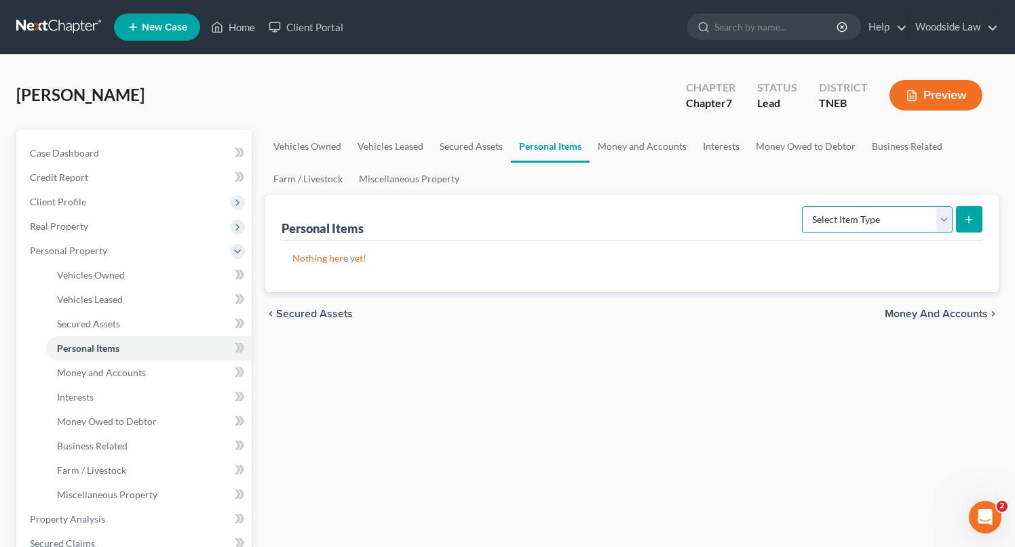
click at [922, 210] on select "Select Item Type Clothing Collectibles Of Value Electronics Firearms Household …" at bounding box center [877, 219] width 151 height 27
select select "firearms"
click at [803, 206] on select "Select Item Type Clothing Collectibles Of Value Electronics Firearms Household …" at bounding box center [877, 219] width 151 height 27
click at [965, 226] on button "submit" at bounding box center [969, 219] width 26 height 26
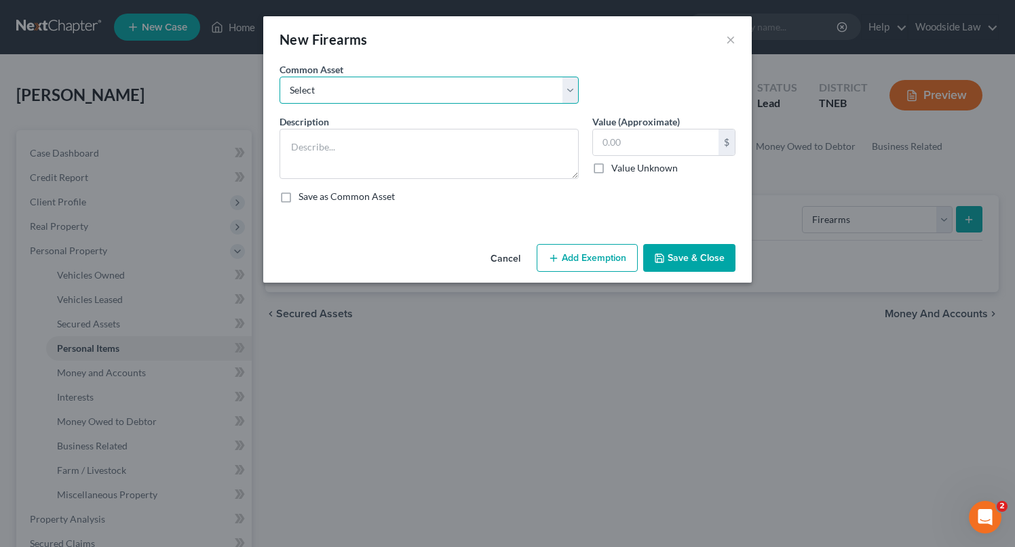
click at [443, 97] on select "Select Firearms" at bounding box center [429, 90] width 299 height 27
select select "0"
click at [280, 77] on select "Select Firearms" at bounding box center [429, 90] width 299 height 27
type textarea "Firearms"
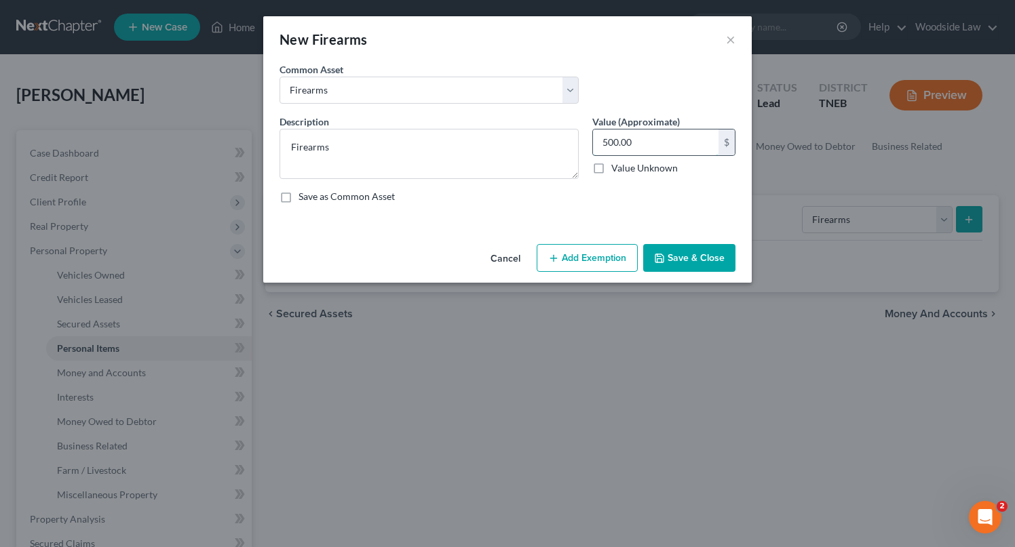
click at [639, 149] on input "500.00" at bounding box center [656, 143] width 126 height 26
type input "400"
click at [597, 251] on button "Add Exemption" at bounding box center [587, 258] width 101 height 28
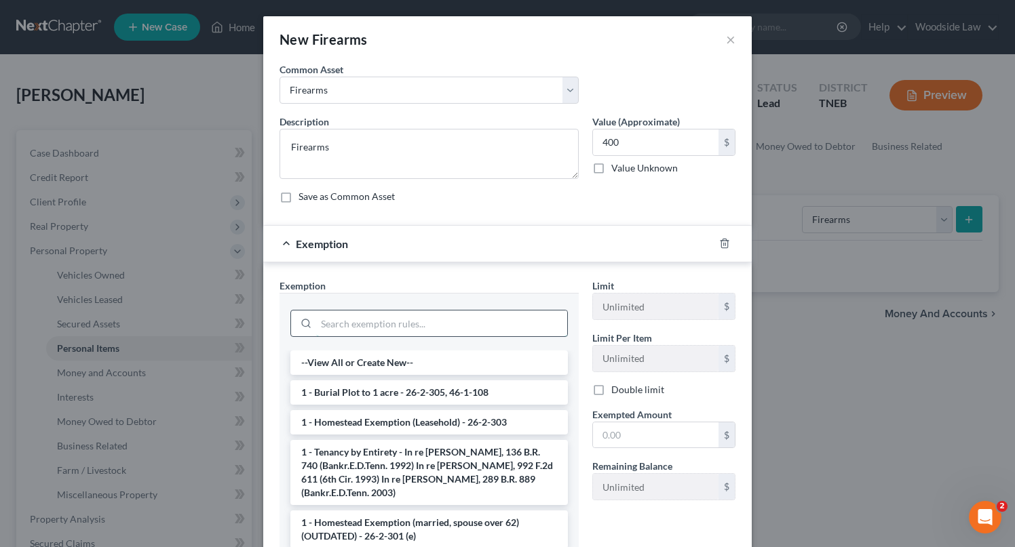
click at [427, 326] on input "search" at bounding box center [441, 324] width 251 height 26
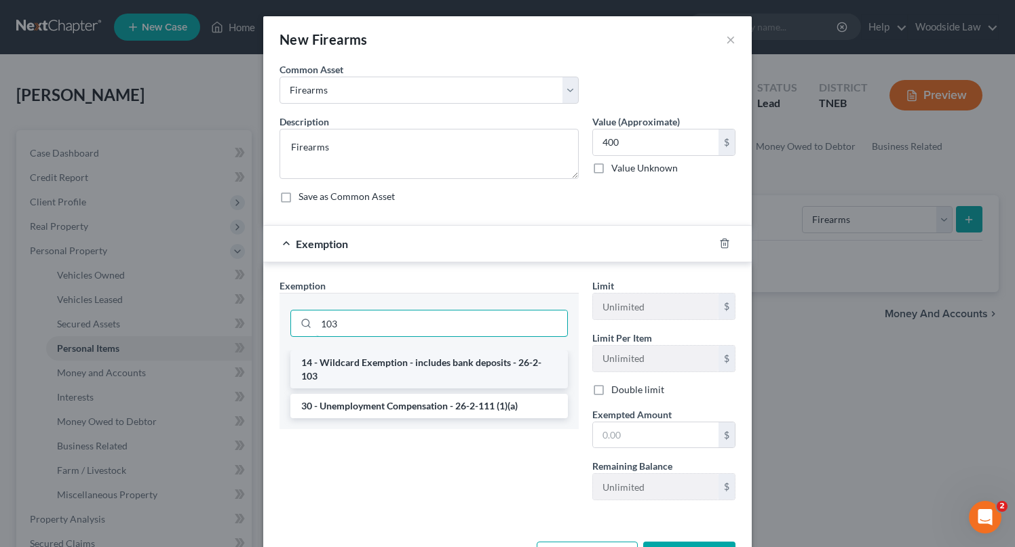
type input "103"
click at [434, 362] on li "14 - Wildcard Exemption - includes bank deposits - 26-2-103" at bounding box center [428, 370] width 277 height 38
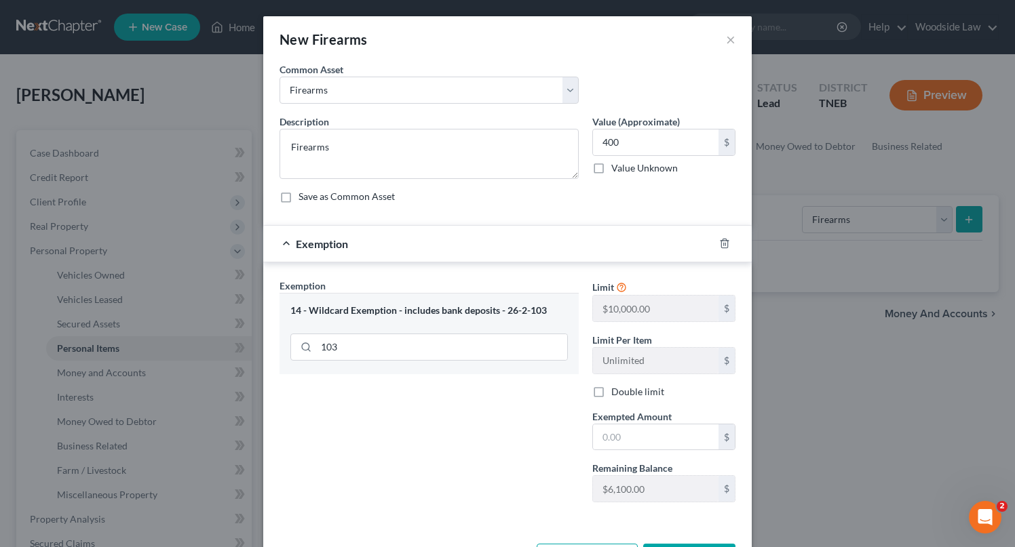
click at [647, 423] on label "Exempted Amount *" at bounding box center [631, 417] width 79 height 14
click at [657, 438] on input "text" at bounding box center [656, 438] width 126 height 26
type input "400"
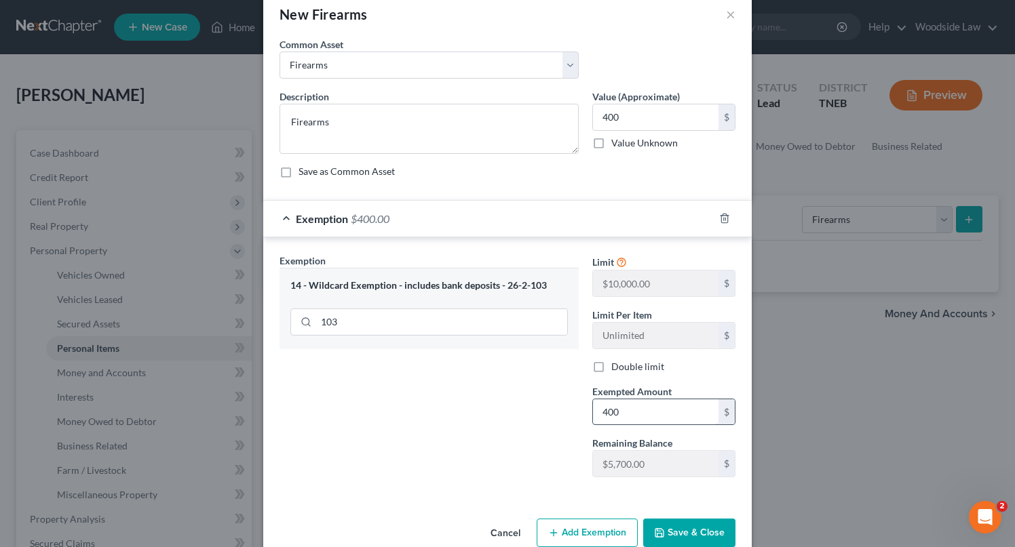
scroll to position [52, 0]
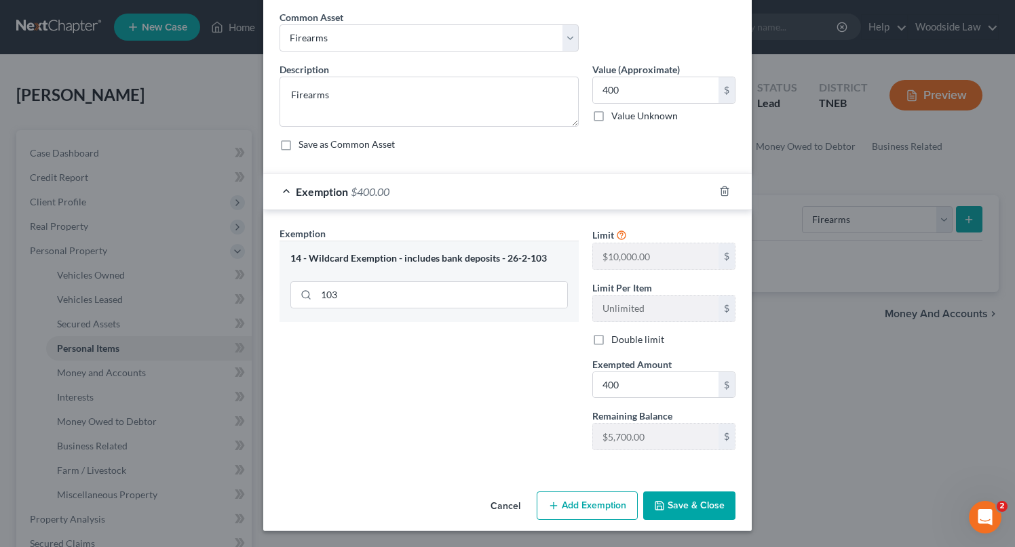
click at [695, 505] on button "Save & Close" at bounding box center [689, 506] width 92 height 28
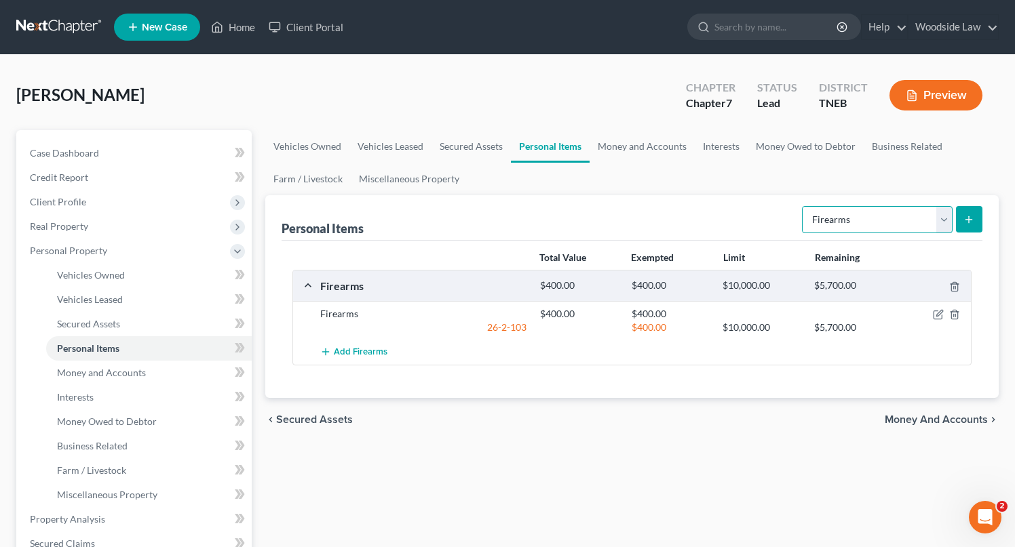
click at [922, 223] on select "Select Item Type Clothing Collectibles Of Value Electronics Firearms Household …" at bounding box center [877, 219] width 151 height 27
select select "clothing"
click at [803, 206] on select "Select Item Type Clothing Collectibles Of Value Electronics Firearms Household …" at bounding box center [877, 219] width 151 height 27
click at [967, 220] on icon "submit" at bounding box center [968, 219] width 11 height 11
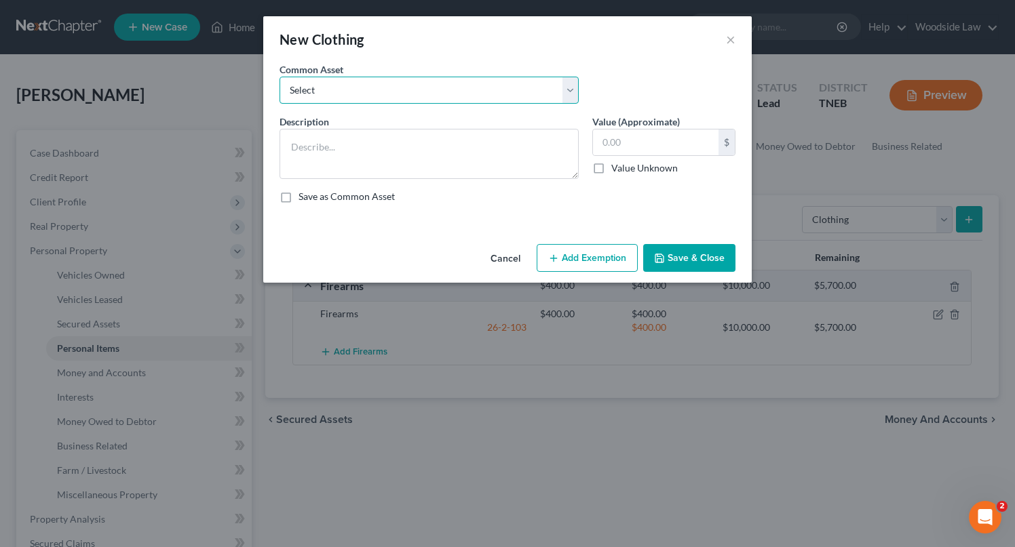
click at [464, 100] on select "Select Clothing" at bounding box center [429, 90] width 299 height 27
select select "0"
click at [280, 77] on select "Select Clothing" at bounding box center [429, 90] width 299 height 27
type textarea "Clothing"
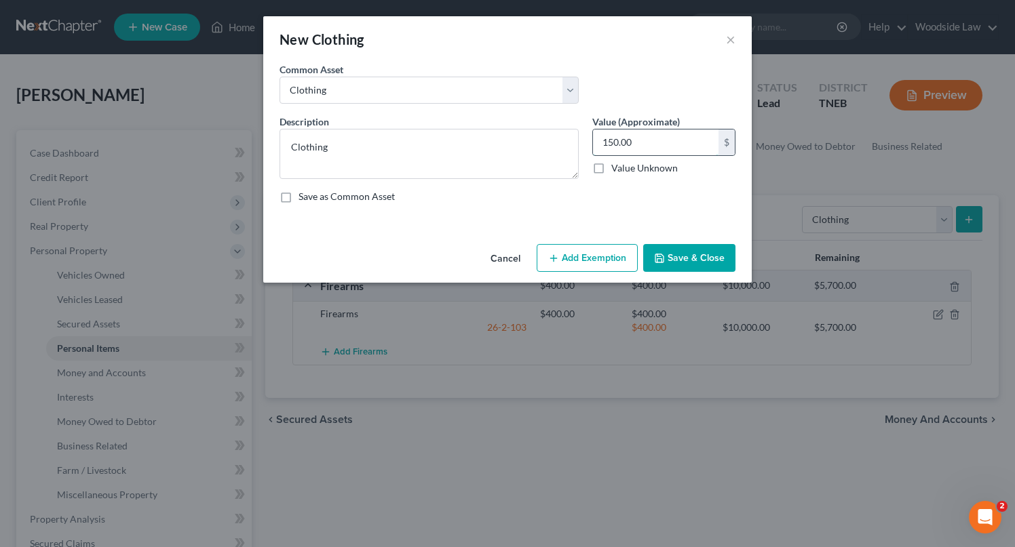
click at [638, 143] on input "150.00" at bounding box center [656, 143] width 126 height 26
type input "200"
click at [611, 250] on button "Add Exemption" at bounding box center [587, 258] width 101 height 28
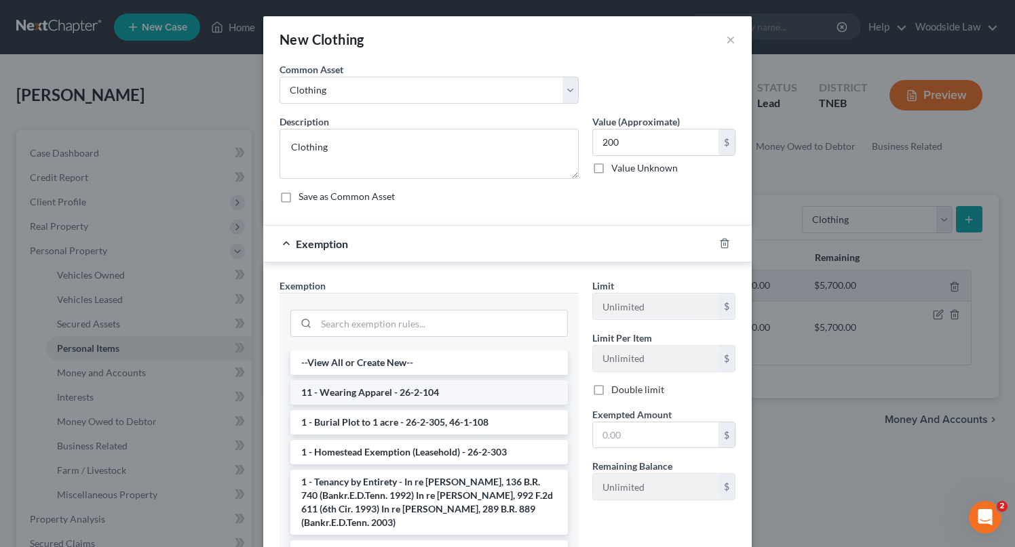
click at [418, 389] on li "11 - Wearing Apparel - 26-2-104" at bounding box center [428, 393] width 277 height 24
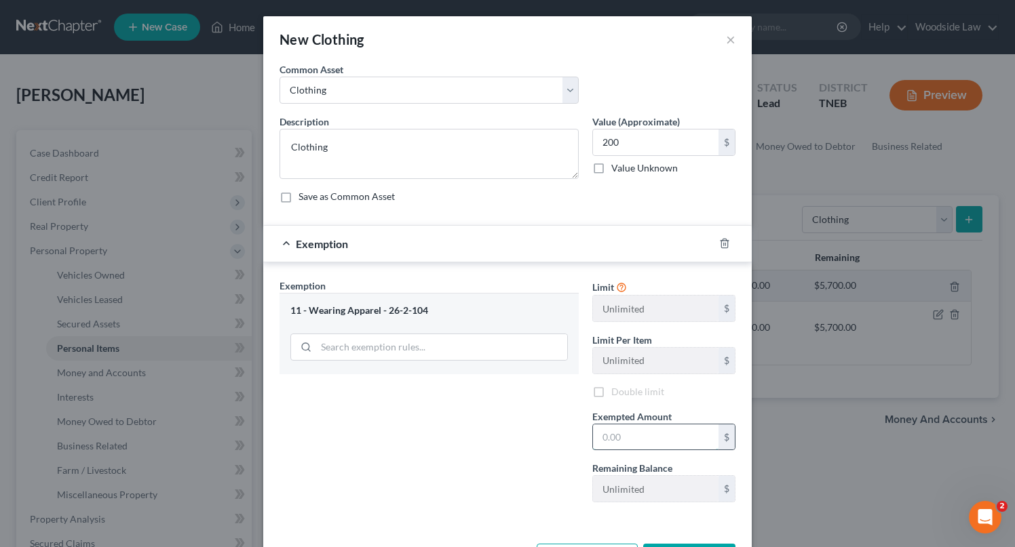
click at [640, 442] on input "text" at bounding box center [656, 438] width 126 height 26
type input "200"
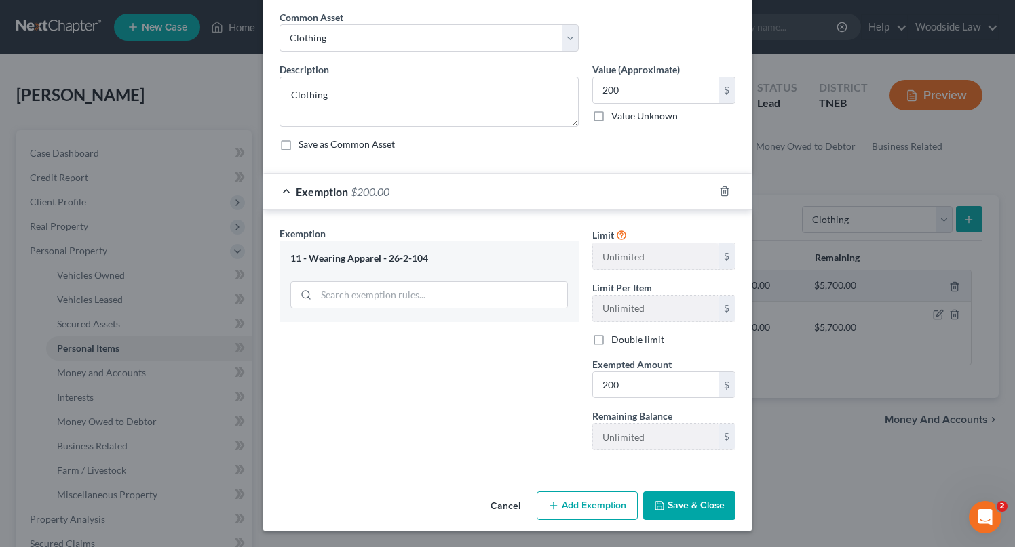
click at [681, 501] on button "Save & Close" at bounding box center [689, 506] width 92 height 28
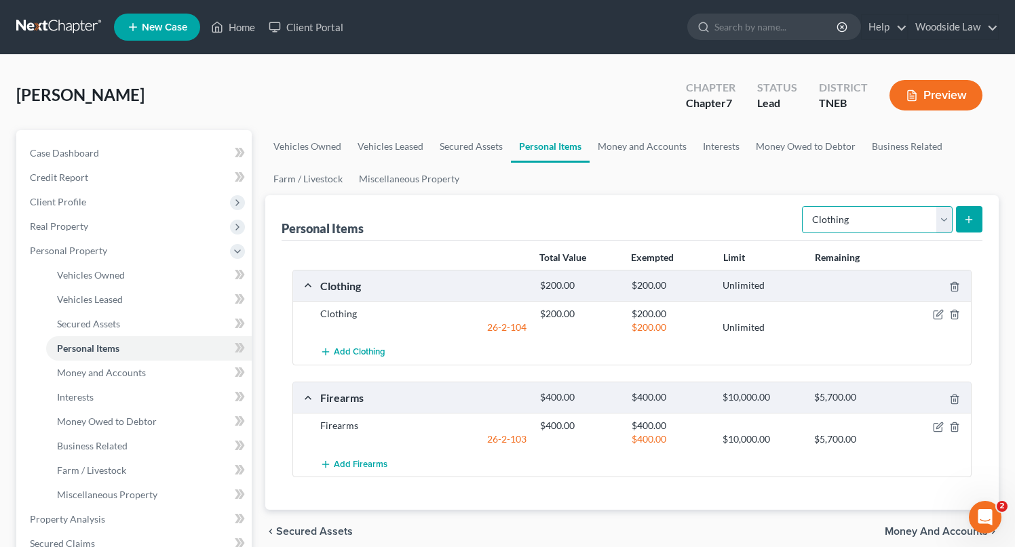
click at [915, 225] on select "Select Item Type Clothing Collectibles Of Value Electronics Firearms Household …" at bounding box center [877, 219] width 151 height 27
select select "electronics"
click at [803, 206] on select "Select Item Type Clothing Collectibles Of Value Electronics Firearms Household …" at bounding box center [877, 219] width 151 height 27
click at [976, 214] on button "submit" at bounding box center [969, 219] width 26 height 26
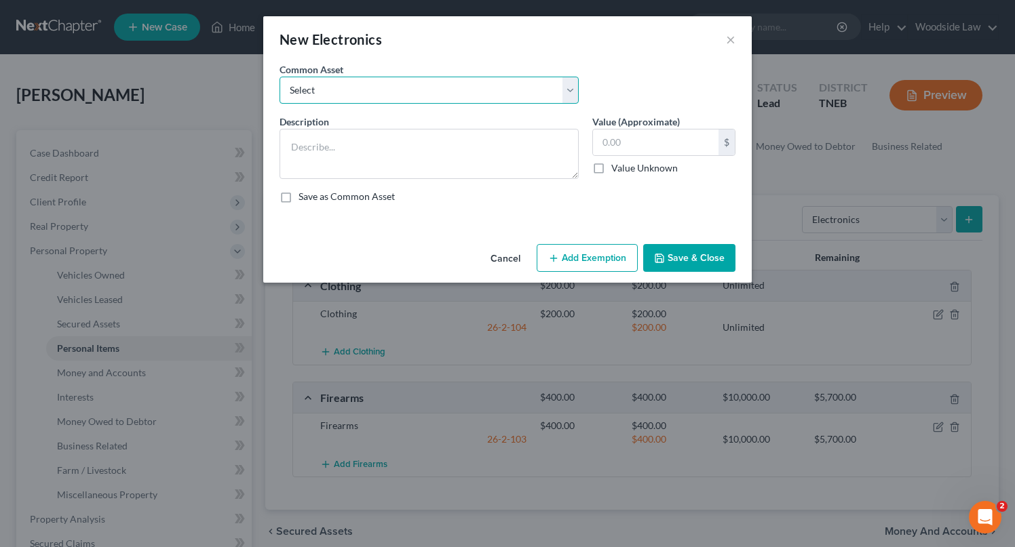
click at [416, 100] on select "Select Electronics" at bounding box center [429, 90] width 299 height 27
select select "0"
click at [280, 77] on select "Select Electronics" at bounding box center [429, 90] width 299 height 27
type textarea "Electronics"
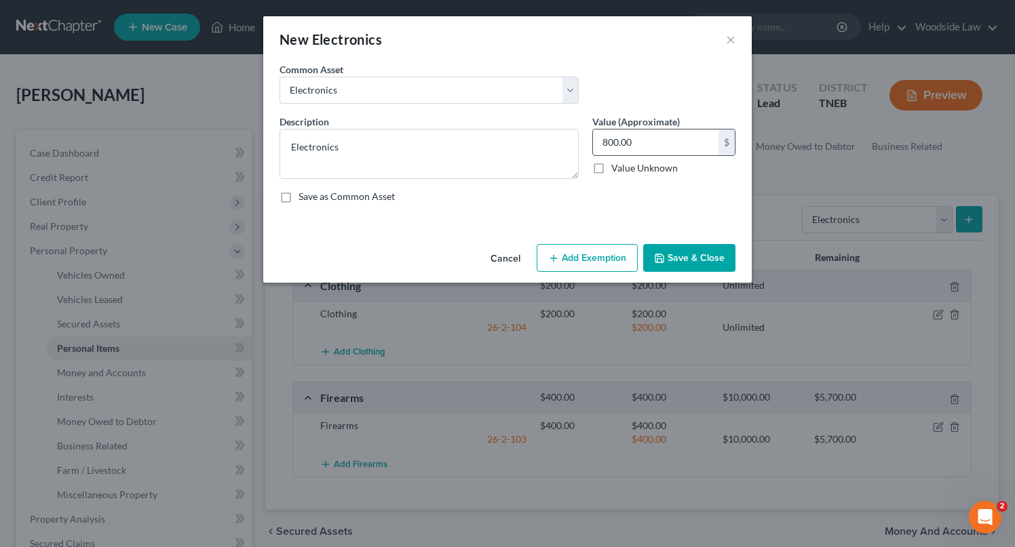
click at [656, 137] on input "800.00" at bounding box center [656, 143] width 126 height 26
type input "250"
click at [572, 265] on button "Add Exemption" at bounding box center [587, 258] width 101 height 28
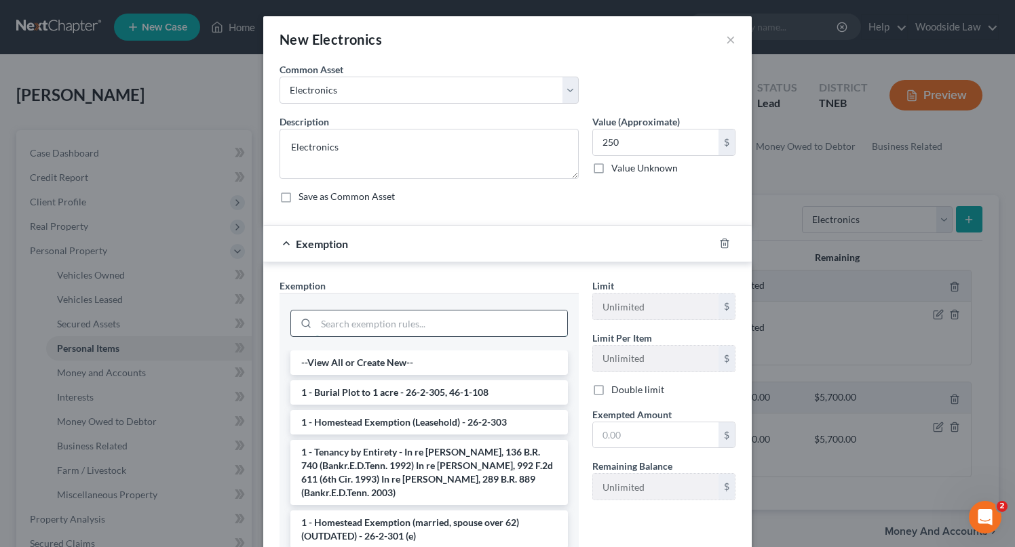
click at [410, 326] on input "search" at bounding box center [441, 324] width 251 height 26
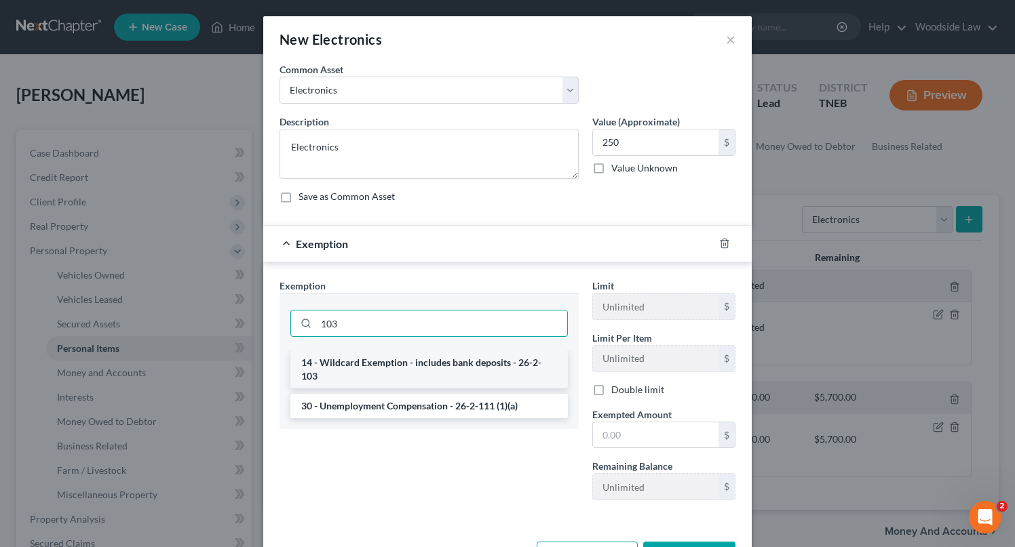
type input "103"
click at [432, 372] on li "14 - Wildcard Exemption - includes bank deposits - 26-2-103" at bounding box center [428, 370] width 277 height 38
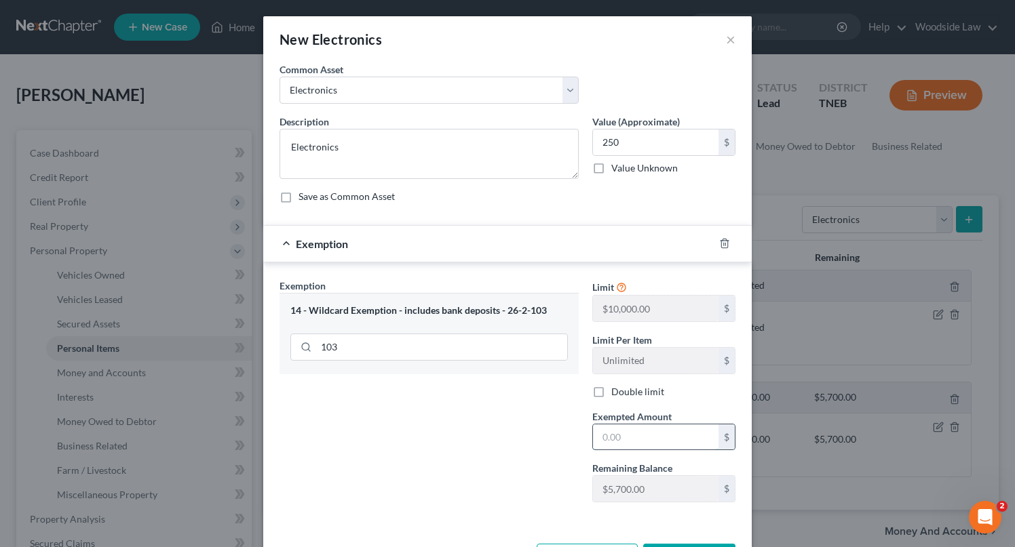
click at [651, 427] on input "text" at bounding box center [656, 438] width 126 height 26
type input "250"
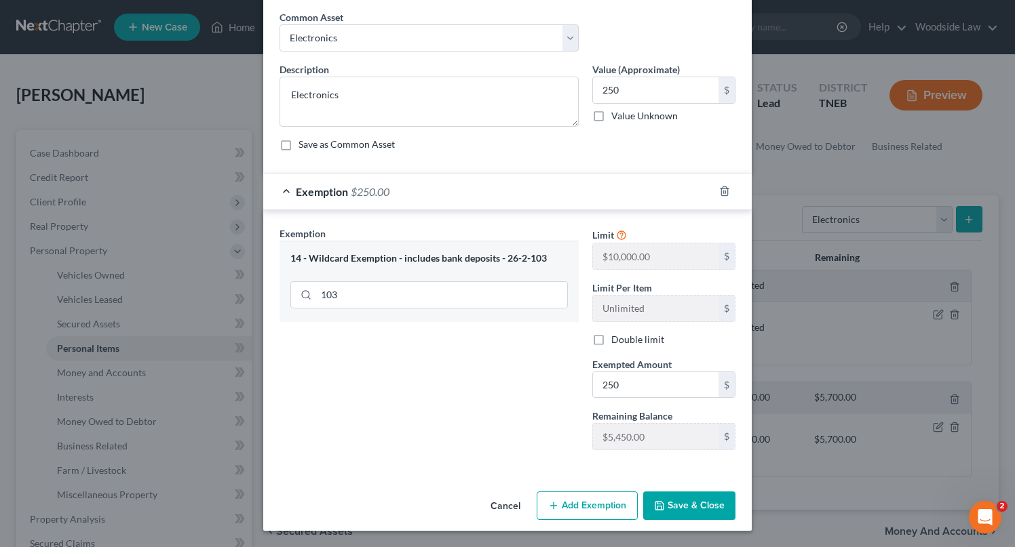
click at [680, 503] on button "Save & Close" at bounding box center [689, 506] width 92 height 28
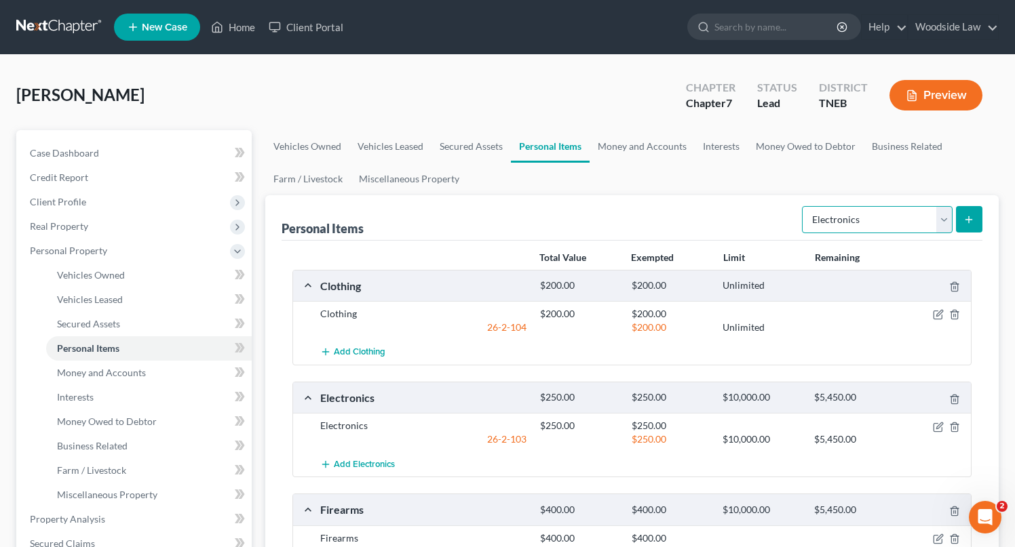
click at [900, 213] on select "Select Item Type Clothing Collectibles Of Value Electronics Firearms Household …" at bounding box center [877, 219] width 151 height 27
select select "household_goods"
click at [803, 206] on select "Select Item Type Clothing Collectibles Of Value Electronics Firearms Household …" at bounding box center [877, 219] width 151 height 27
click at [979, 212] on button "submit" at bounding box center [969, 219] width 26 height 26
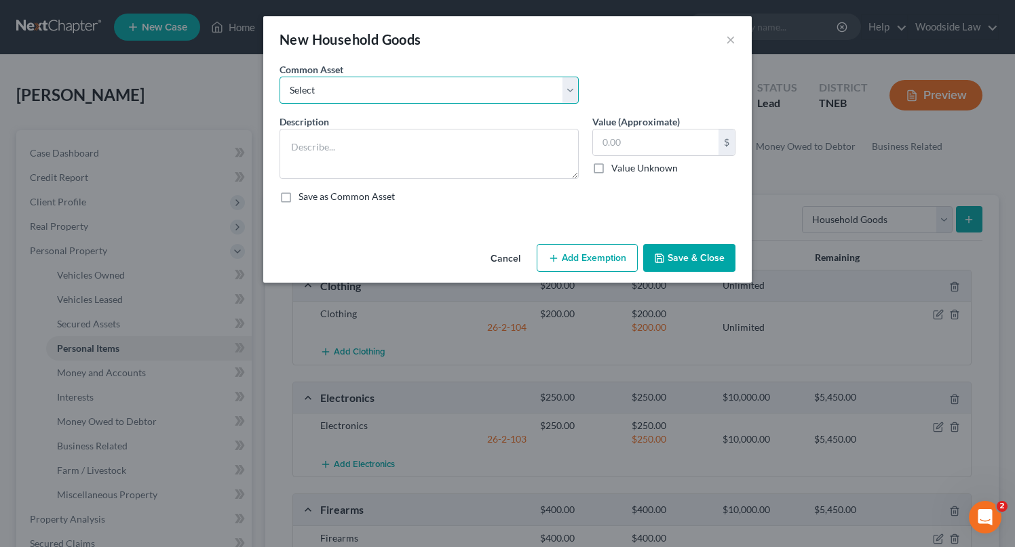
click at [403, 89] on select "Select Household goods & furnishings" at bounding box center [429, 90] width 299 height 27
select select "0"
click at [280, 77] on select "Select Household goods & furnishings" at bounding box center [429, 90] width 299 height 27
type textarea "Household goods & furnishings"
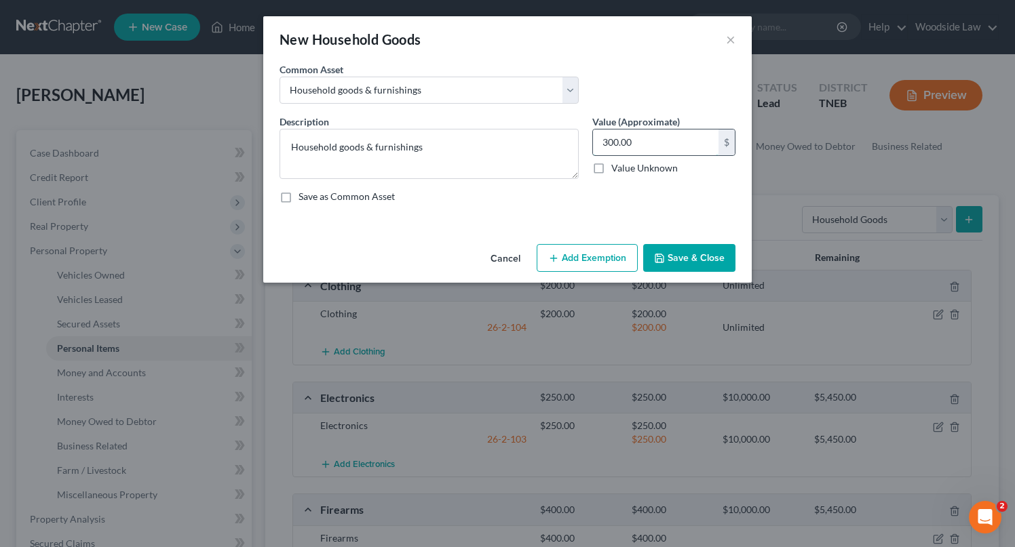
click at [659, 135] on input "300.00" at bounding box center [656, 143] width 126 height 26
type input "700"
click at [584, 256] on button "Add Exemption" at bounding box center [587, 258] width 101 height 28
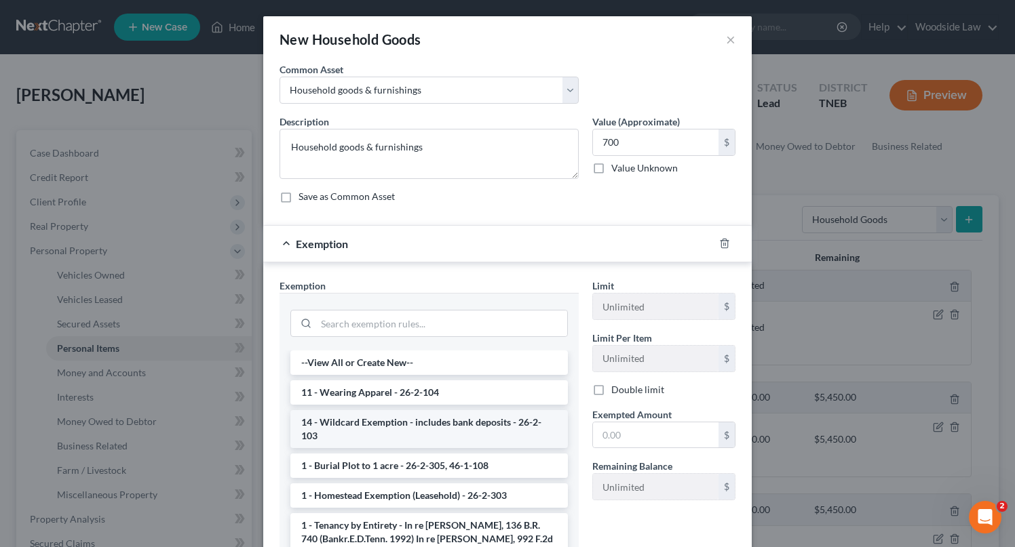
click at [495, 423] on li "14 - Wildcard Exemption - includes bank deposits - 26-2-103" at bounding box center [428, 429] width 277 height 38
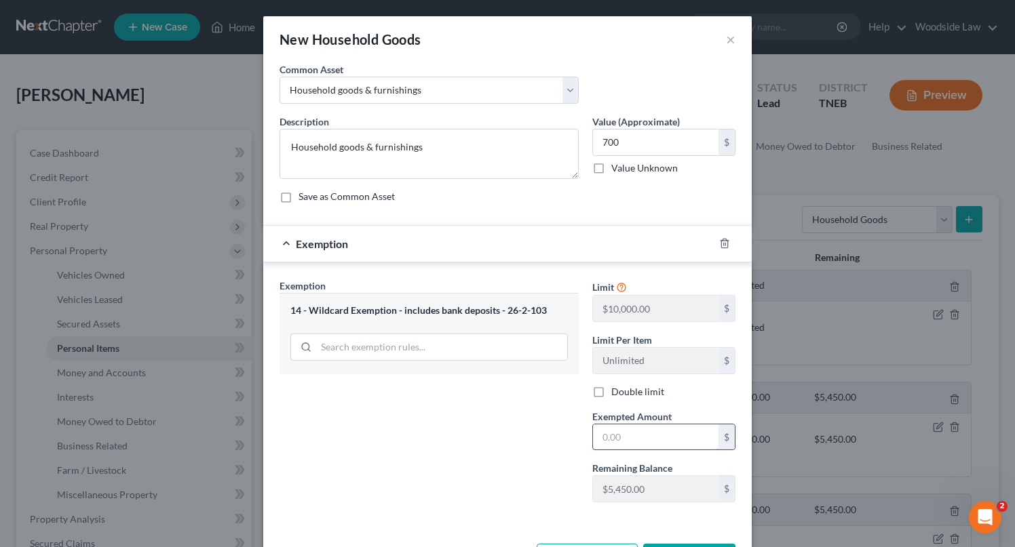
click at [650, 435] on input "text" at bounding box center [656, 438] width 126 height 26
type input "700"
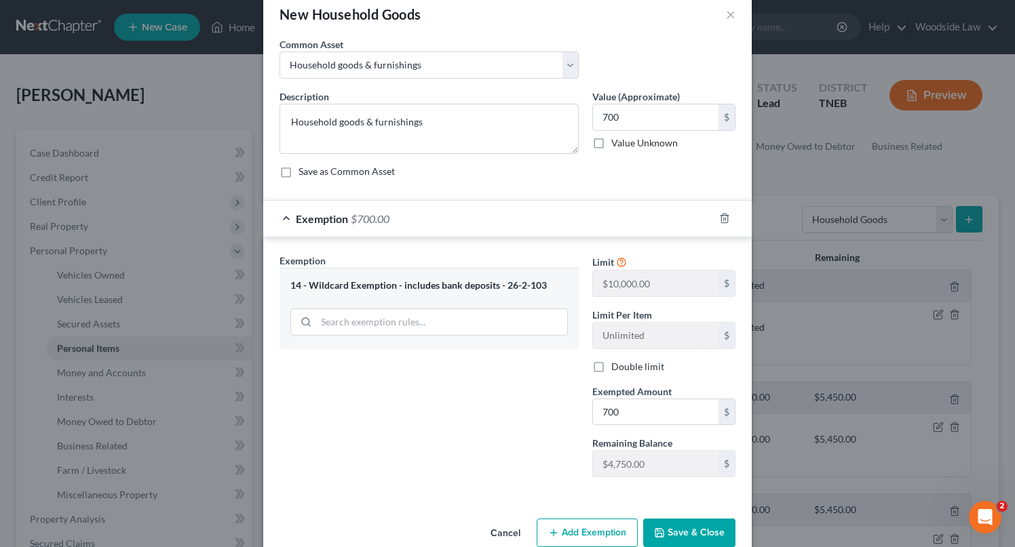
click at [583, 431] on div "Exemption Set must be selected for CA. Exemption * 14 - Wildcard Exemption - in…" at bounding box center [429, 371] width 313 height 235
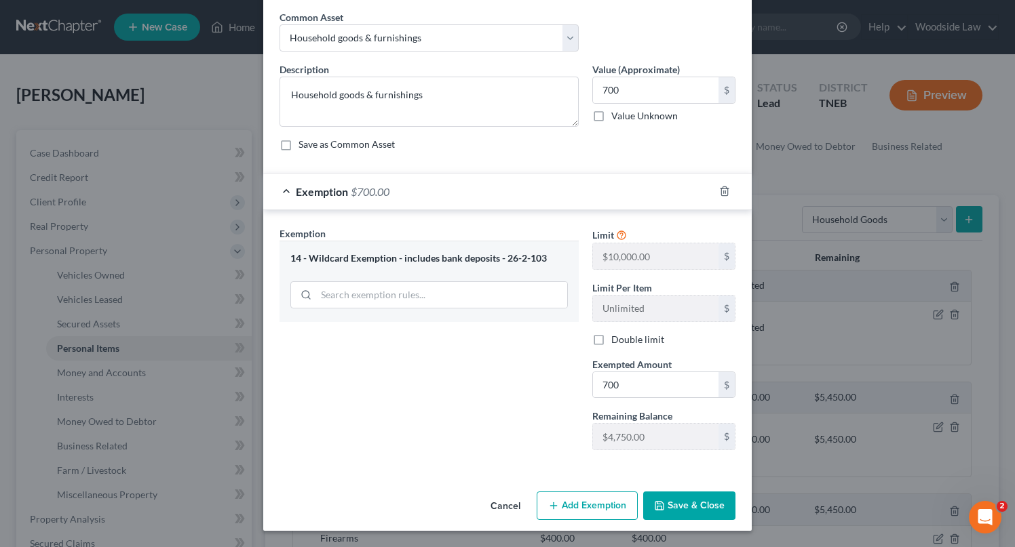
click at [714, 510] on button "Save & Close" at bounding box center [689, 506] width 92 height 28
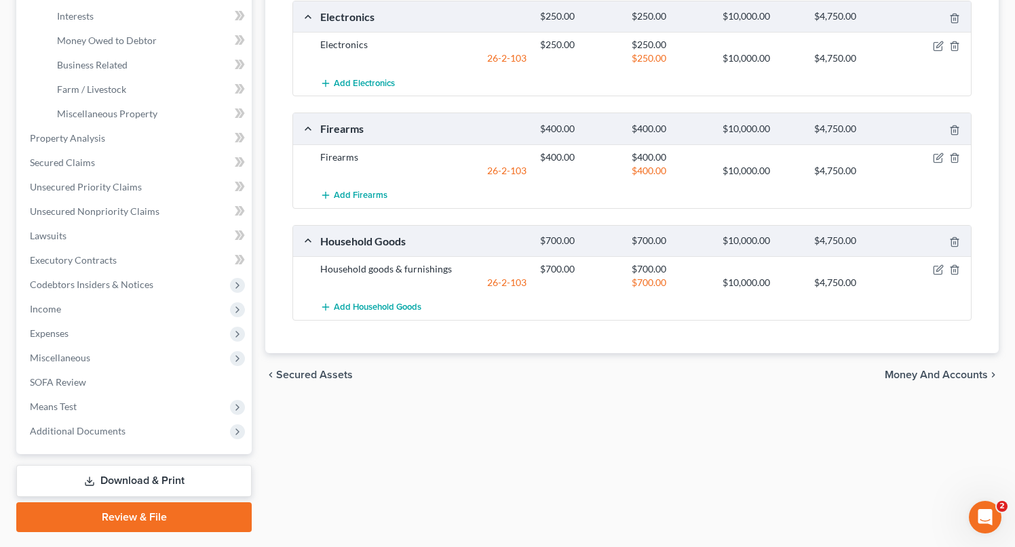
scroll to position [417, 0]
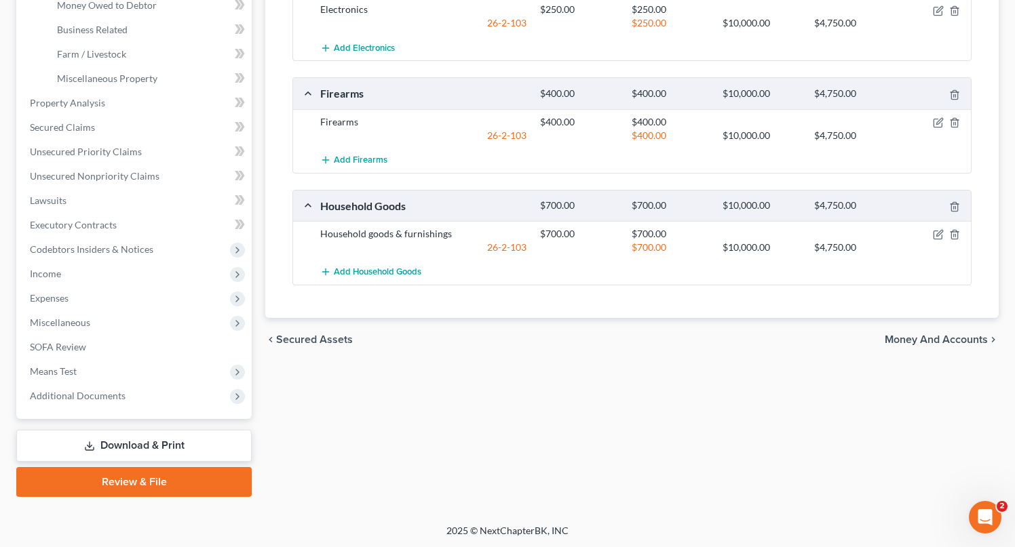
click at [946, 341] on span "Money and Accounts" at bounding box center [936, 339] width 103 height 11
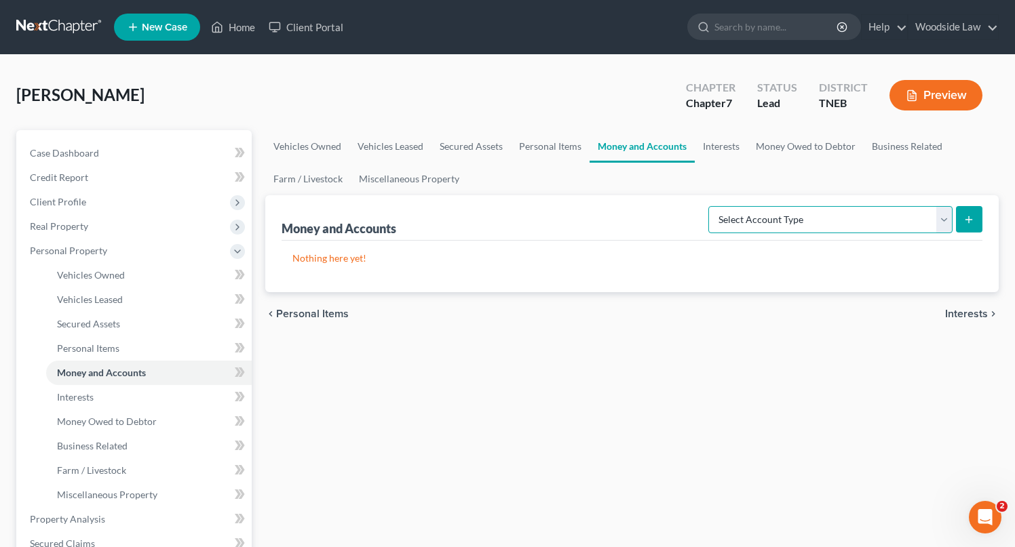
click at [928, 220] on select "Select Account Type Brokerage Cash on Hand Certificates of Deposit Checking Acc…" at bounding box center [830, 219] width 244 height 27
select select "checking"
click at [711, 206] on select "Select Account Type Brokerage Cash on Hand Certificates of Deposit Checking Acc…" at bounding box center [830, 219] width 244 height 27
click at [959, 215] on button "submit" at bounding box center [969, 219] width 26 height 26
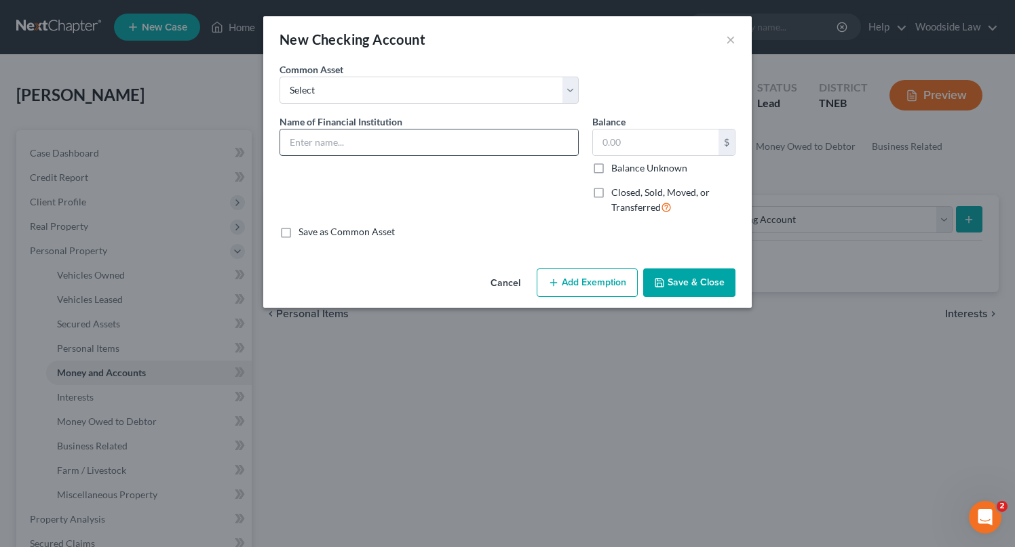
click at [416, 153] on input "text" at bounding box center [429, 143] width 298 height 26
type input "Y-12 FCU"
click at [657, 139] on input "text" at bounding box center [656, 143] width 126 height 26
type input "56"
click at [585, 284] on button "Add Exemption" at bounding box center [587, 283] width 101 height 28
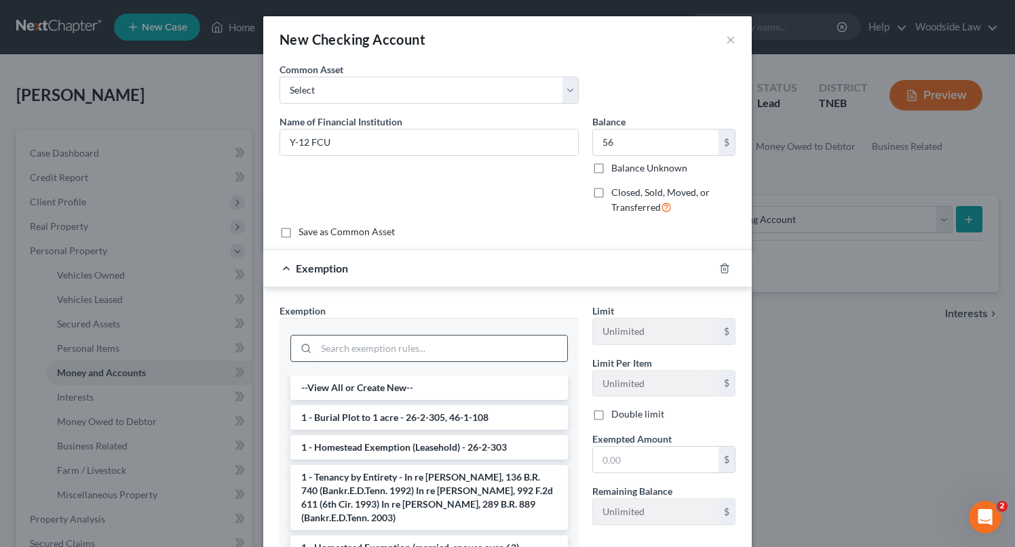
click at [487, 354] on input "search" at bounding box center [441, 349] width 251 height 26
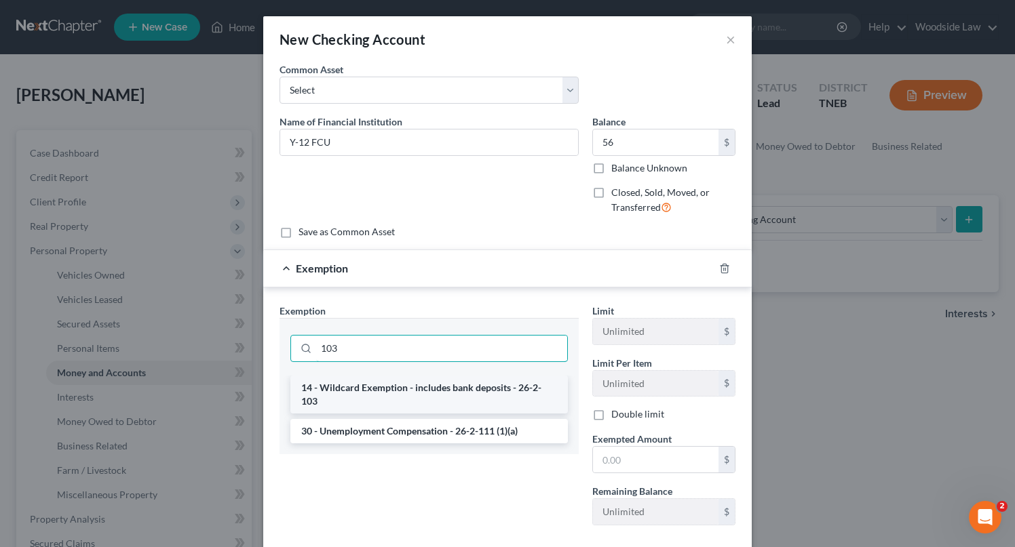
type input "103"
click at [508, 395] on li "14 - Wildcard Exemption - includes bank deposits - 26-2-103" at bounding box center [428, 395] width 277 height 38
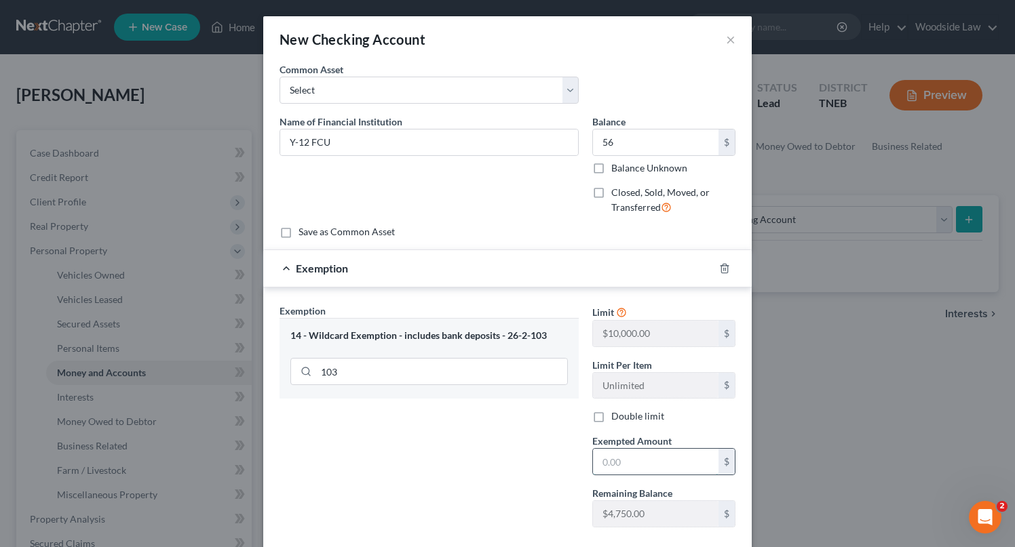
click at [646, 455] on input "text" at bounding box center [656, 462] width 126 height 26
type input "56"
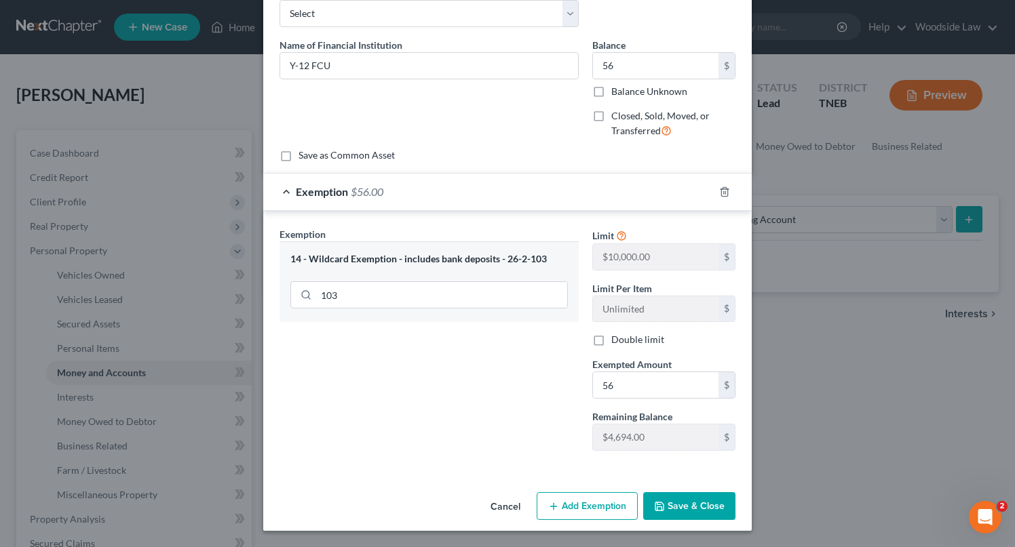
click at [682, 502] on button "Save & Close" at bounding box center [689, 507] width 92 height 28
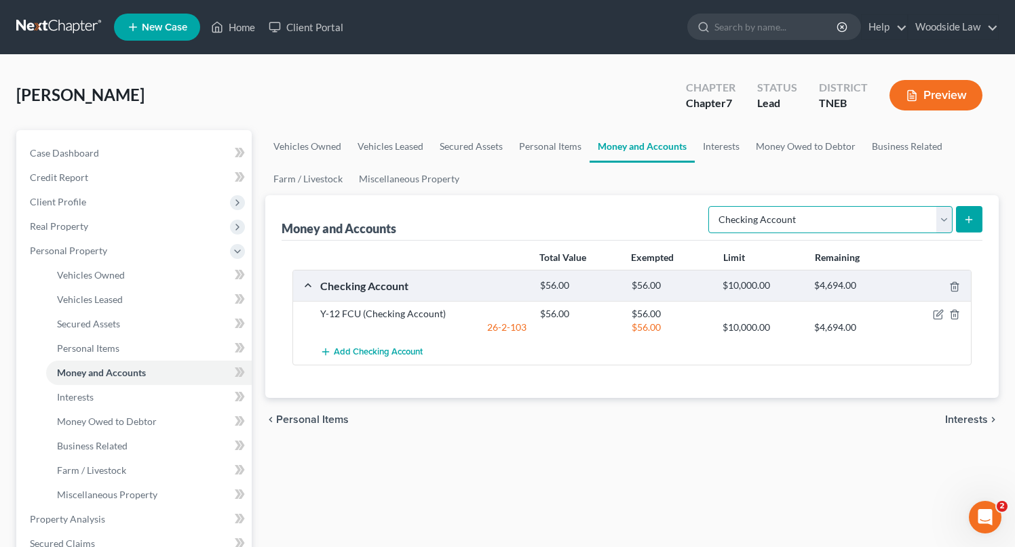
click at [918, 227] on select "Select Account Type Brokerage Cash on Hand Certificates of Deposit Checking Acc…" at bounding box center [830, 219] width 244 height 27
select select "savings"
click at [711, 206] on select "Select Account Type Brokerage Cash on Hand Certificates of Deposit Checking Acc…" at bounding box center [830, 219] width 244 height 27
click at [961, 212] on button "submit" at bounding box center [969, 219] width 26 height 26
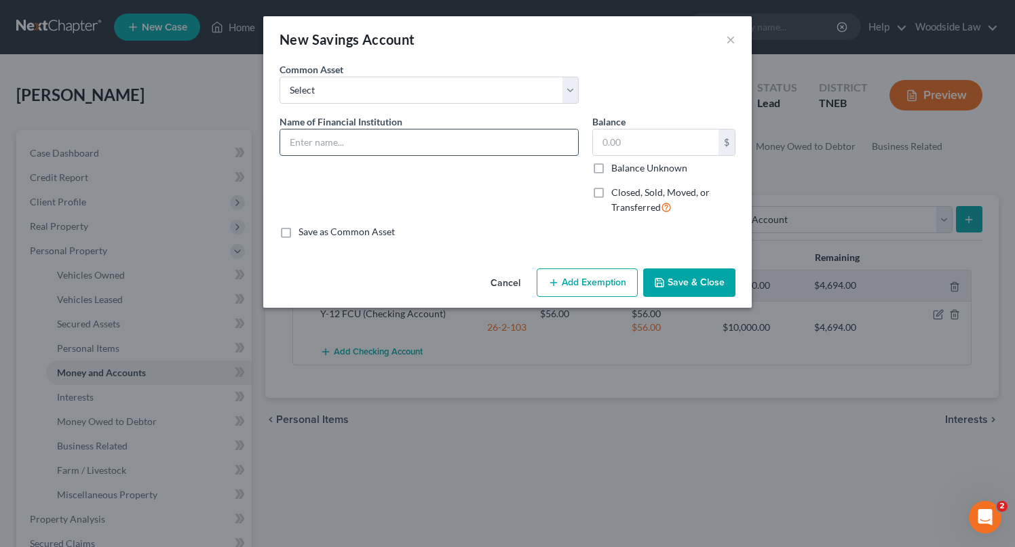
click at [397, 148] on input "text" at bounding box center [429, 143] width 298 height 26
click at [312, 204] on div "Name of Financial Institution *" at bounding box center [429, 170] width 313 height 111
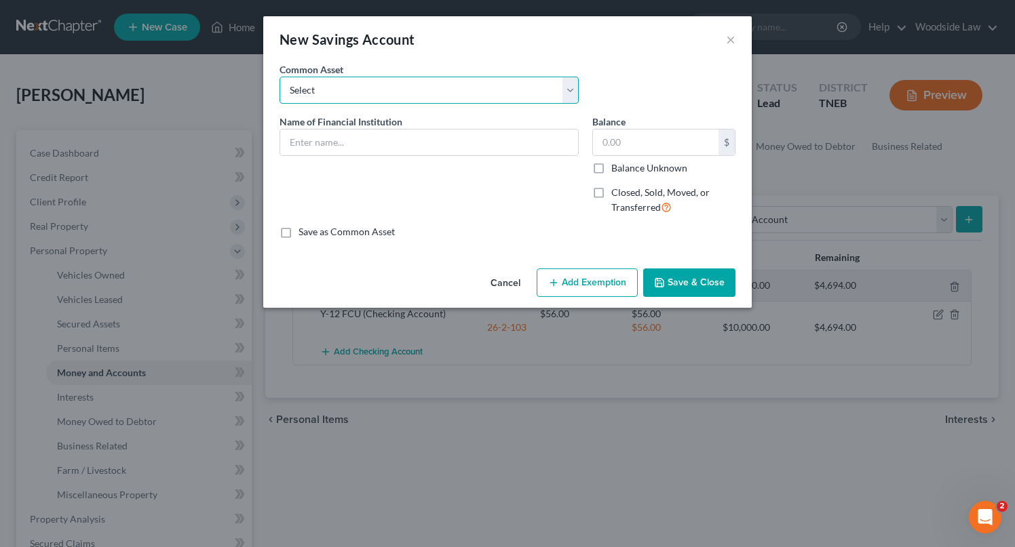
click at [480, 90] on select "Select Knoxville TVA CU" at bounding box center [429, 90] width 299 height 27
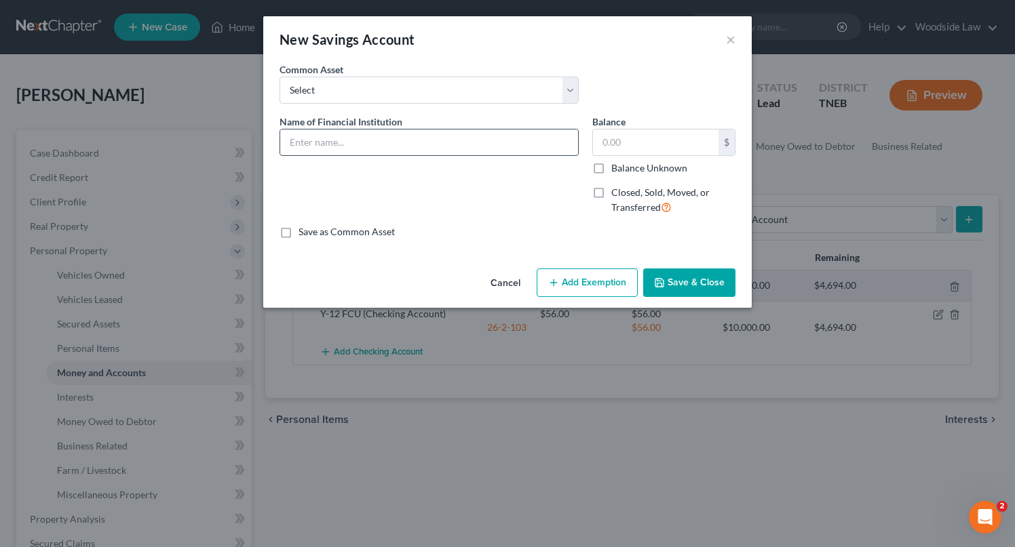
click at [404, 146] on input "text" at bounding box center [429, 143] width 298 height 26
type input "Y-12 FCU"
click at [640, 149] on input "text" at bounding box center [656, 143] width 126 height 26
type input "2,750"
click at [581, 294] on button "Add Exemption" at bounding box center [587, 283] width 101 height 28
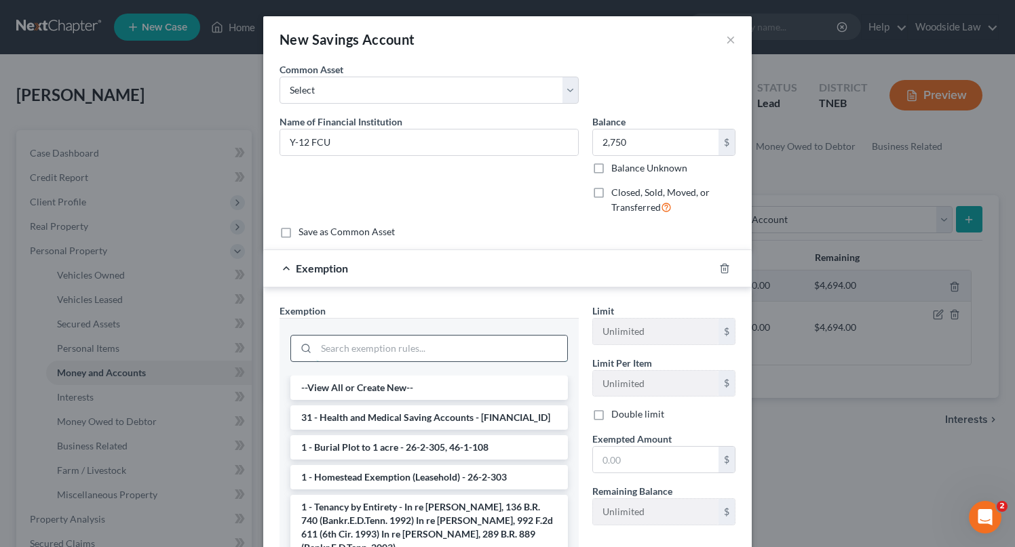
click at [393, 352] on input "search" at bounding box center [441, 349] width 251 height 26
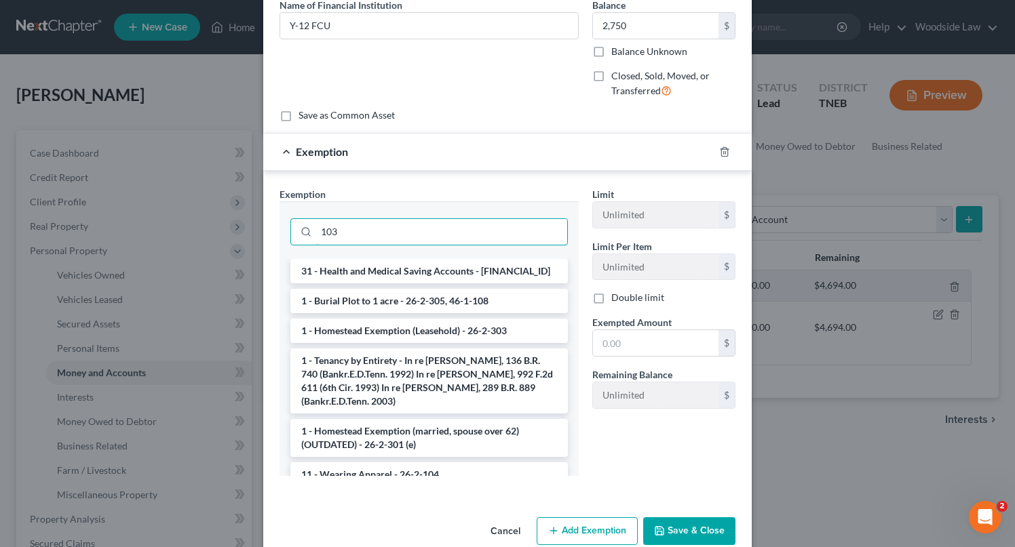
scroll to position [75, 0]
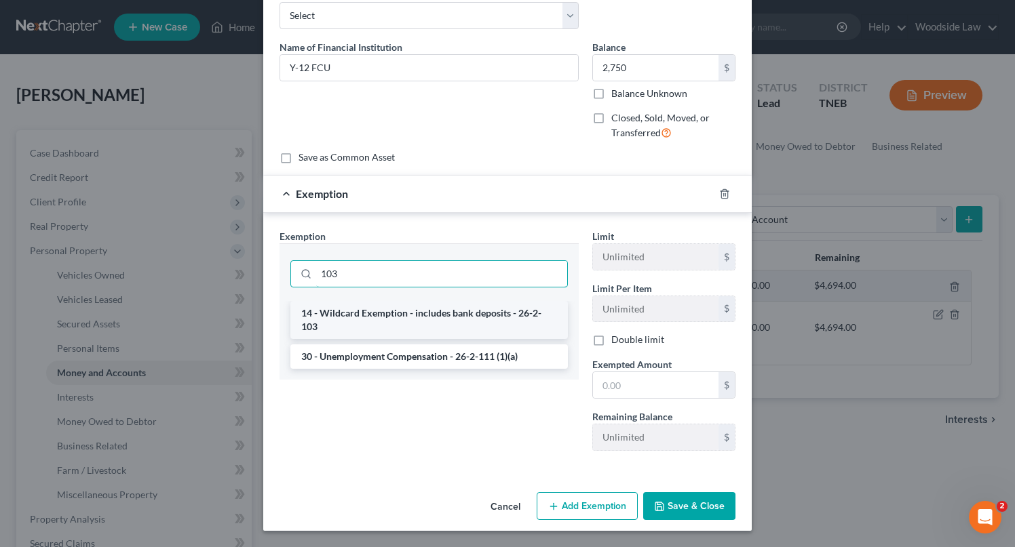
type input "103"
click at [431, 315] on li "14 - Wildcard Exemption - includes bank deposits - 26-2-103" at bounding box center [428, 320] width 277 height 38
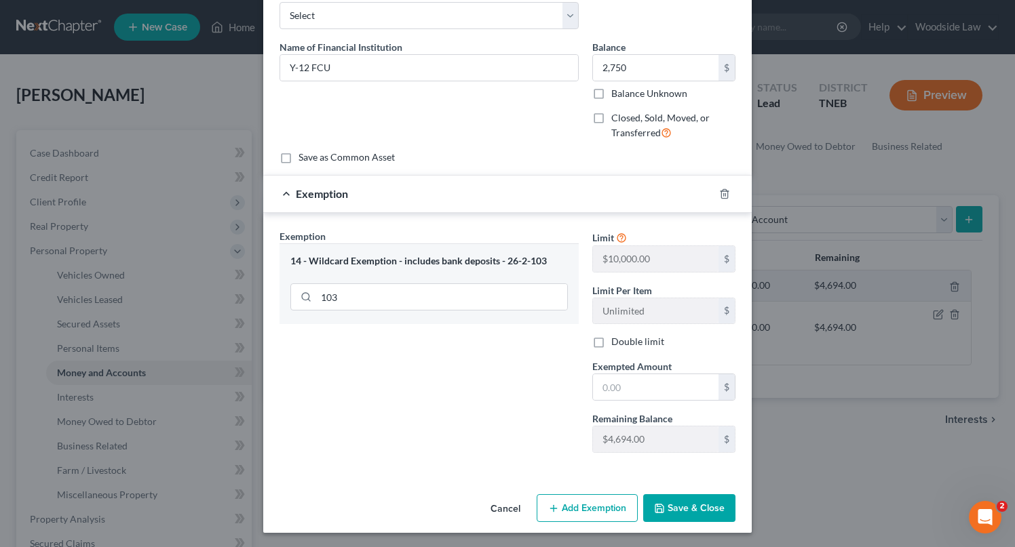
scroll to position [77, 0]
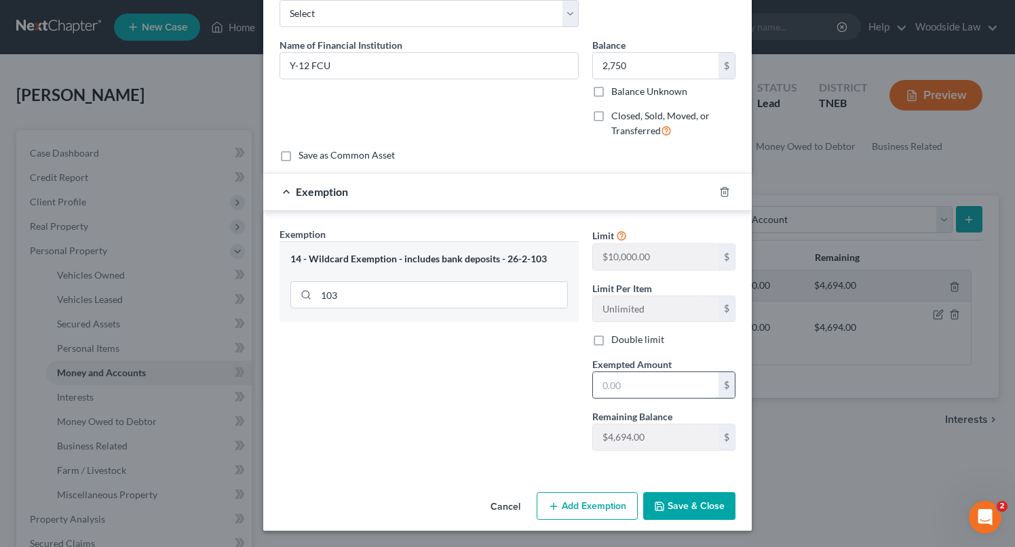
click at [675, 392] on input "text" at bounding box center [656, 385] width 126 height 26
type input "2,750"
click at [708, 502] on button "Save & Close" at bounding box center [689, 507] width 92 height 28
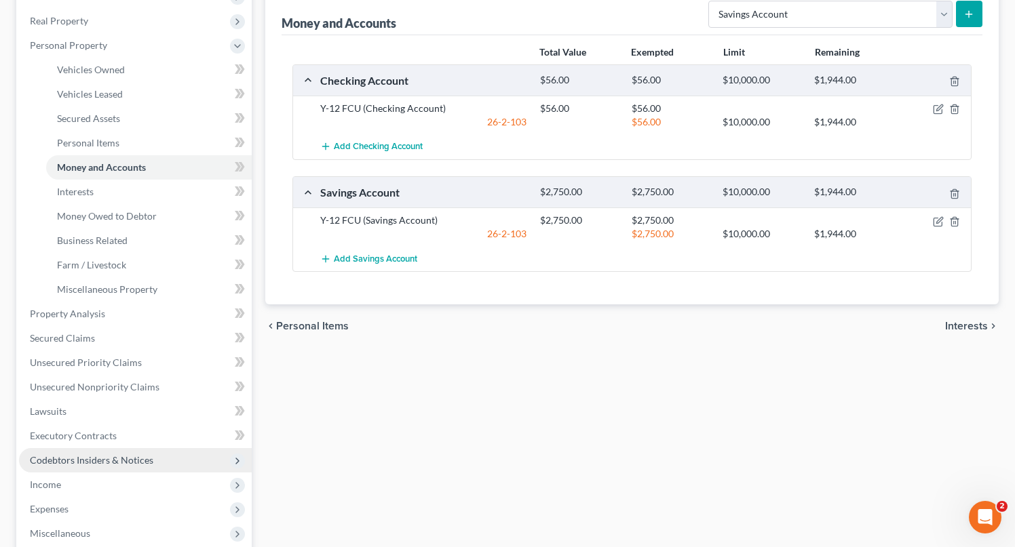
scroll to position [206, 0]
click at [79, 486] on span "Income" at bounding box center [135, 484] width 233 height 24
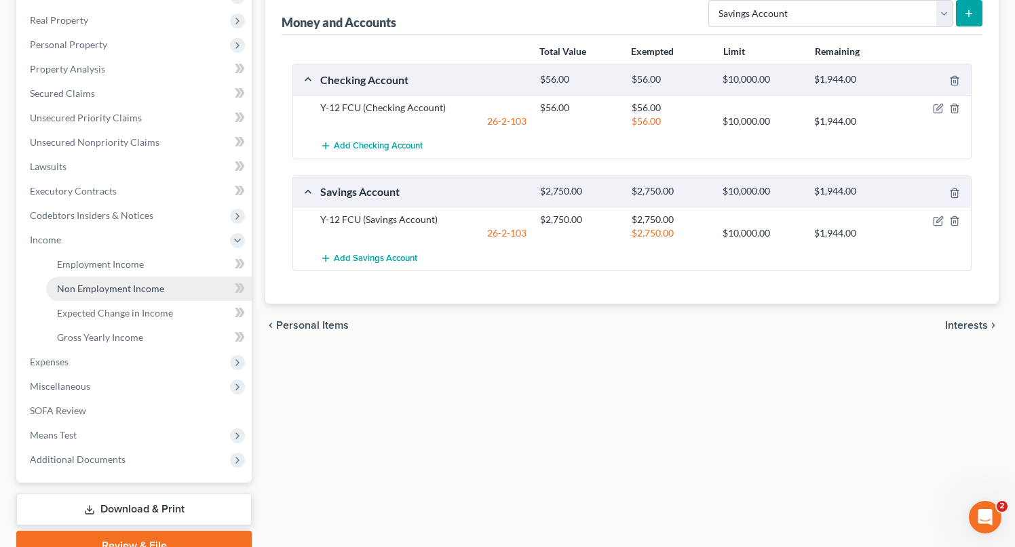
click at [105, 287] on span "Non Employment Income" at bounding box center [110, 289] width 107 height 12
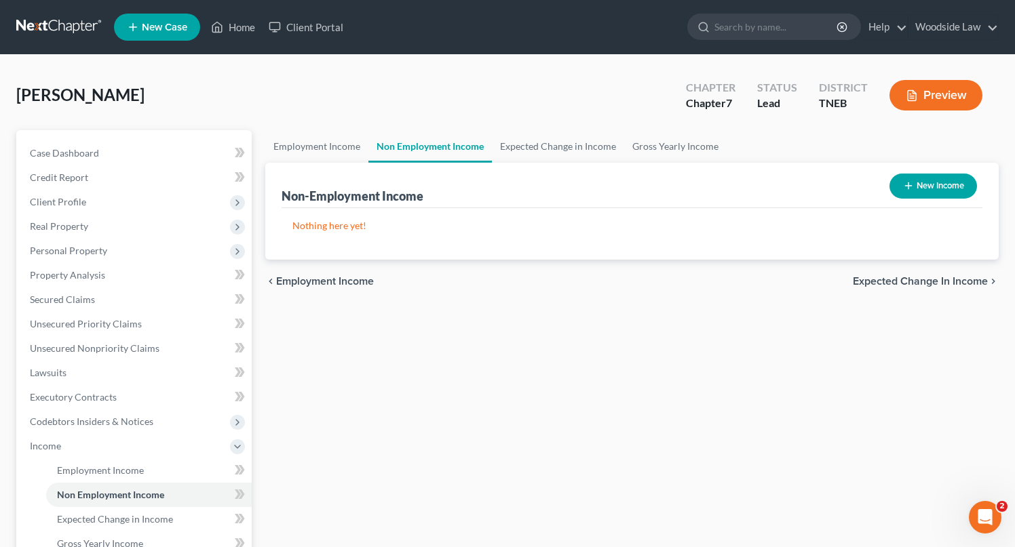
click at [919, 180] on button "New Income" at bounding box center [933, 186] width 88 height 25
select select "0"
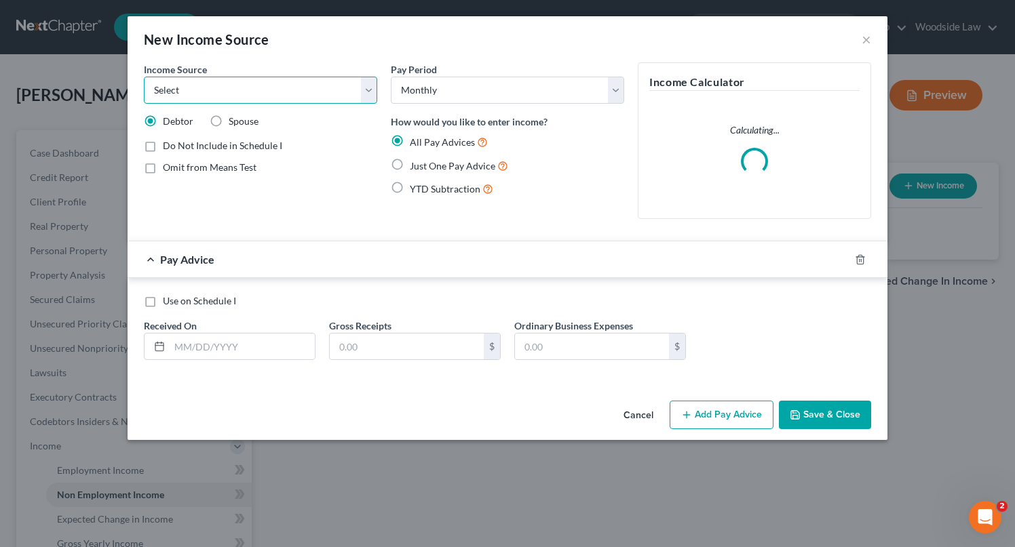
click at [303, 83] on select "Select Unemployment Disability (from employer) Pension Retirement Social Securi…" at bounding box center [260, 90] width 233 height 27
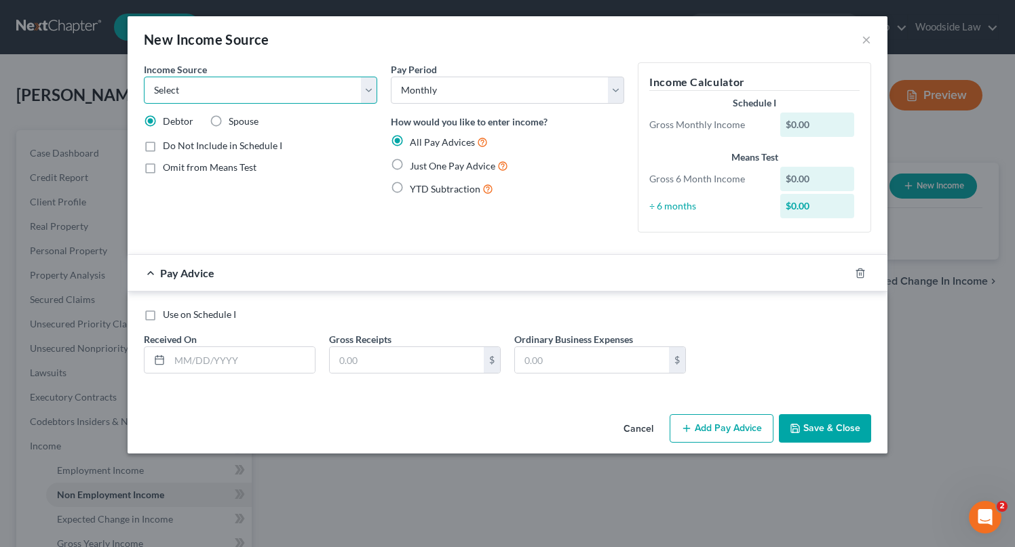
select select "12"
click at [144, 77] on select "Select Unemployment Disability (from employer) Pension Retirement Social Securi…" at bounding box center [260, 90] width 233 height 27
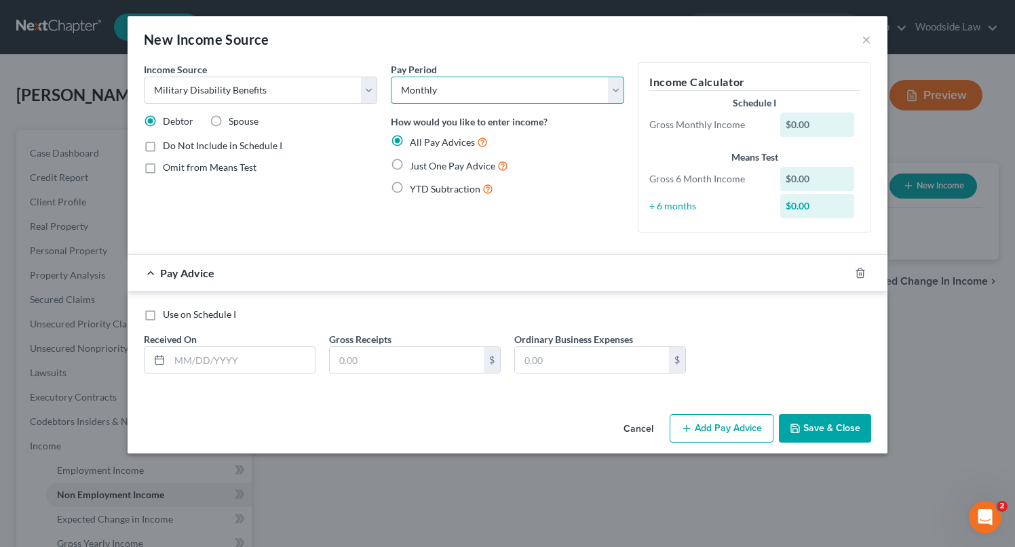
click at [493, 83] on select "Select Monthly Twice Monthly Every Other Week Weekly" at bounding box center [507, 90] width 233 height 27
click at [391, 77] on select "Select Monthly Twice Monthly Every Other Week Weekly" at bounding box center [507, 90] width 233 height 27
click at [410, 163] on label "Just One Pay Advice" at bounding box center [459, 166] width 98 height 16
click at [415, 163] on input "Just One Pay Advice" at bounding box center [419, 162] width 9 height 9
radio input "true"
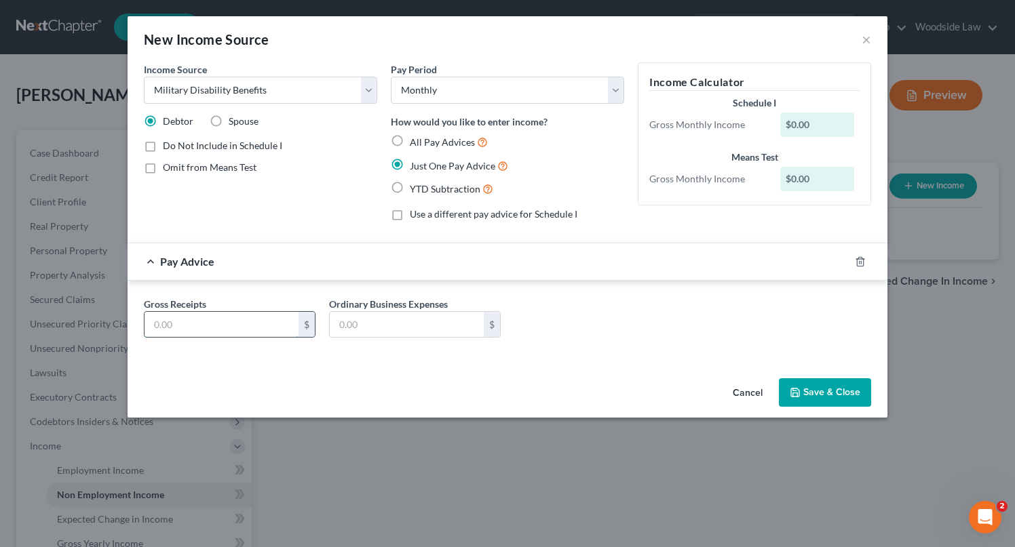
click at [250, 330] on input "text" at bounding box center [222, 325] width 154 height 26
type input "1,759.00"
click at [841, 389] on button "Save & Close" at bounding box center [825, 393] width 92 height 28
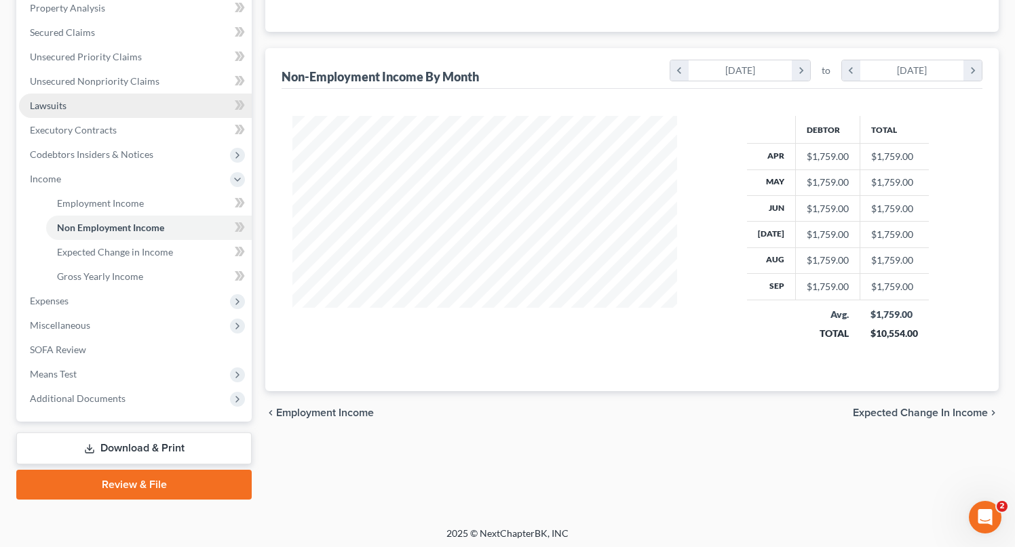
scroll to position [270, 0]
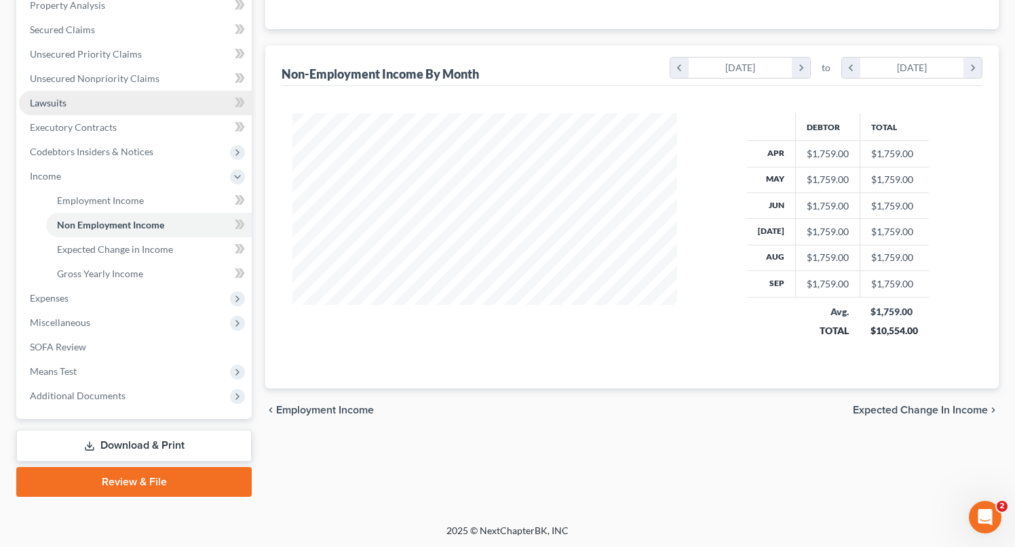
click at [67, 373] on span "Means Test" at bounding box center [53, 372] width 47 height 12
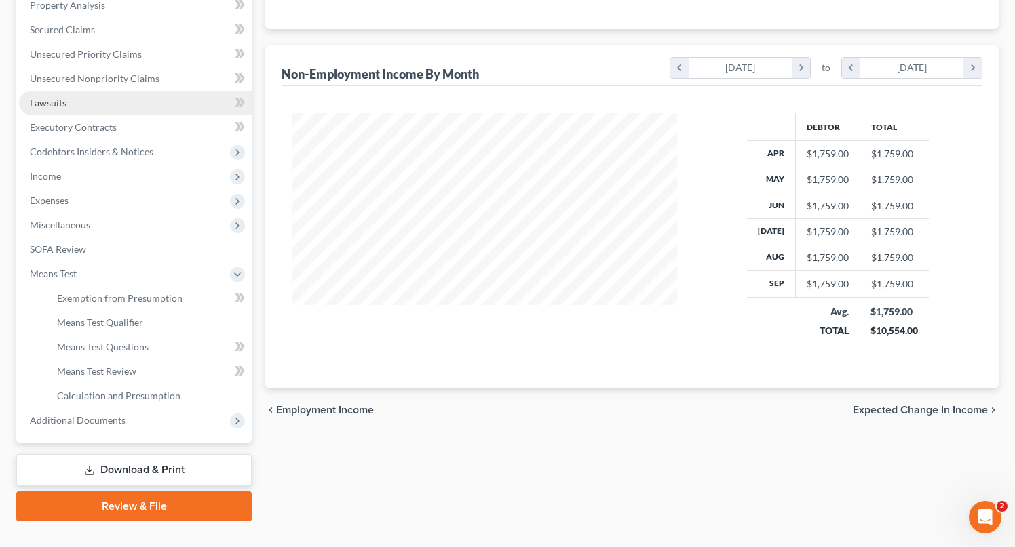
scroll to position [273, 0]
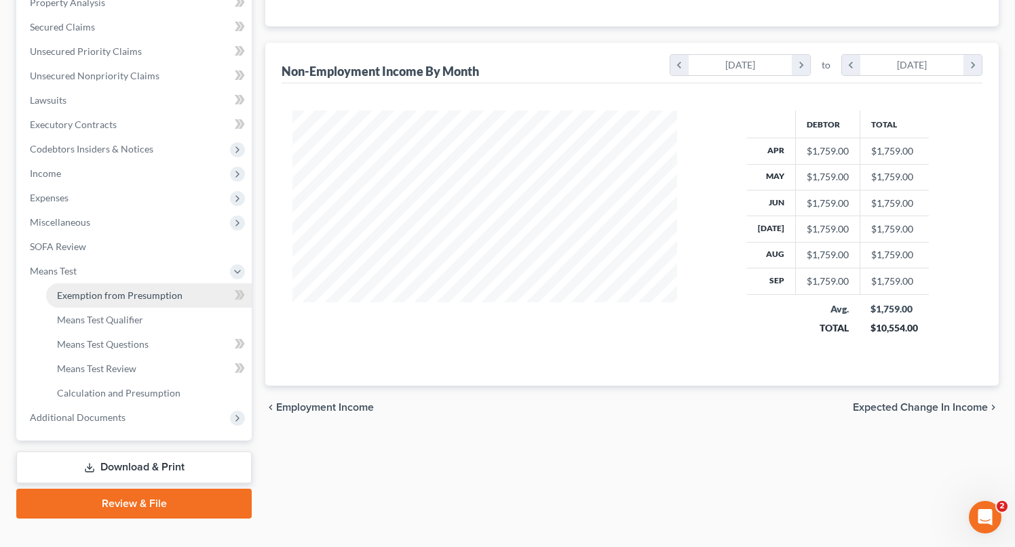
click at [102, 294] on span "Exemption from Presumption" at bounding box center [120, 296] width 126 height 12
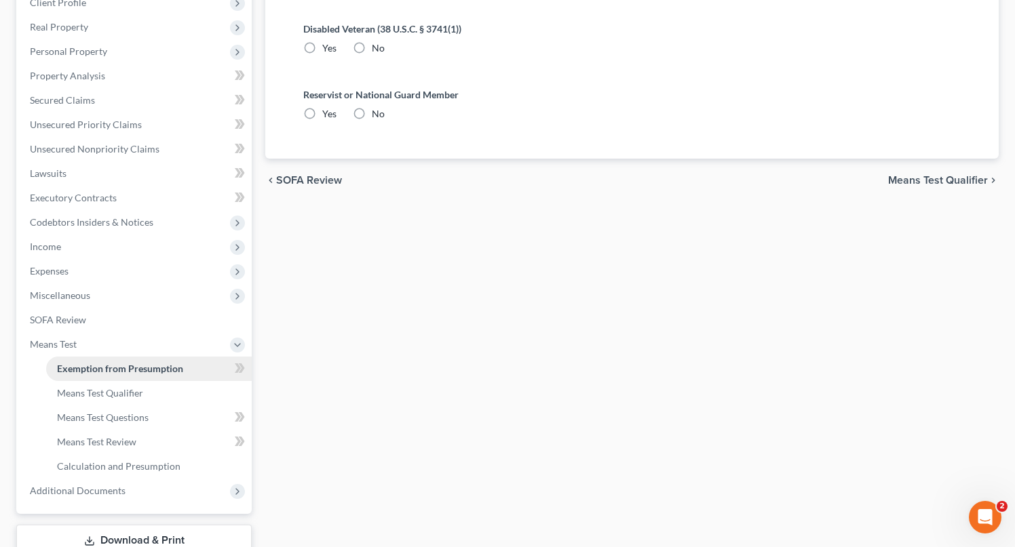
radio input "true"
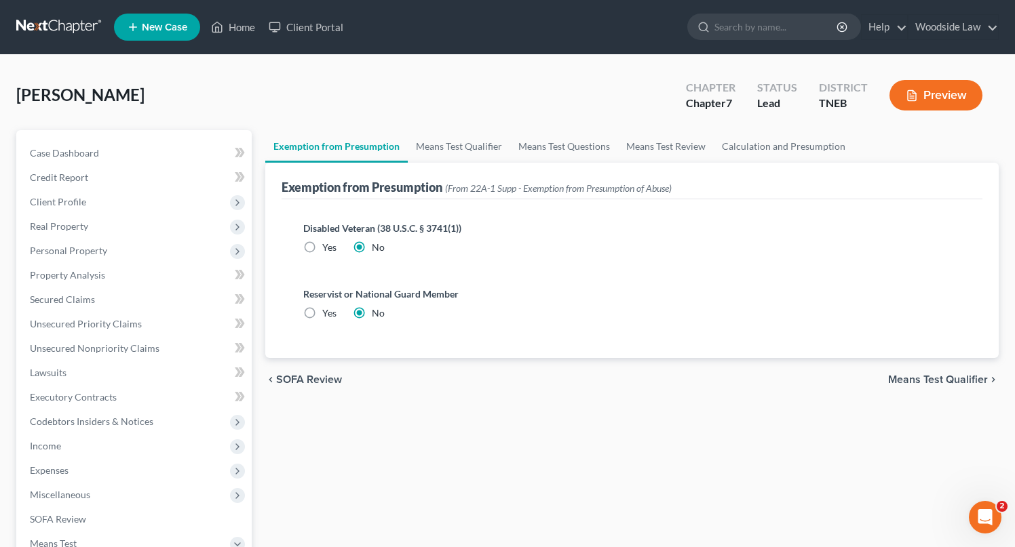
click at [948, 383] on span "Means Test Qualifier" at bounding box center [938, 379] width 100 height 11
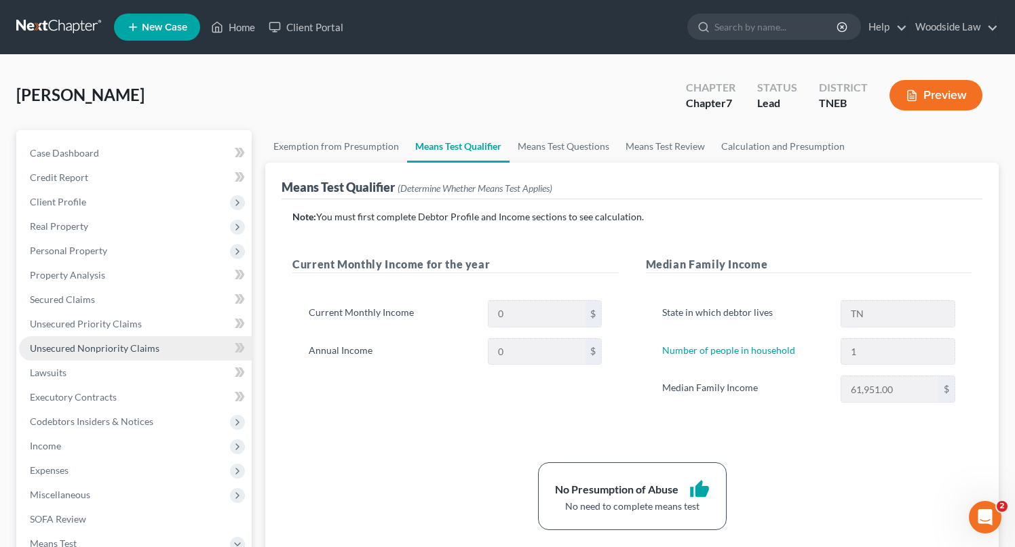
click at [128, 349] on span "Unsecured Nonpriority Claims" at bounding box center [95, 349] width 130 height 12
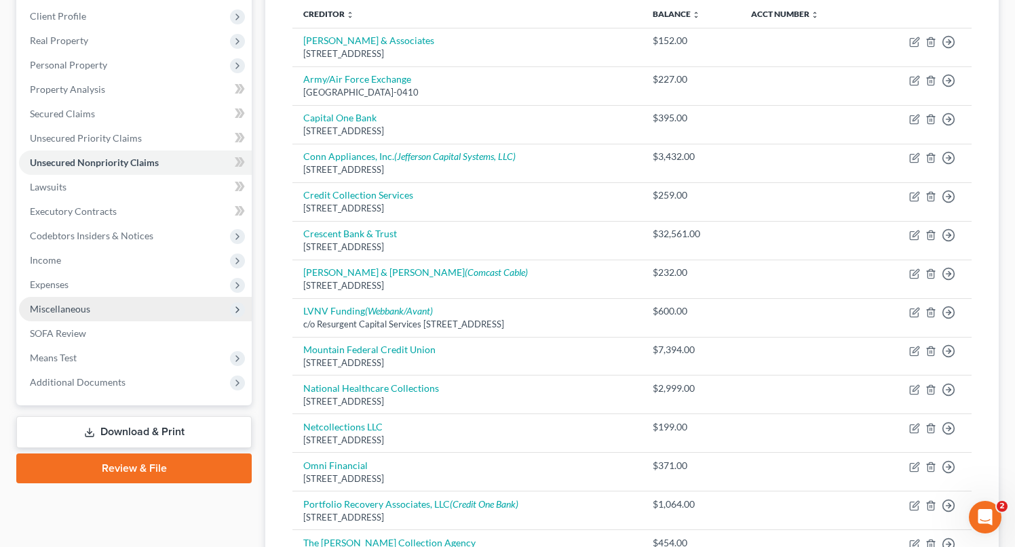
scroll to position [188, 0]
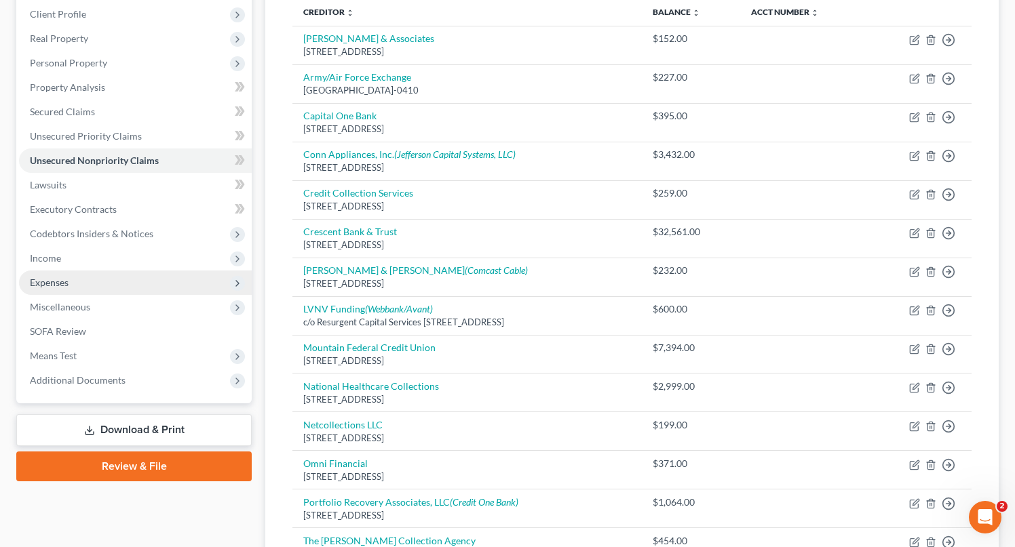
click at [58, 286] on span "Expenses" at bounding box center [49, 283] width 39 height 12
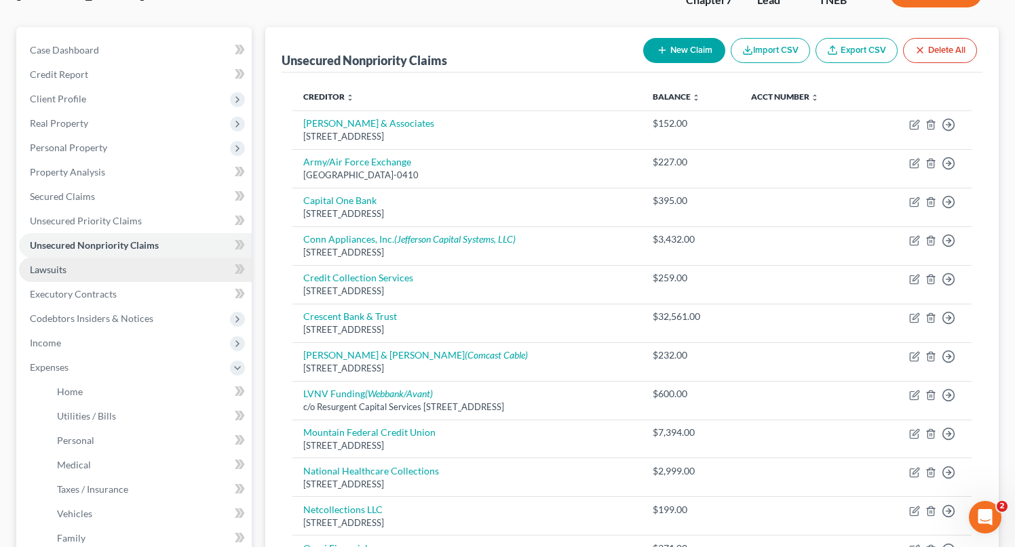
scroll to position [102, 0]
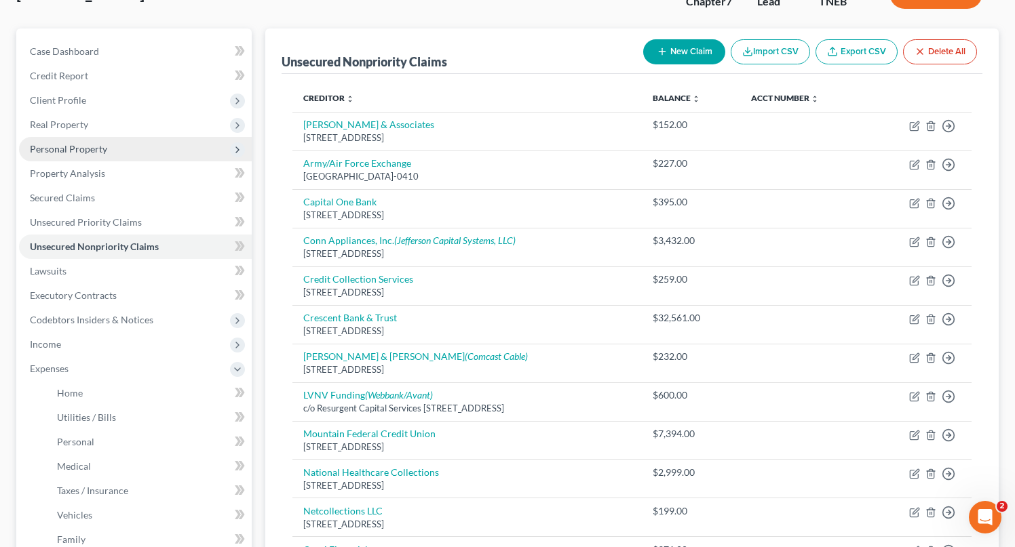
click at [62, 152] on span "Personal Property" at bounding box center [68, 149] width 77 height 12
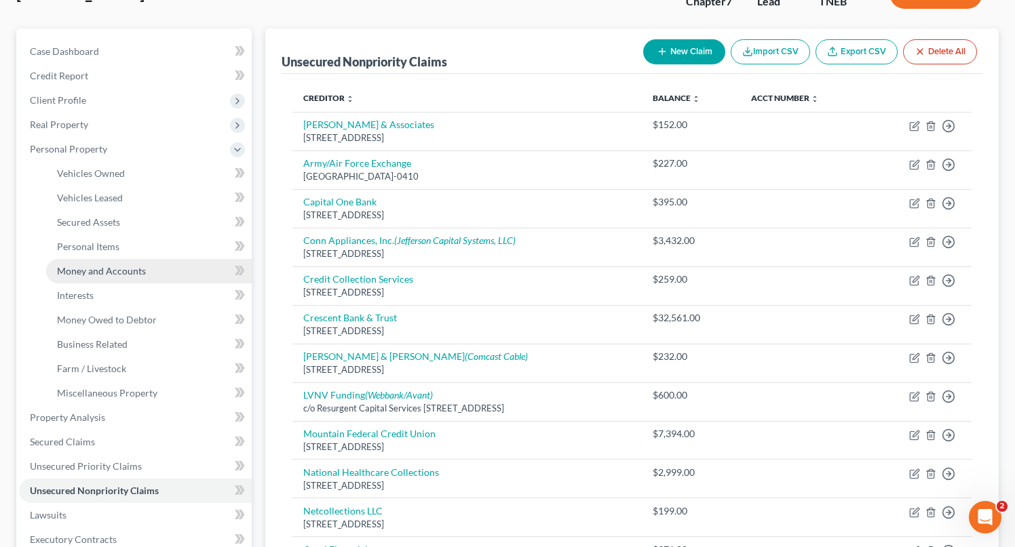
click at [106, 267] on span "Money and Accounts" at bounding box center [101, 271] width 89 height 12
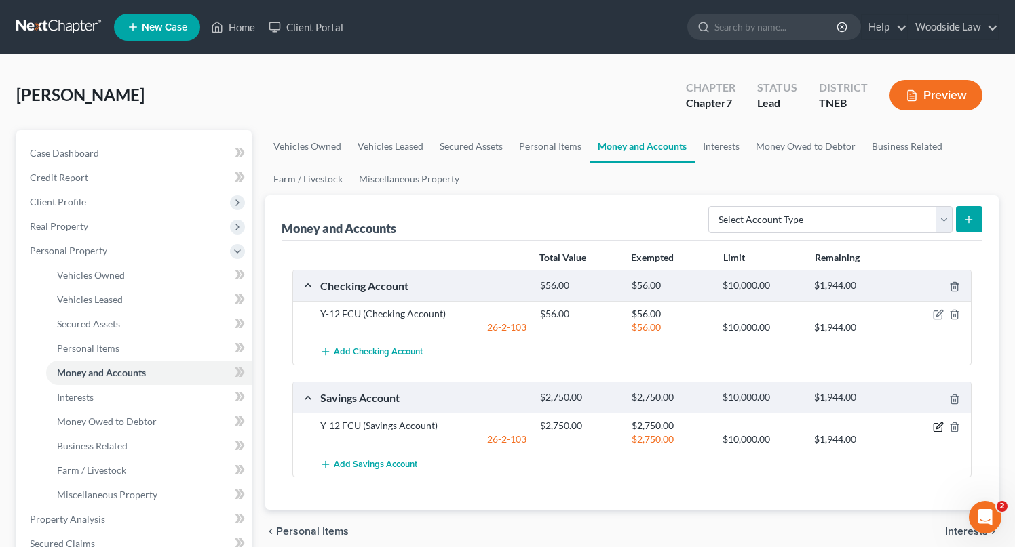
click at [936, 423] on icon "button" at bounding box center [938, 427] width 8 height 8
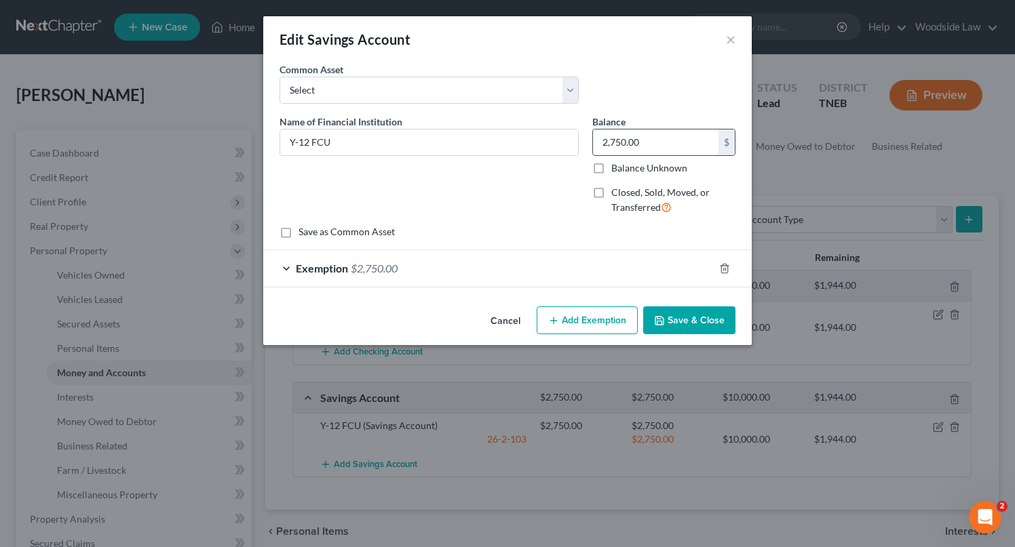
click at [647, 137] on input "2,750.00" at bounding box center [656, 143] width 126 height 26
type input "500"
click at [473, 263] on div "Exemption $2,750.00" at bounding box center [488, 268] width 450 height 36
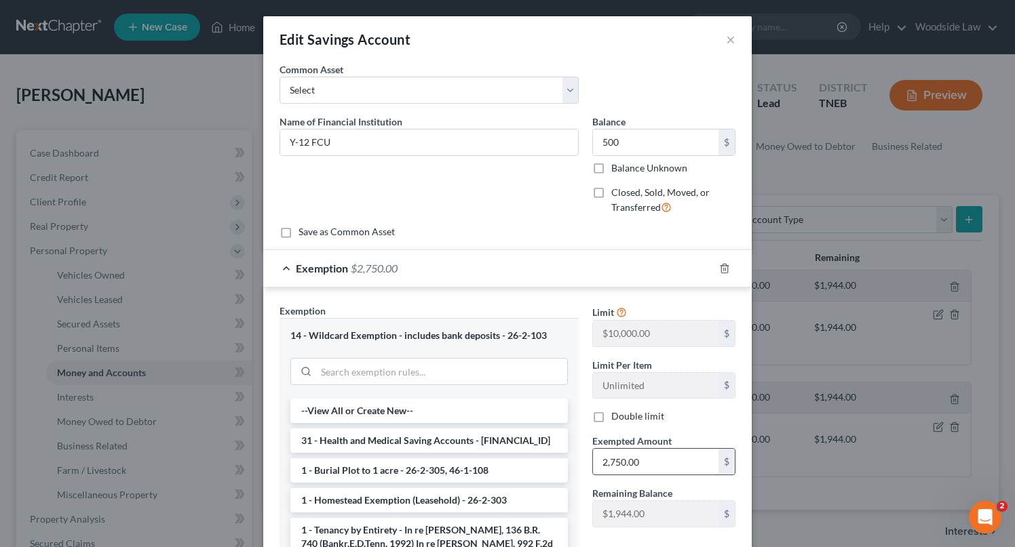
click at [640, 462] on input "2,750.00" at bounding box center [656, 462] width 126 height 26
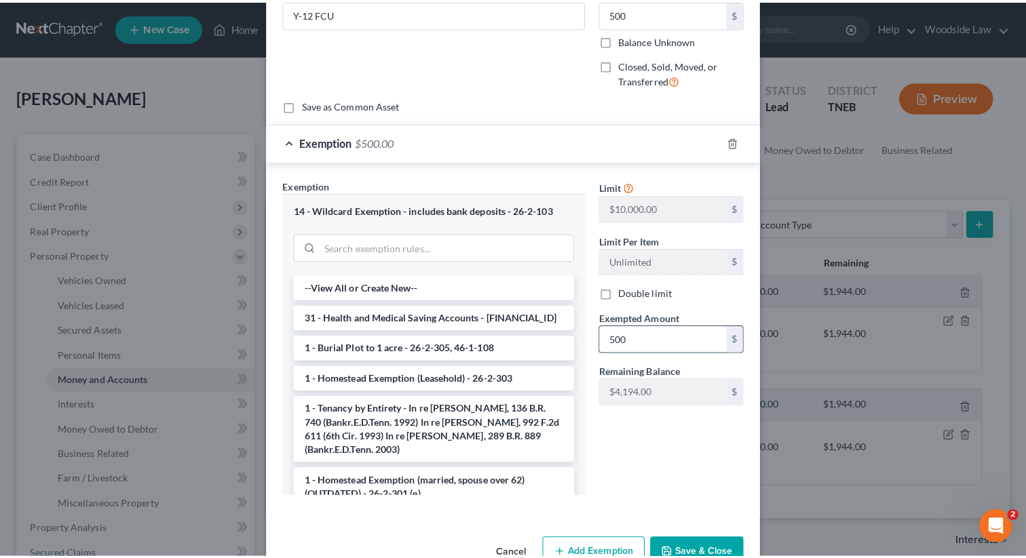
scroll to position [166, 0]
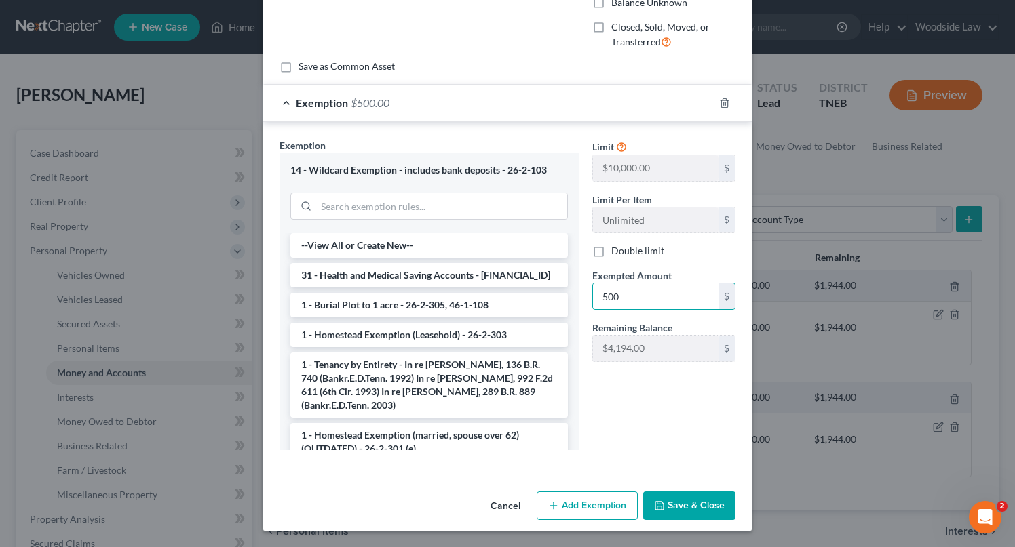
click at [696, 516] on button "Save & Close" at bounding box center [689, 506] width 92 height 28
